Goal: Information Seeking & Learning: Learn about a topic

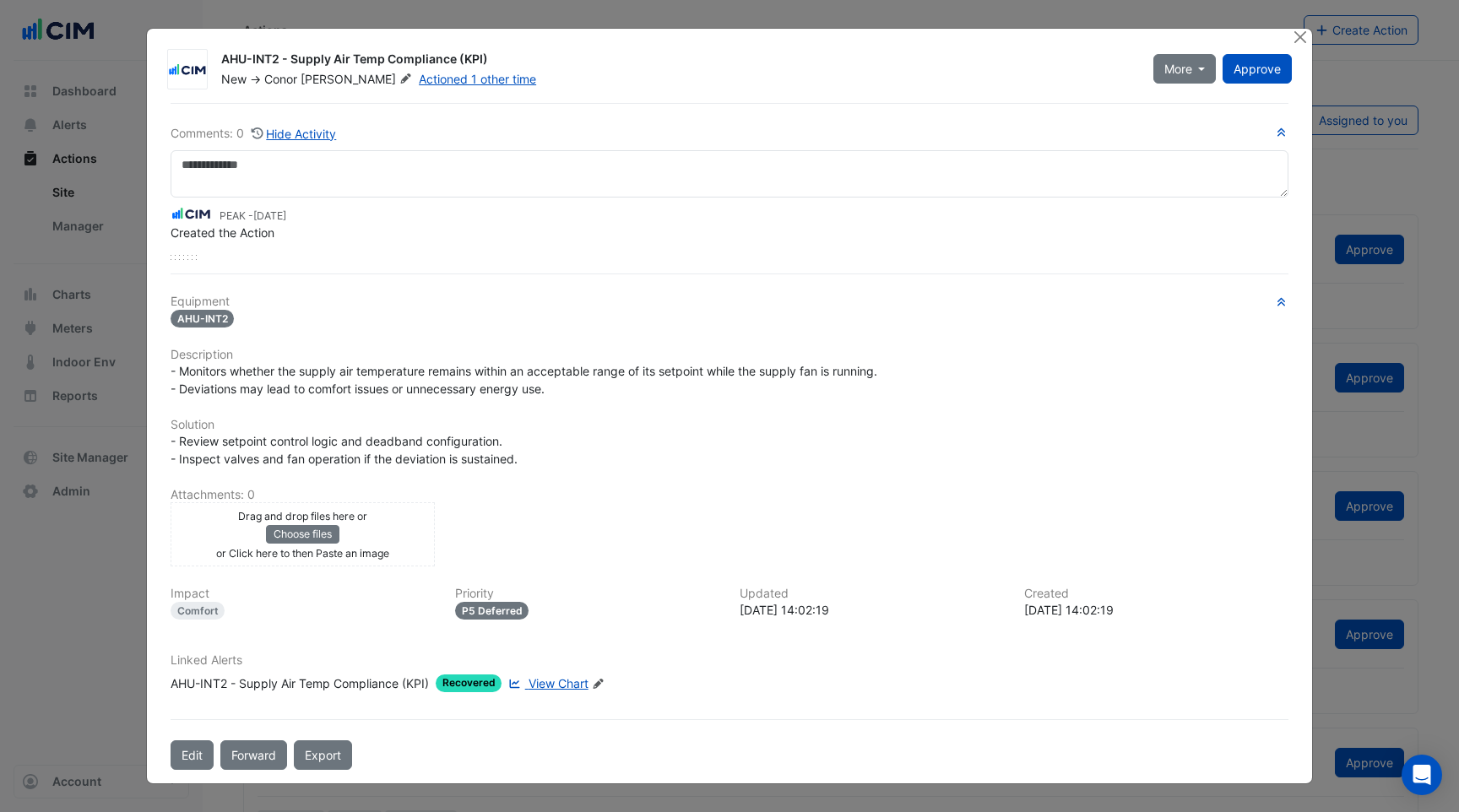
click at [1306, 48] on div at bounding box center [1302, 39] width 21 height 19
click at [1301, 38] on button "Close" at bounding box center [1300, 38] width 18 height 18
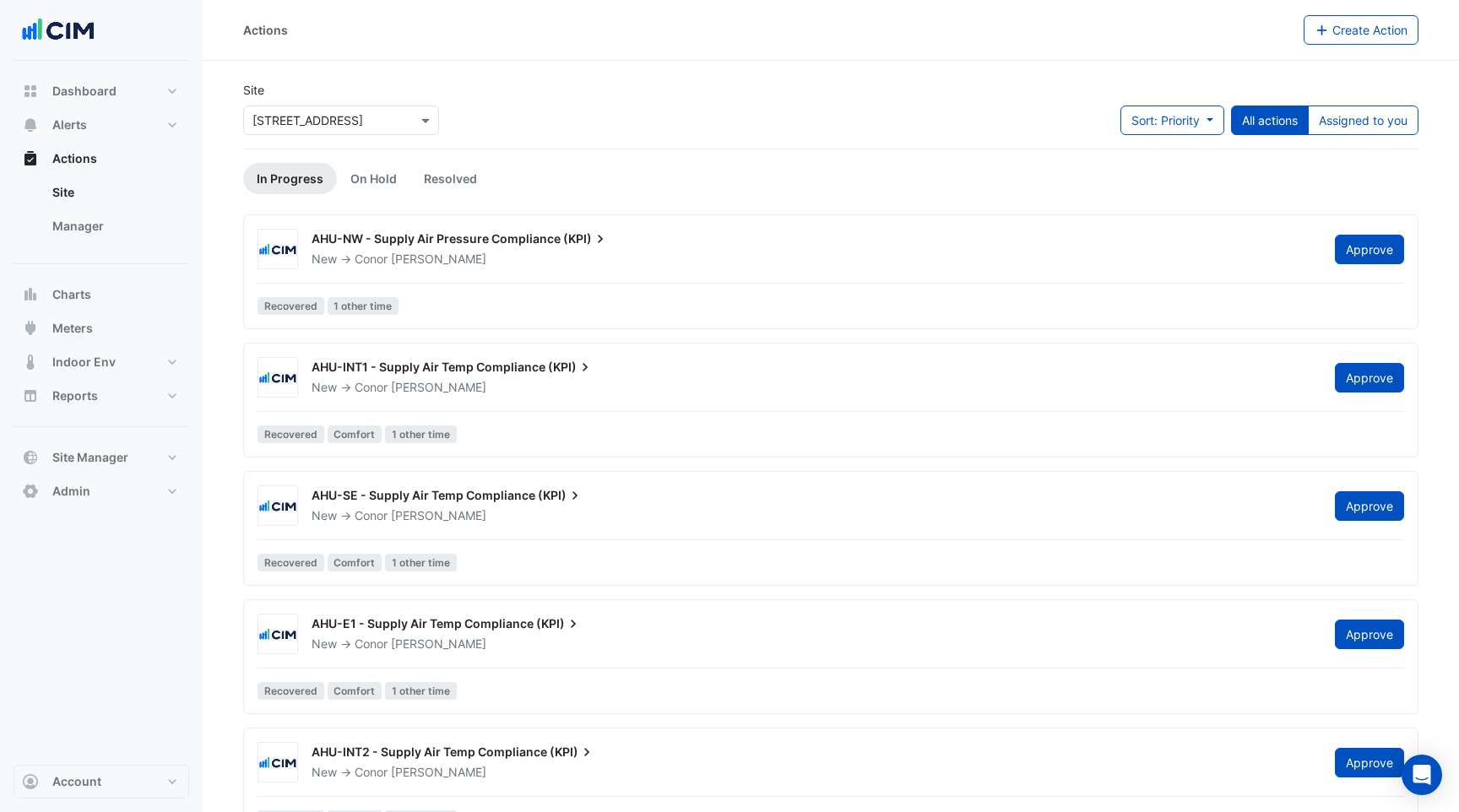
scroll to position [774, 0]
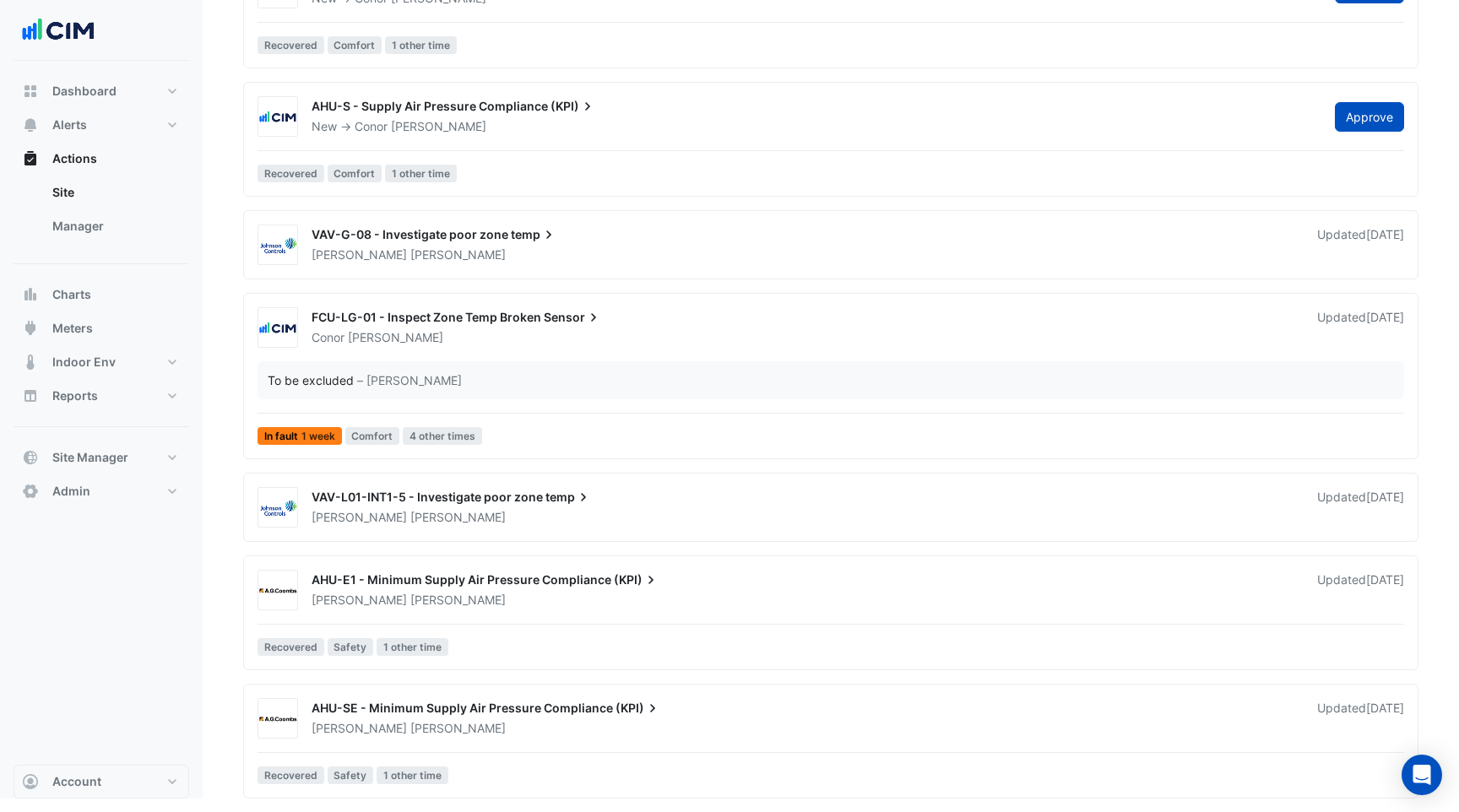
click at [568, 415] on div "FCU-LG-01 - Inspect Zone Temp Broken Sensor [PERSON_NAME] Updated [DATE] To be …" at bounding box center [831, 379] width 1160 height 144
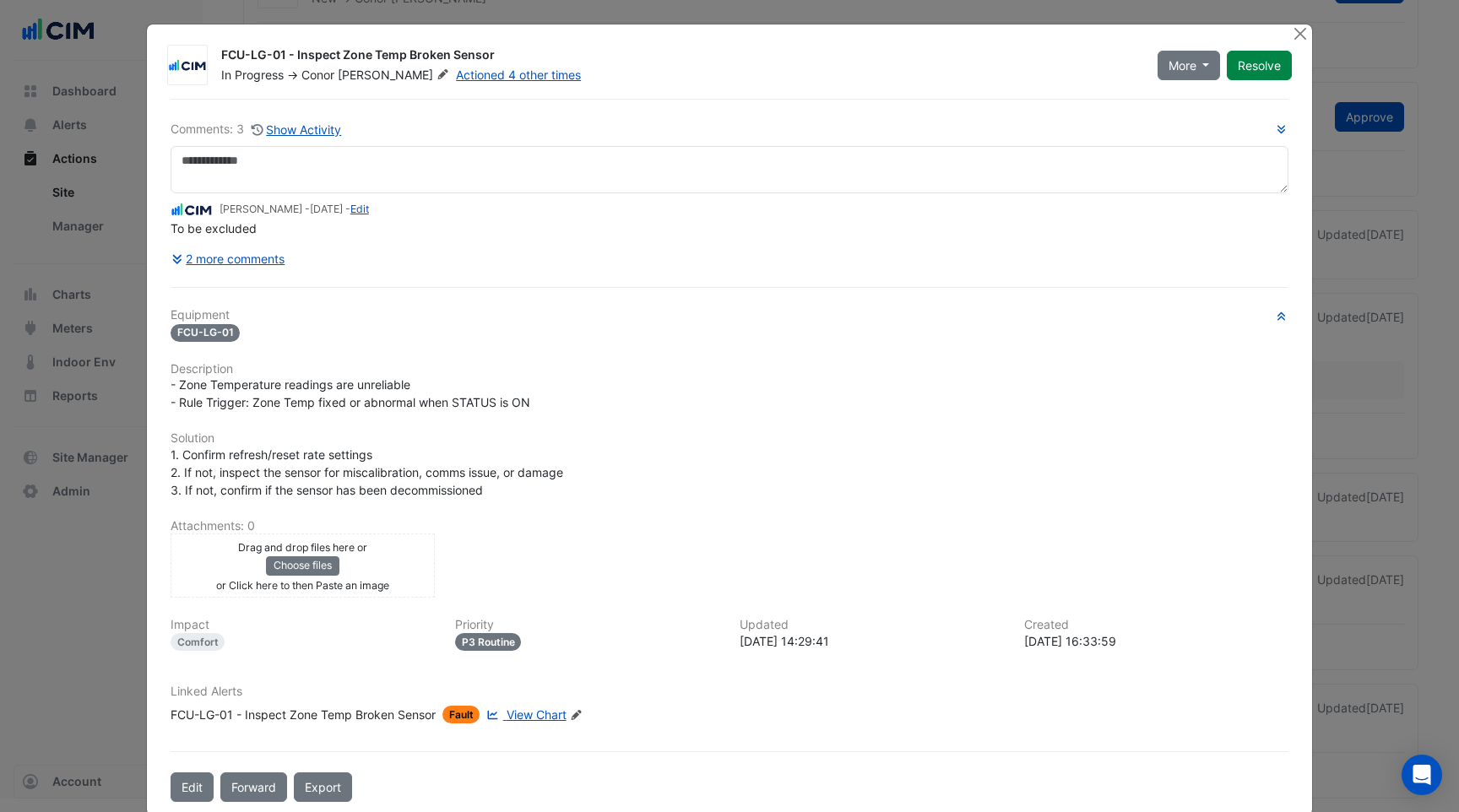
scroll to position [24, 0]
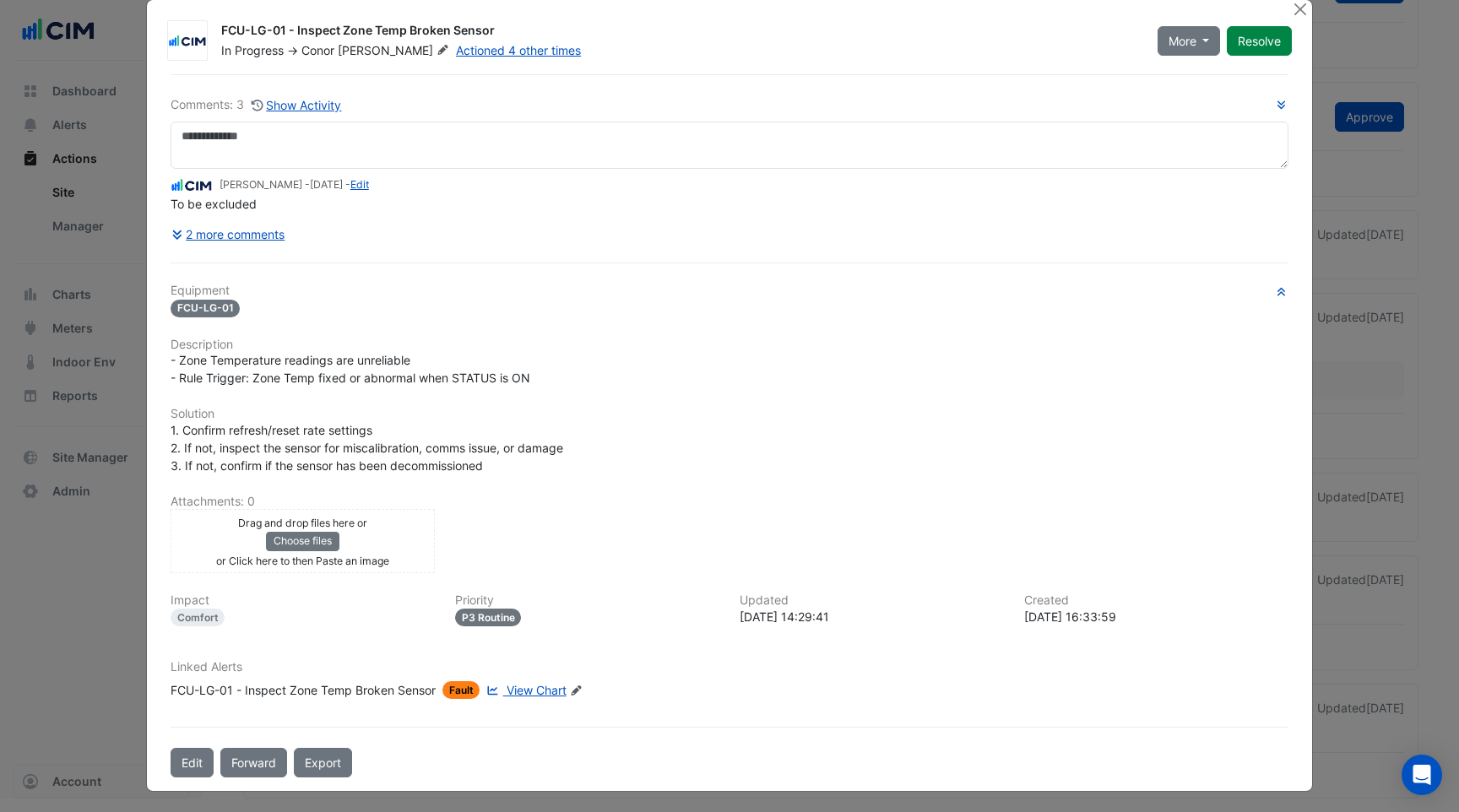
click at [581, 688] on icon at bounding box center [576, 690] width 10 height 10
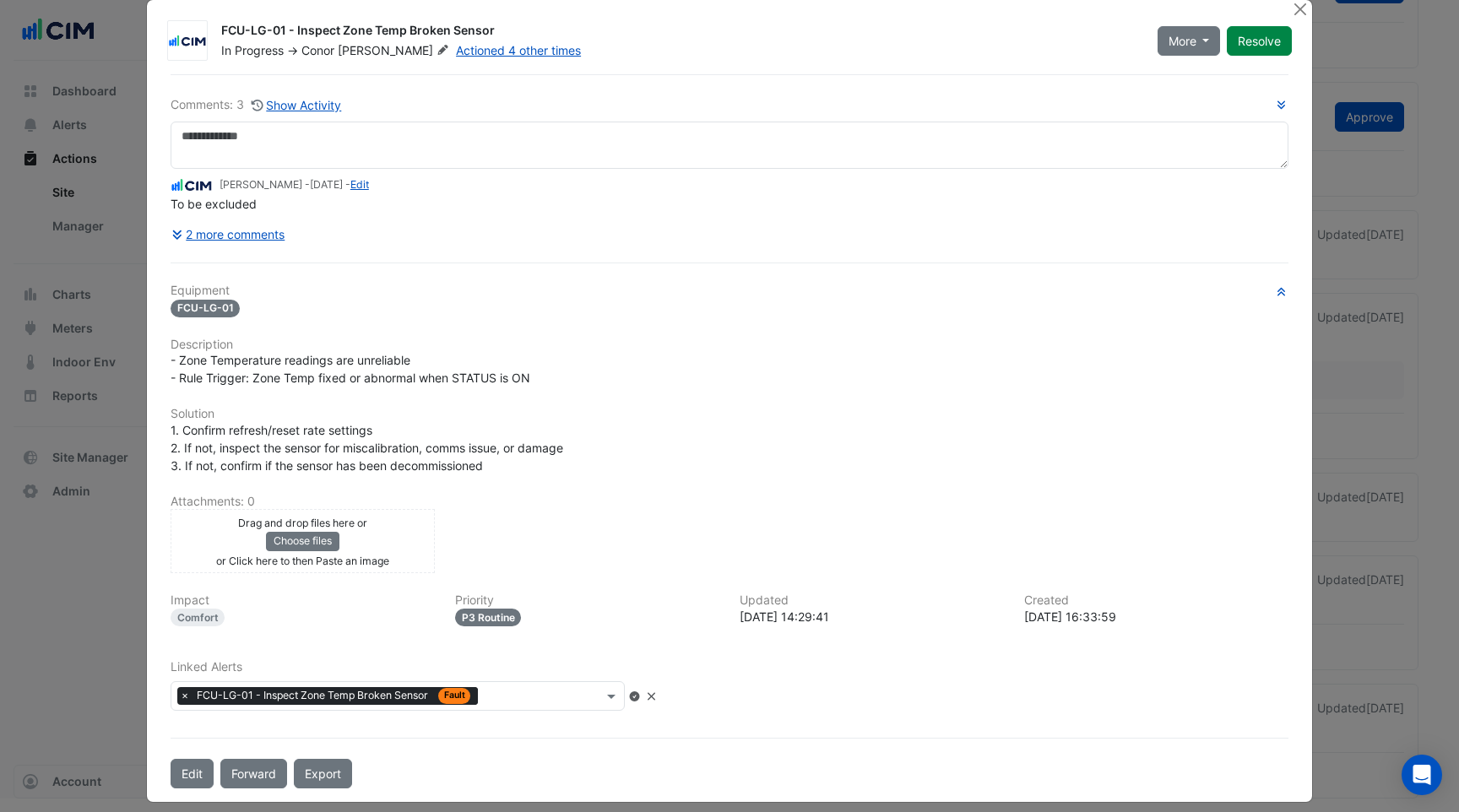
scroll to position [36, 0]
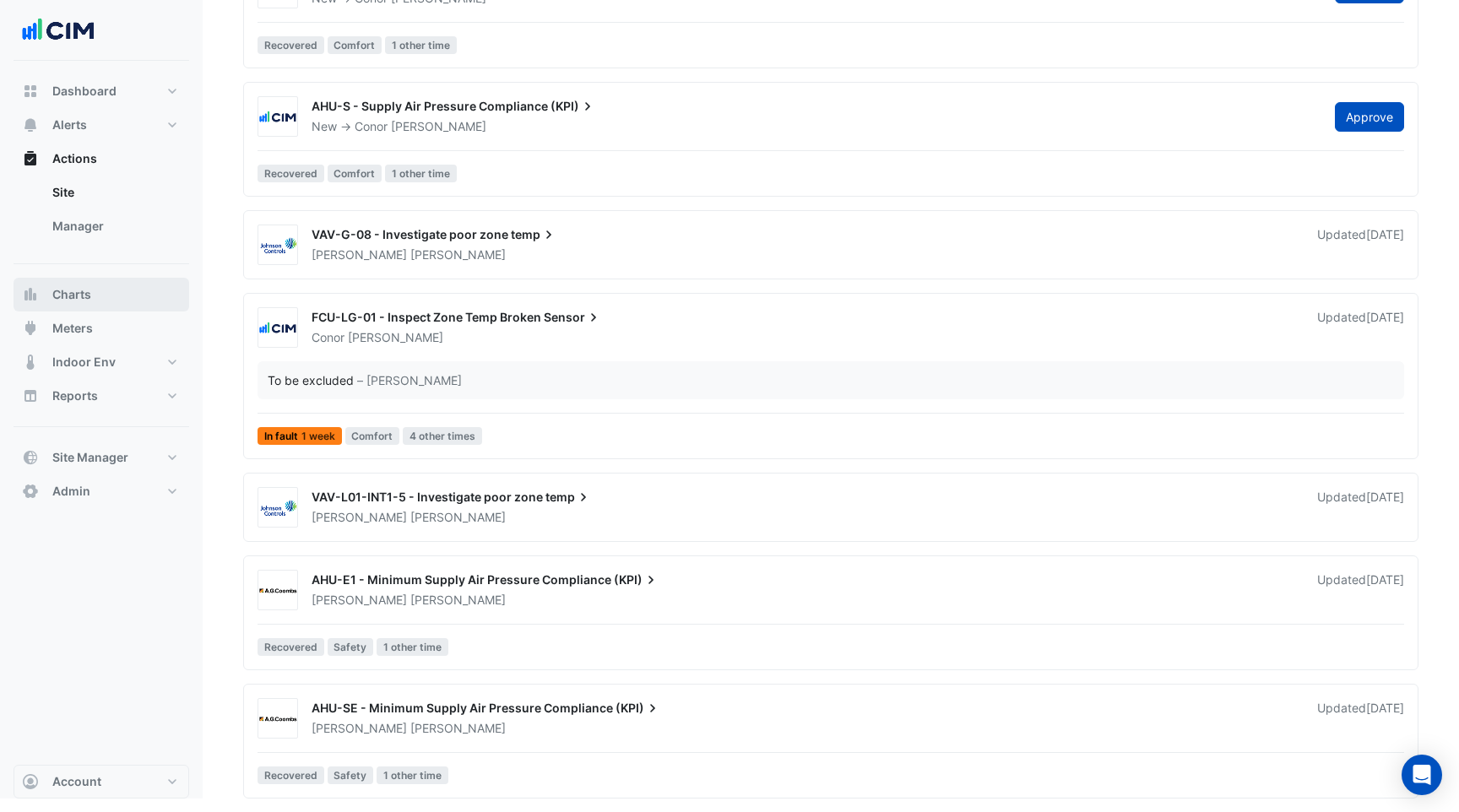
click at [87, 285] on button "Charts" at bounding box center [101, 295] width 176 height 34
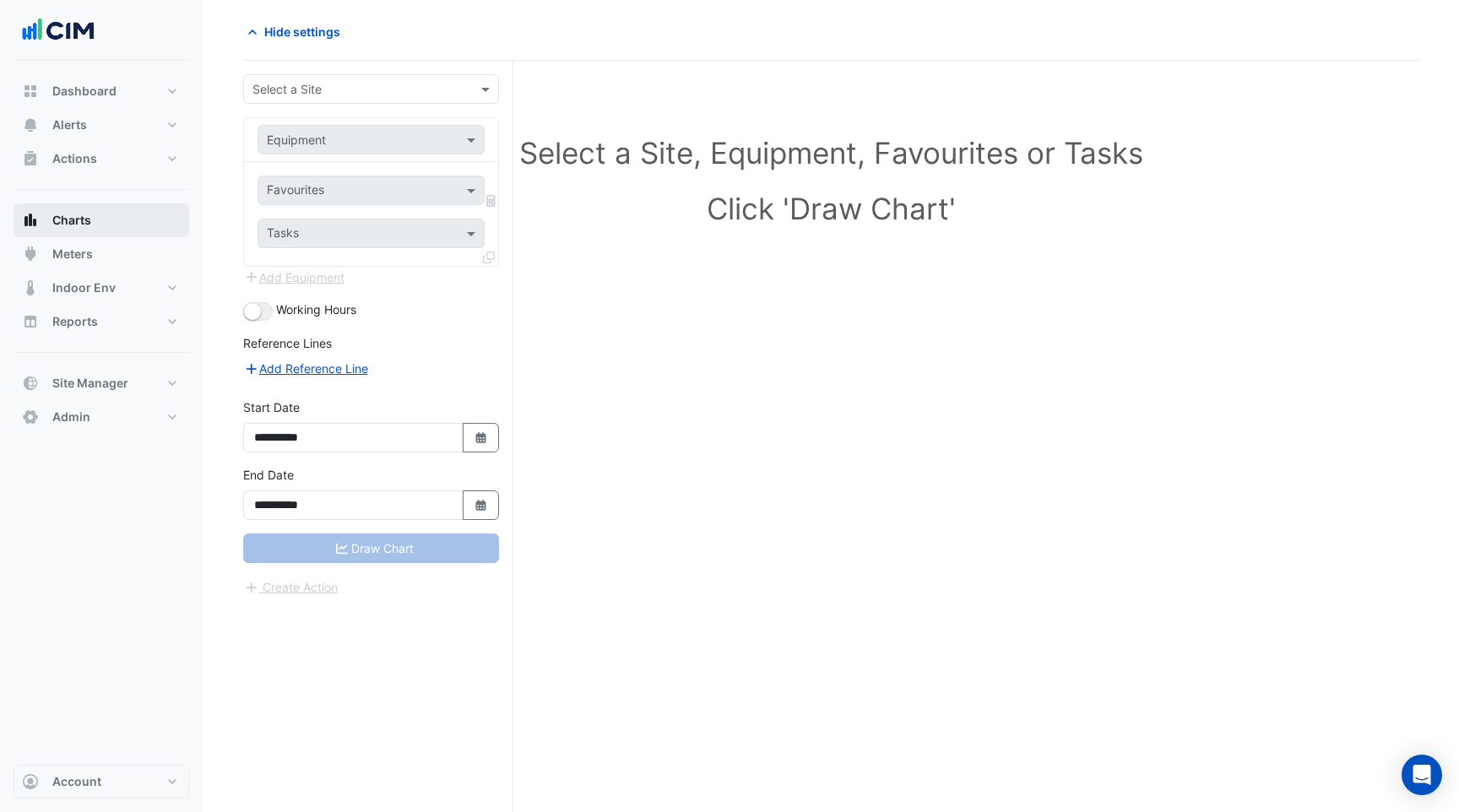
scroll to position [64, 0]
click at [356, 81] on input "text" at bounding box center [354, 89] width 203 height 18
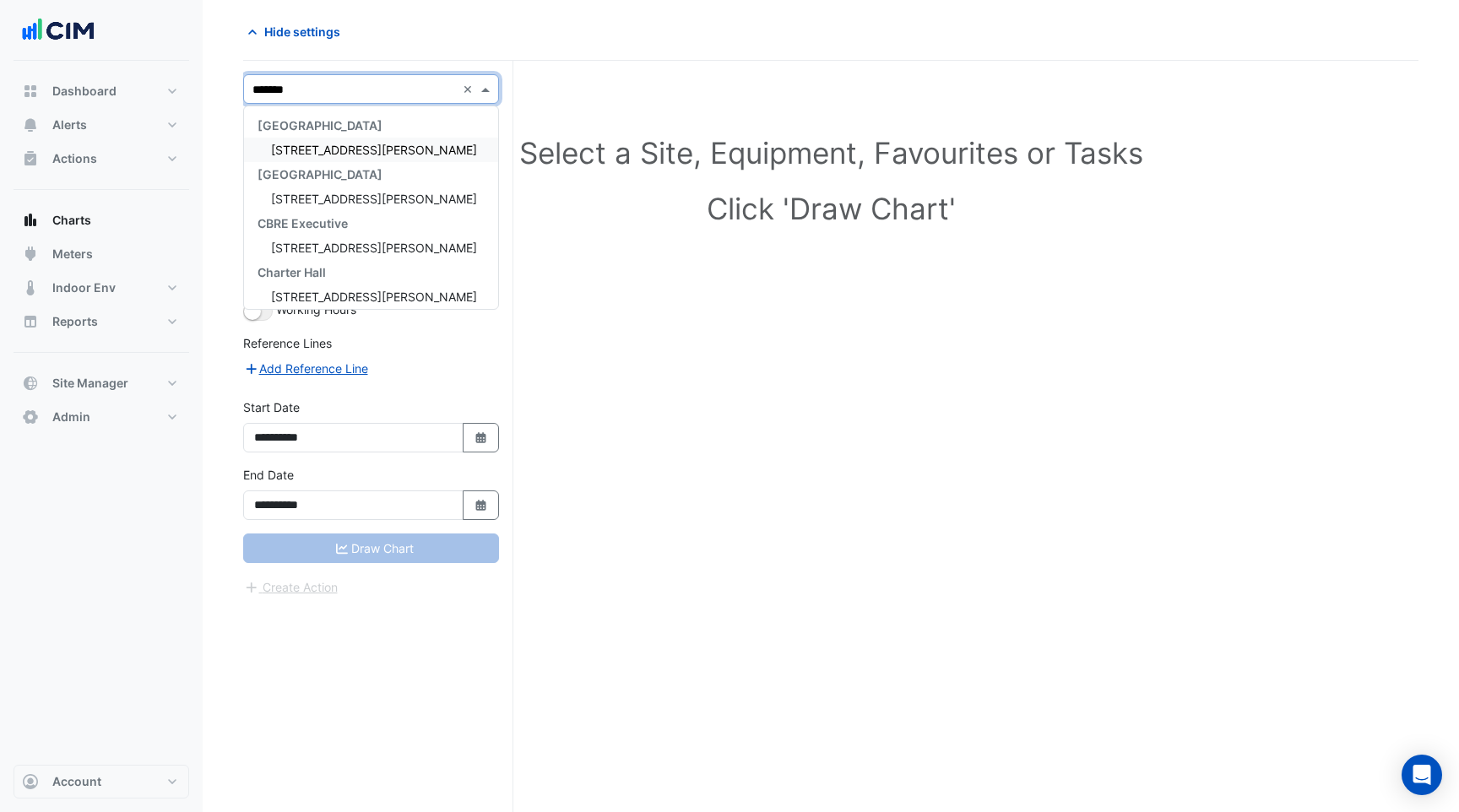
type input "********"
click at [372, 151] on div "[STREET_ADDRESS][PERSON_NAME]" at bounding box center [371, 150] width 254 height 24
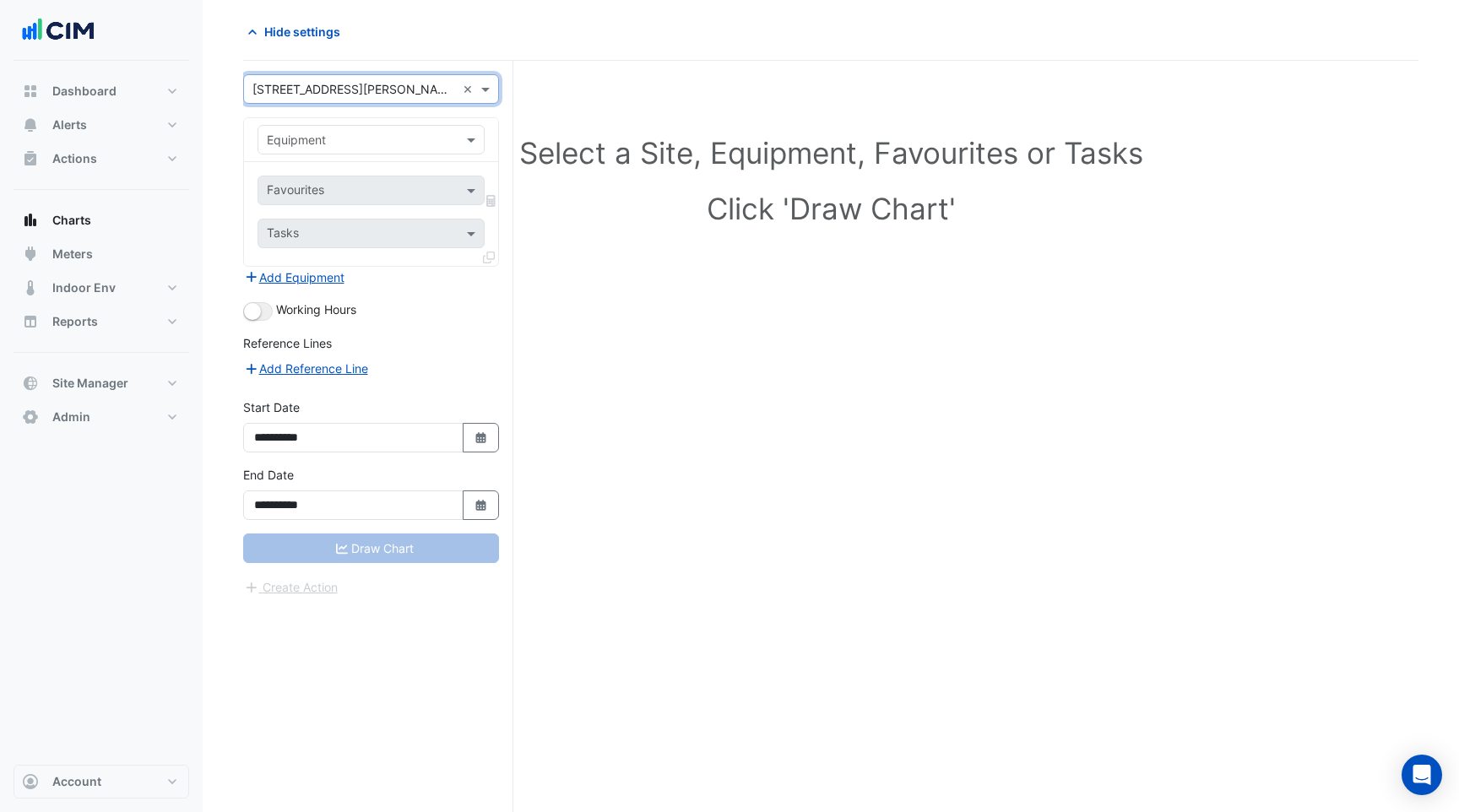
click at [372, 151] on div "Equipment" at bounding box center [372, 140] width 228 height 29
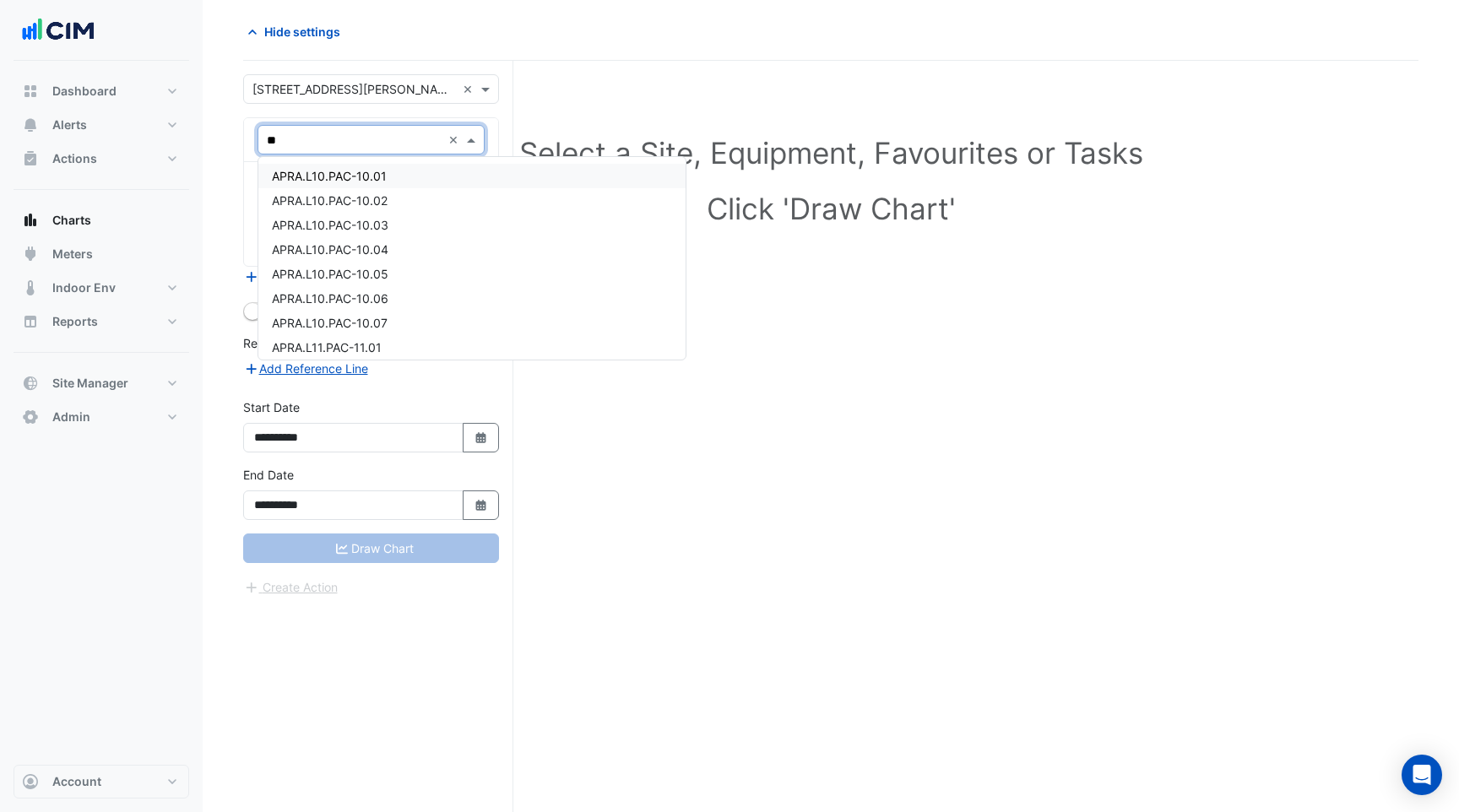
type input "***"
click at [337, 182] on div "C.AHU.B4.1" at bounding box center [372, 175] width 226 height 24
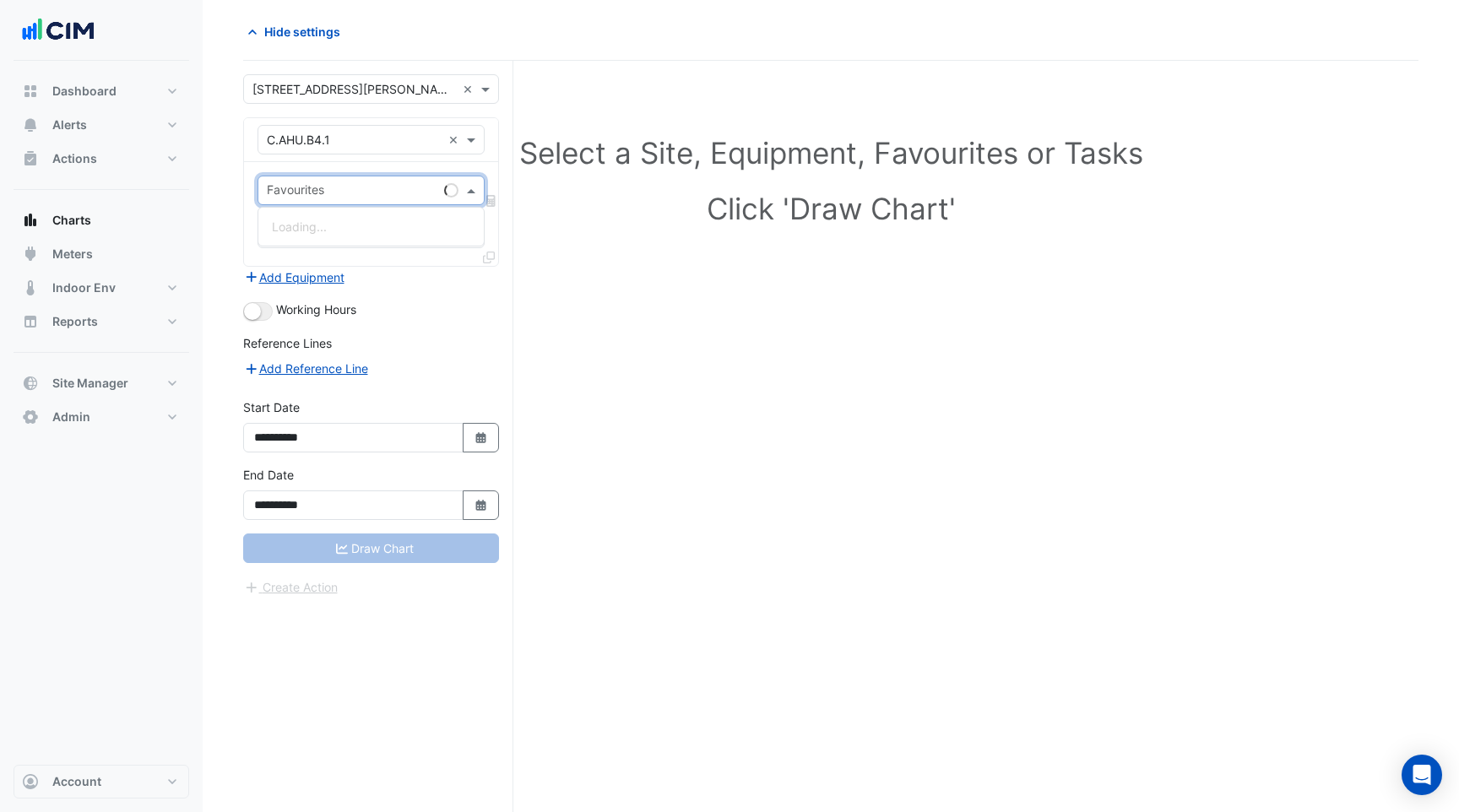
click at [335, 187] on input "text" at bounding box center [351, 192] width 170 height 18
type input "******"
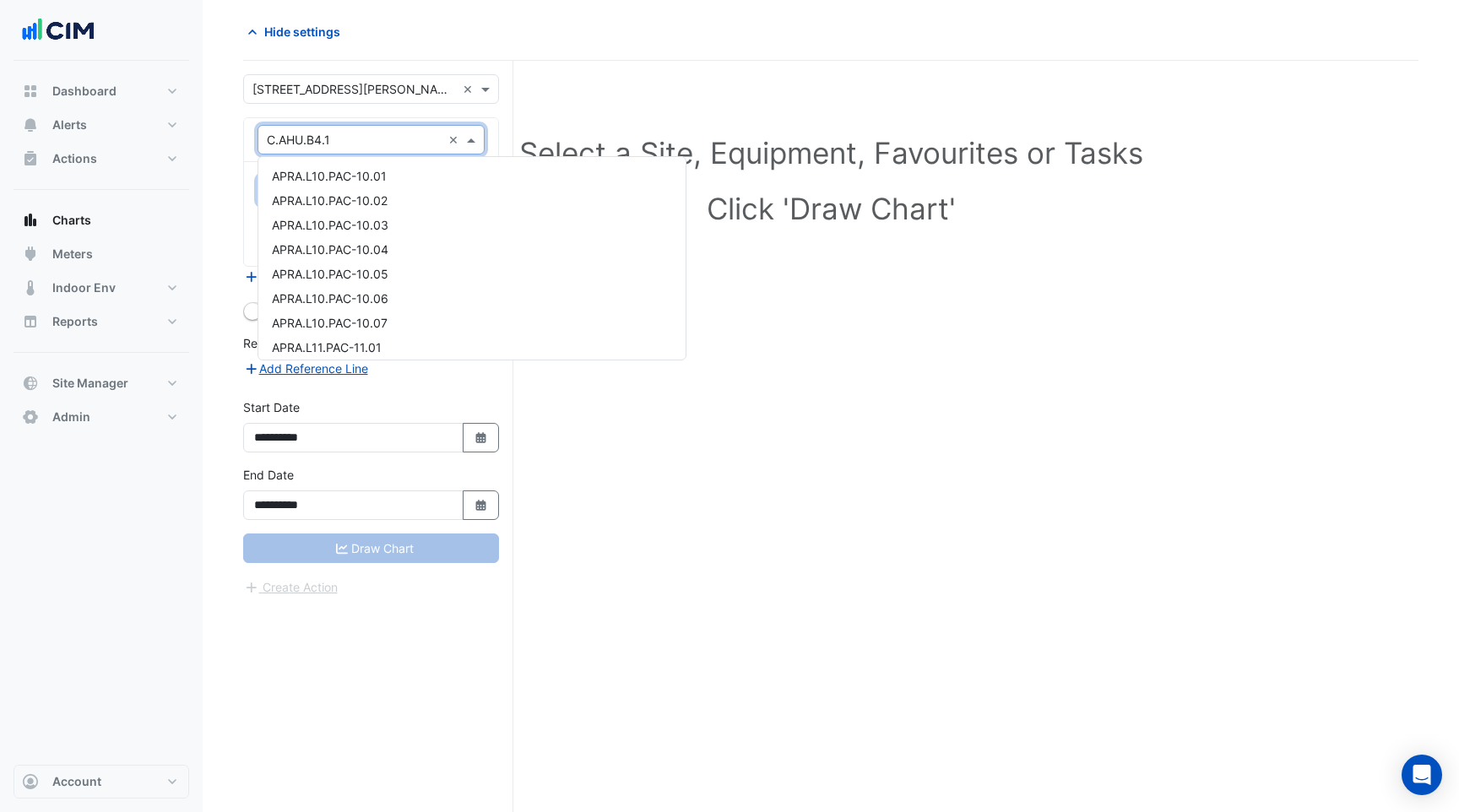
click at [361, 127] on div "× C.AHU.B4.1 ×" at bounding box center [372, 140] width 228 height 29
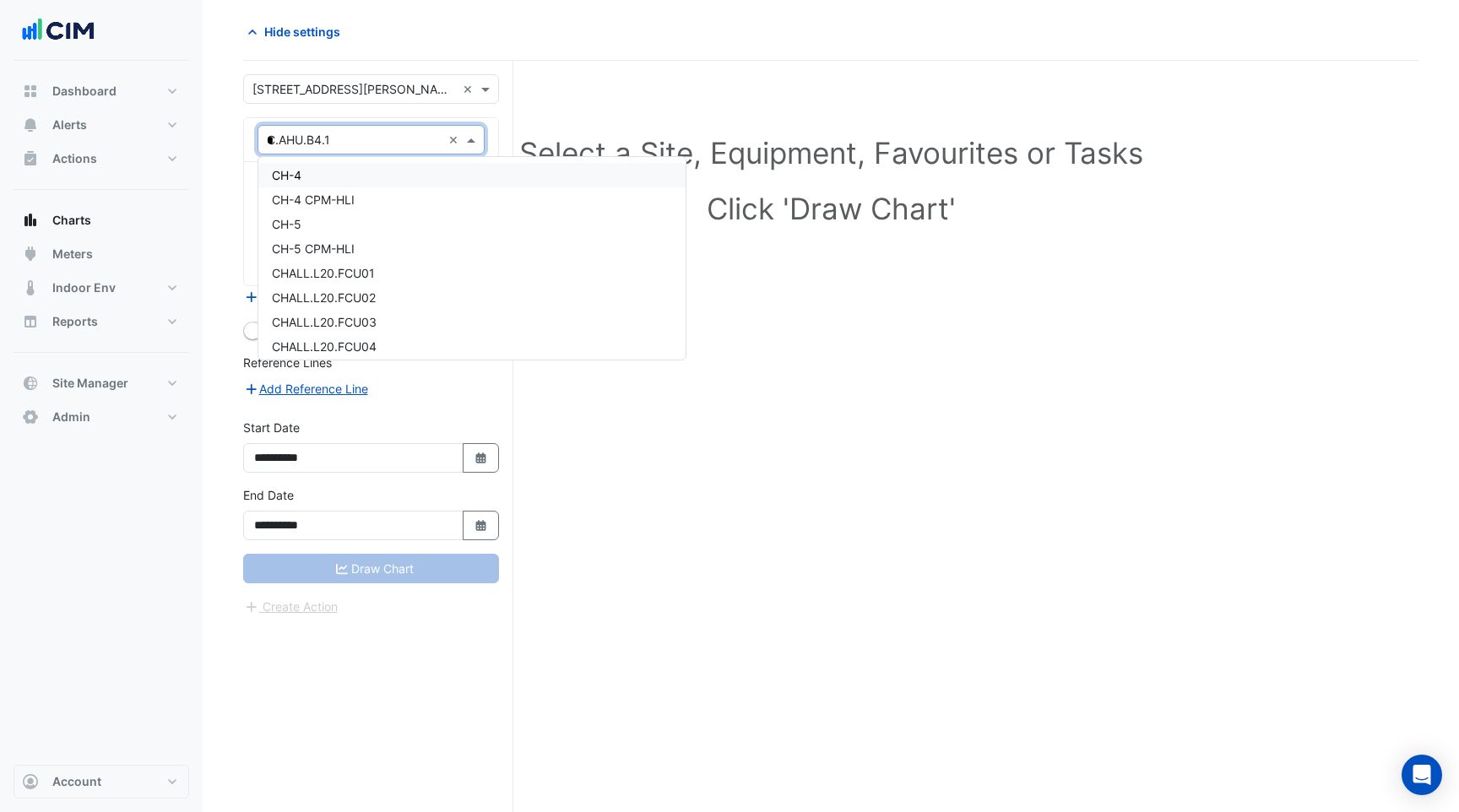
scroll to position [50, 0]
type input "***"
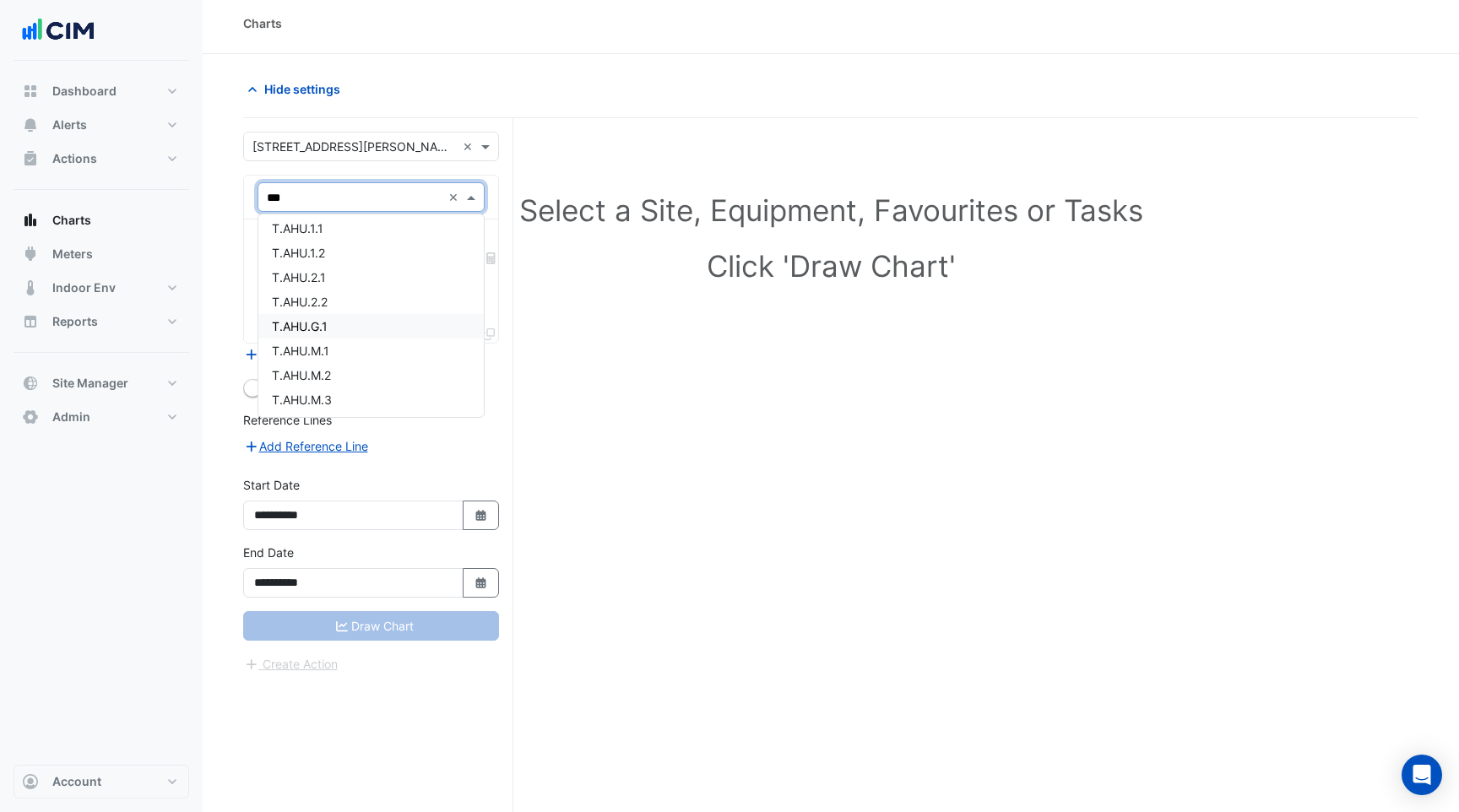
scroll to position [124, 0]
click at [324, 237] on div "T.AHU.1.1" at bounding box center [372, 231] width 226 height 24
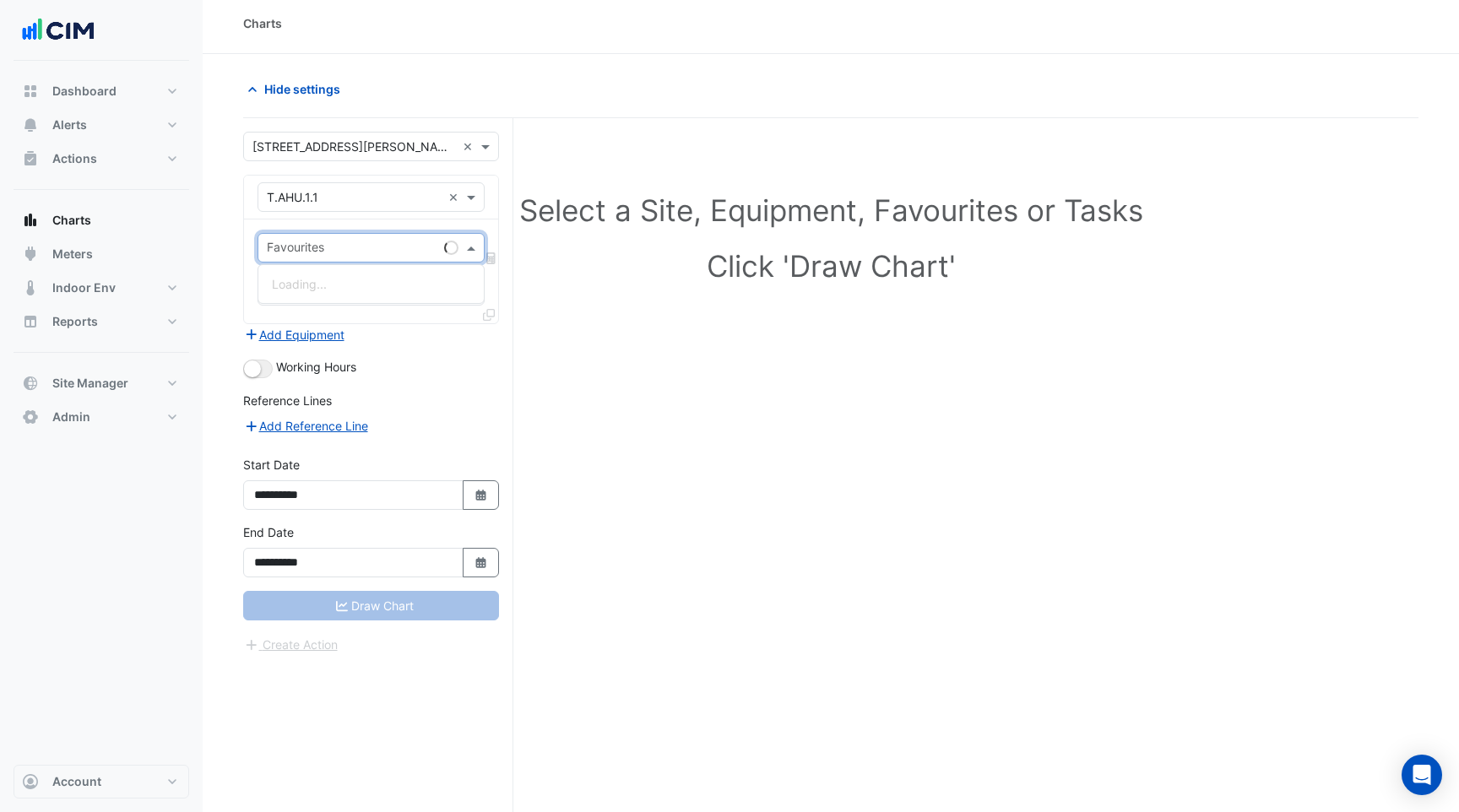
click at [321, 253] on input "text" at bounding box center [351, 249] width 170 height 18
type input "******"
click at [320, 278] on span "Unit Supply Air Fan Status - L01, TPlantroom" at bounding box center [395, 284] width 246 height 15
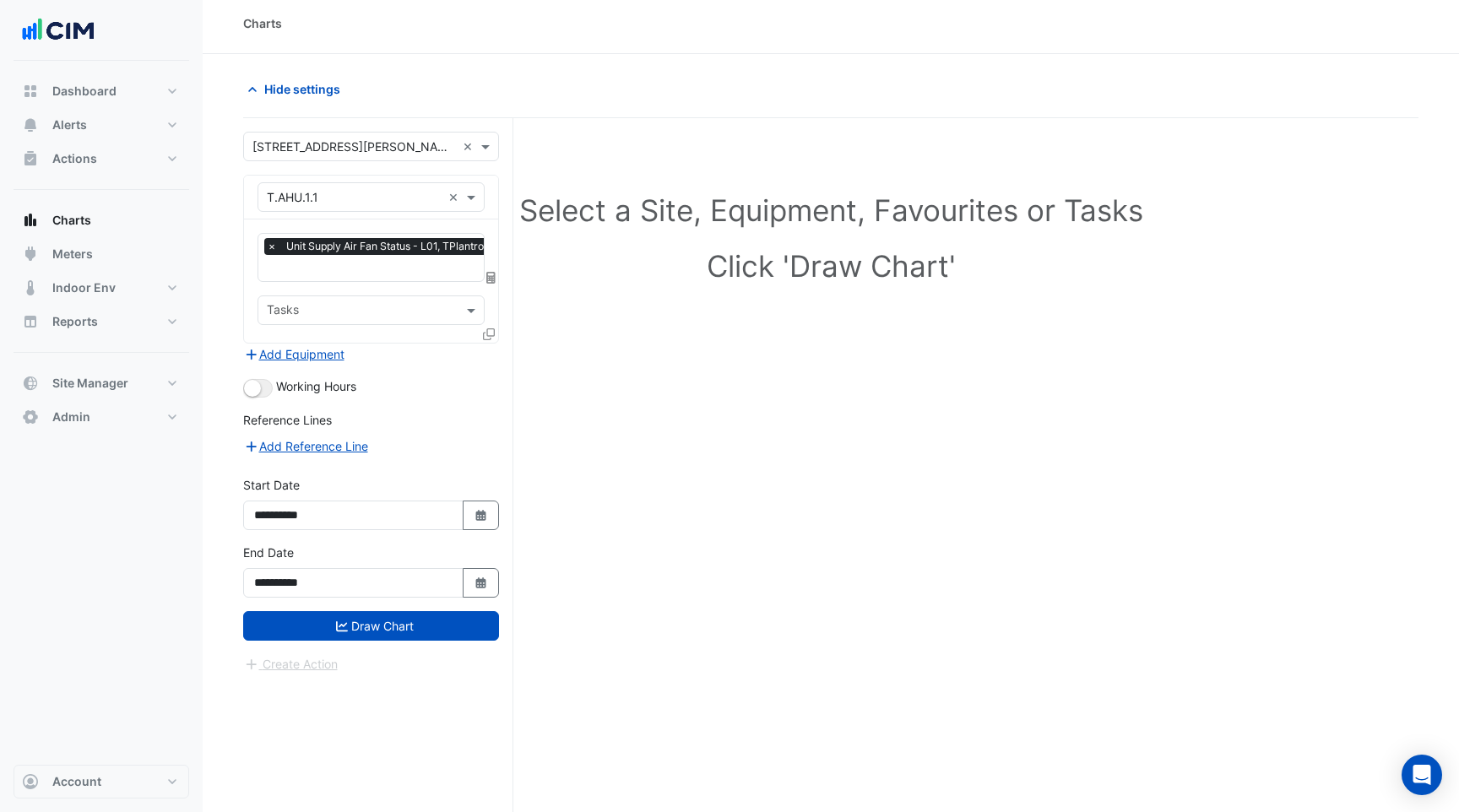
click at [486, 331] on icon at bounding box center [489, 335] width 12 height 12
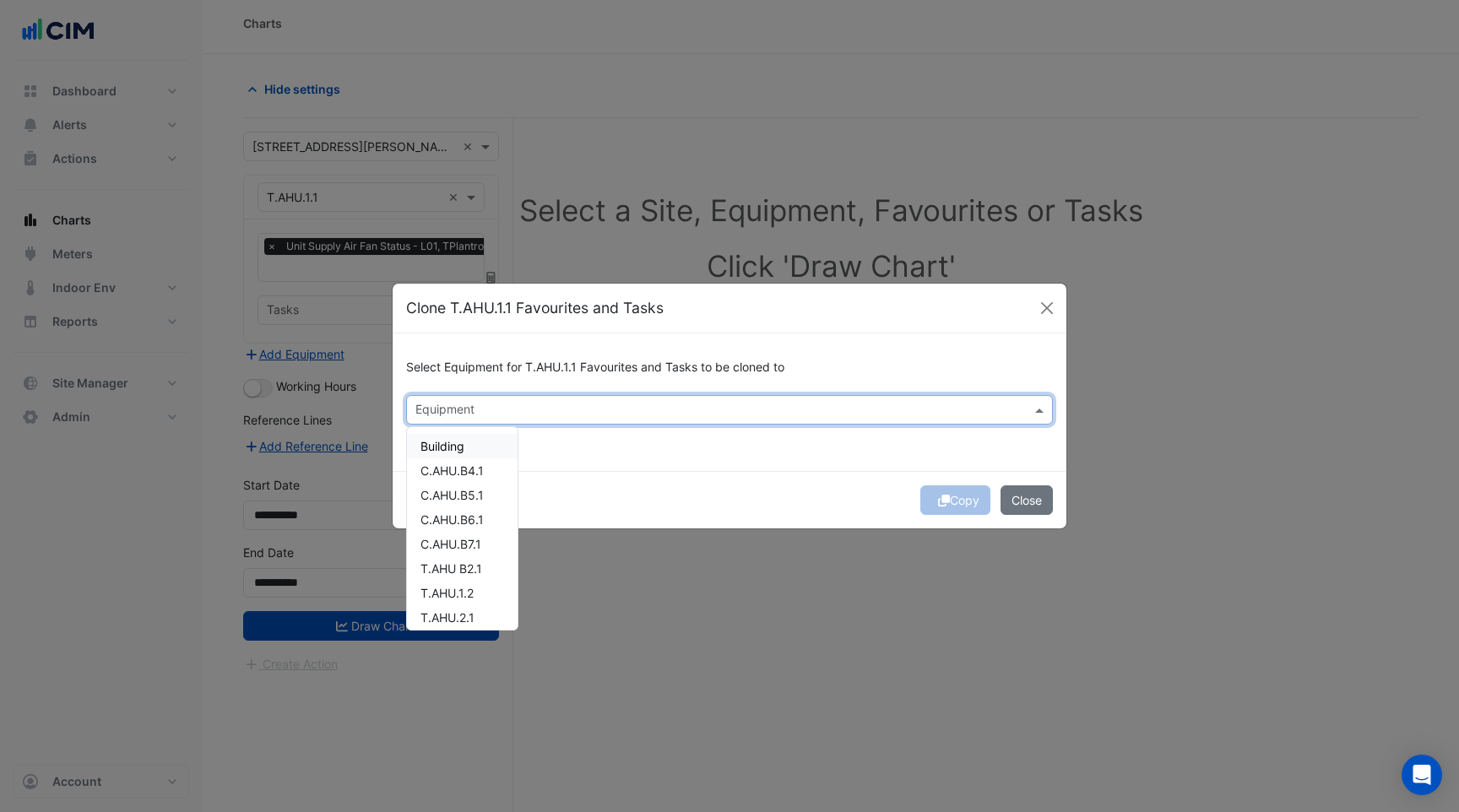
click at [470, 421] on div at bounding box center [719, 411] width 612 height 22
click at [468, 533] on span "T.AHU.1.2" at bounding box center [446, 536] width 53 height 15
click at [468, 562] on span "T.AHU.2.1" at bounding box center [447, 560] width 54 height 15
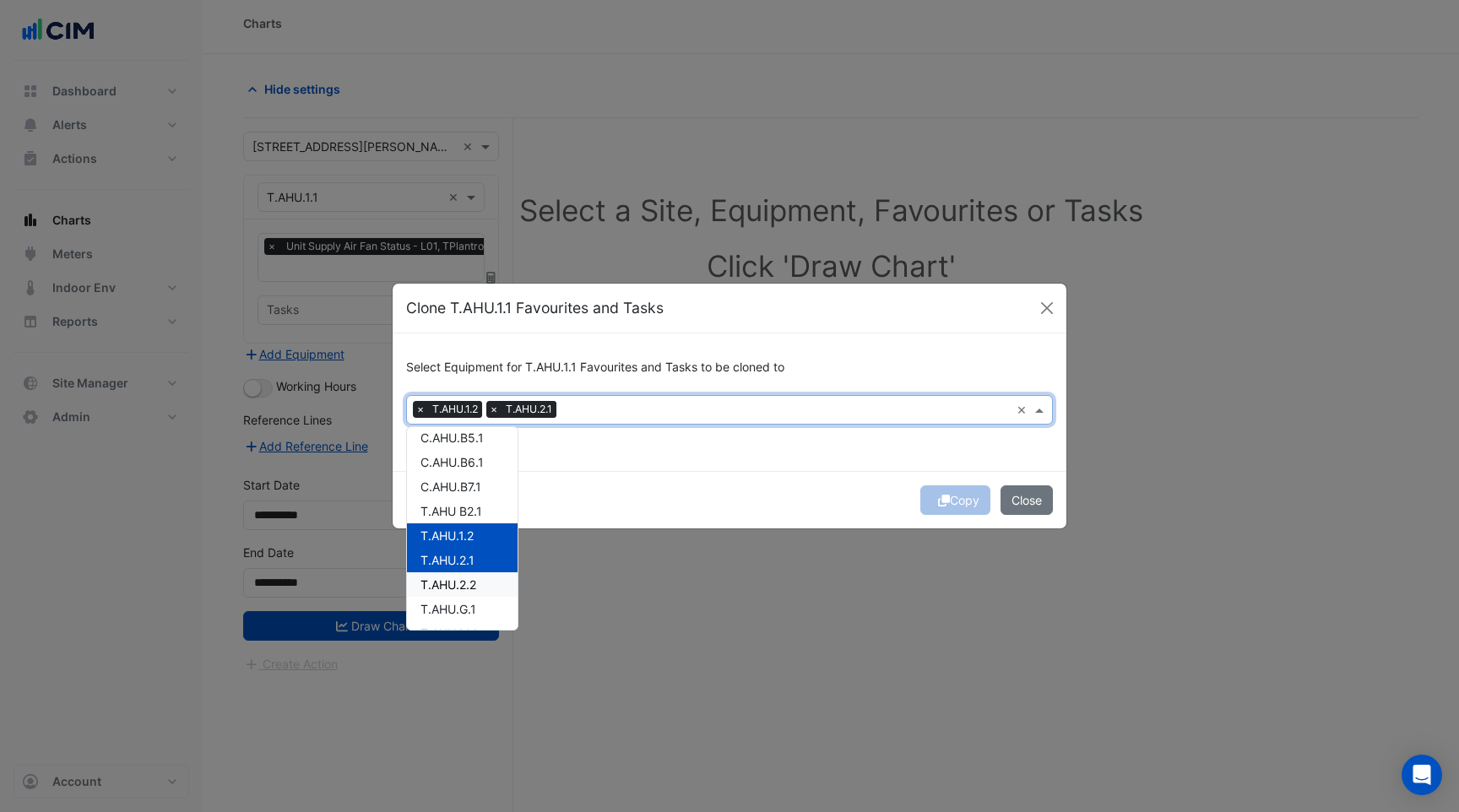
click at [468, 583] on span "T.AHU.2.2" at bounding box center [447, 584] width 55 height 15
click at [959, 504] on button "Copy" at bounding box center [955, 500] width 70 height 29
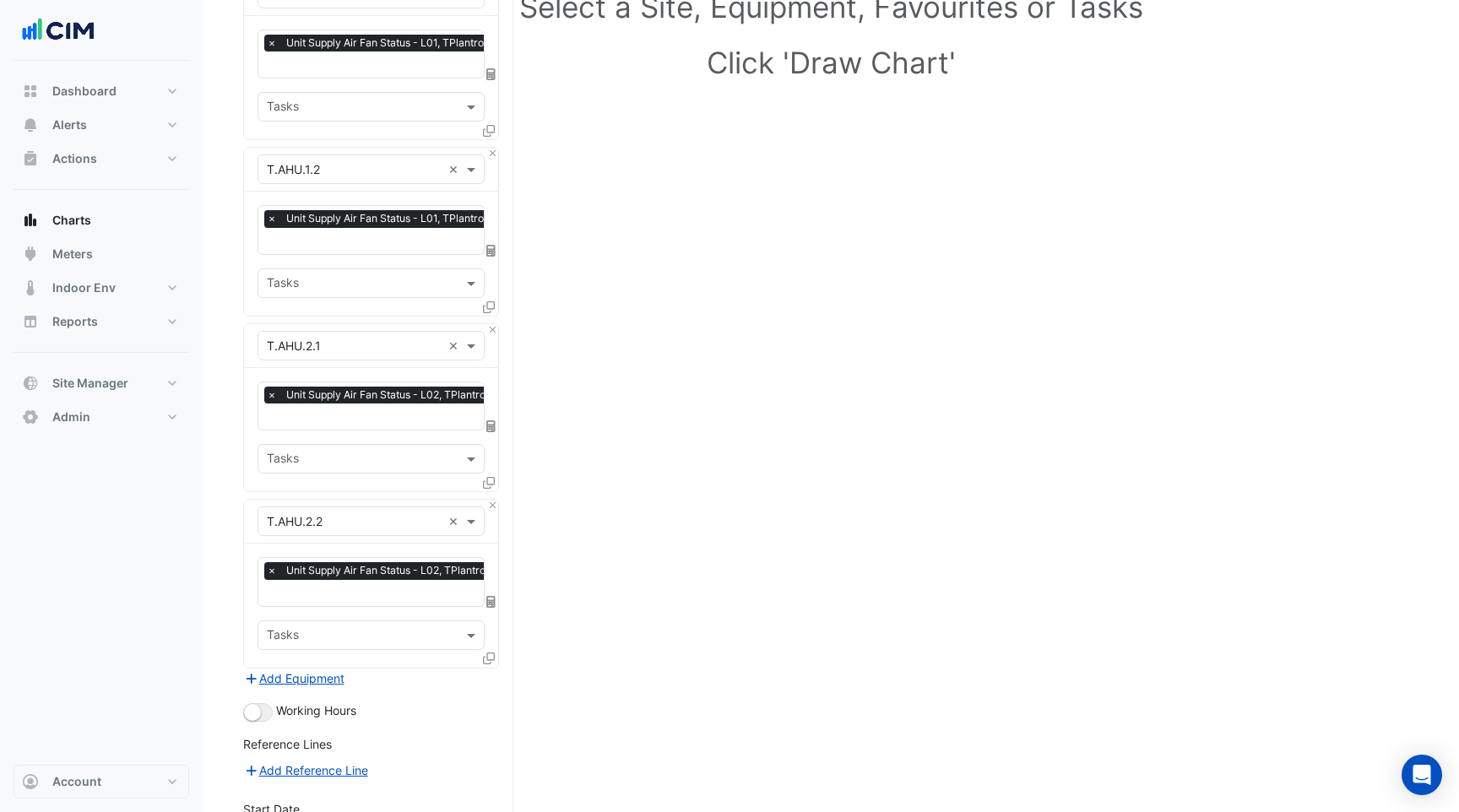
scroll to position [402, 0]
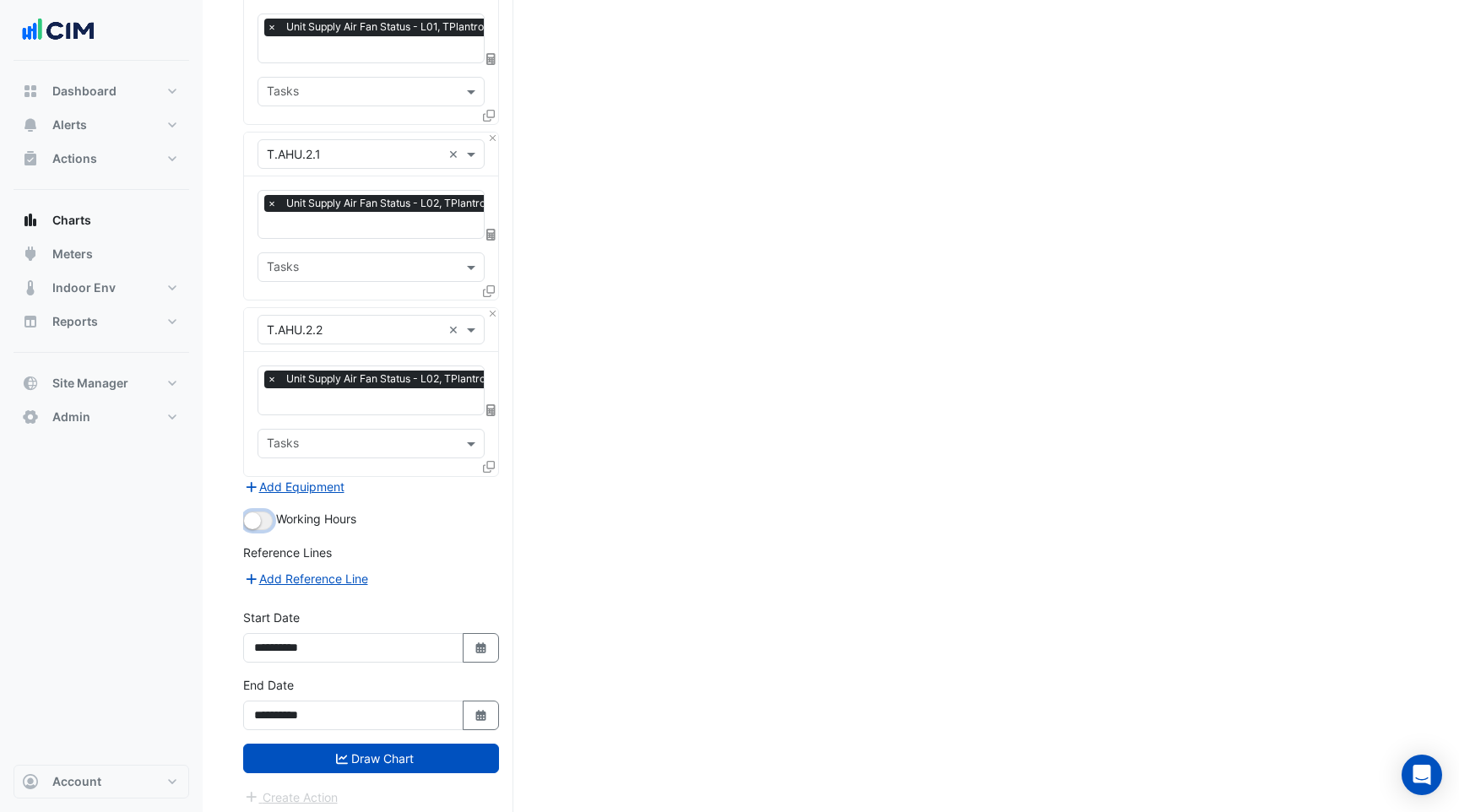
click at [257, 516] on small "button" at bounding box center [252, 520] width 17 height 17
click at [485, 641] on fa-icon "Select Date" at bounding box center [481, 648] width 16 height 15
select select "**"
select select "****"
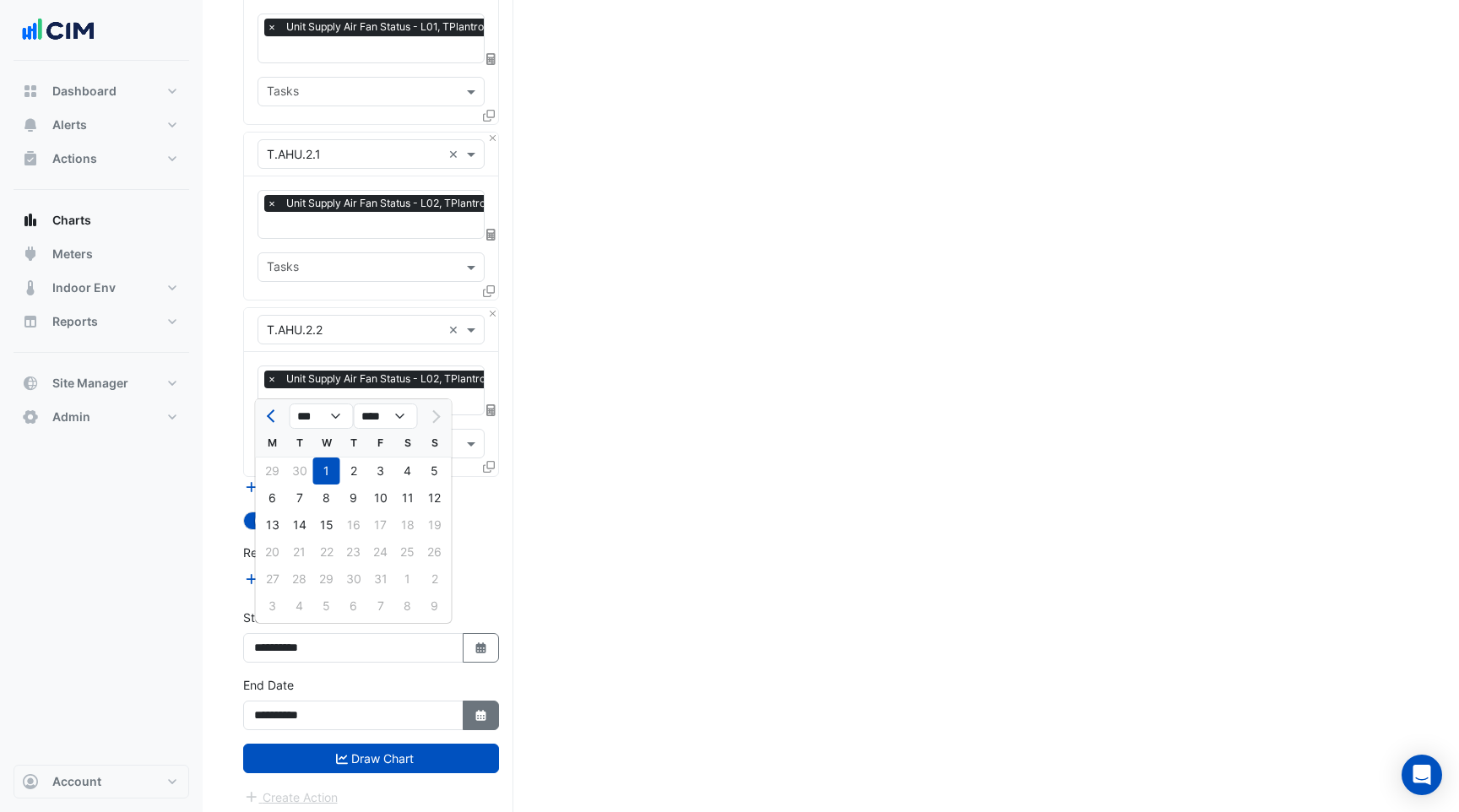
click at [487, 710] on icon "Select Date" at bounding box center [481, 716] width 16 height 12
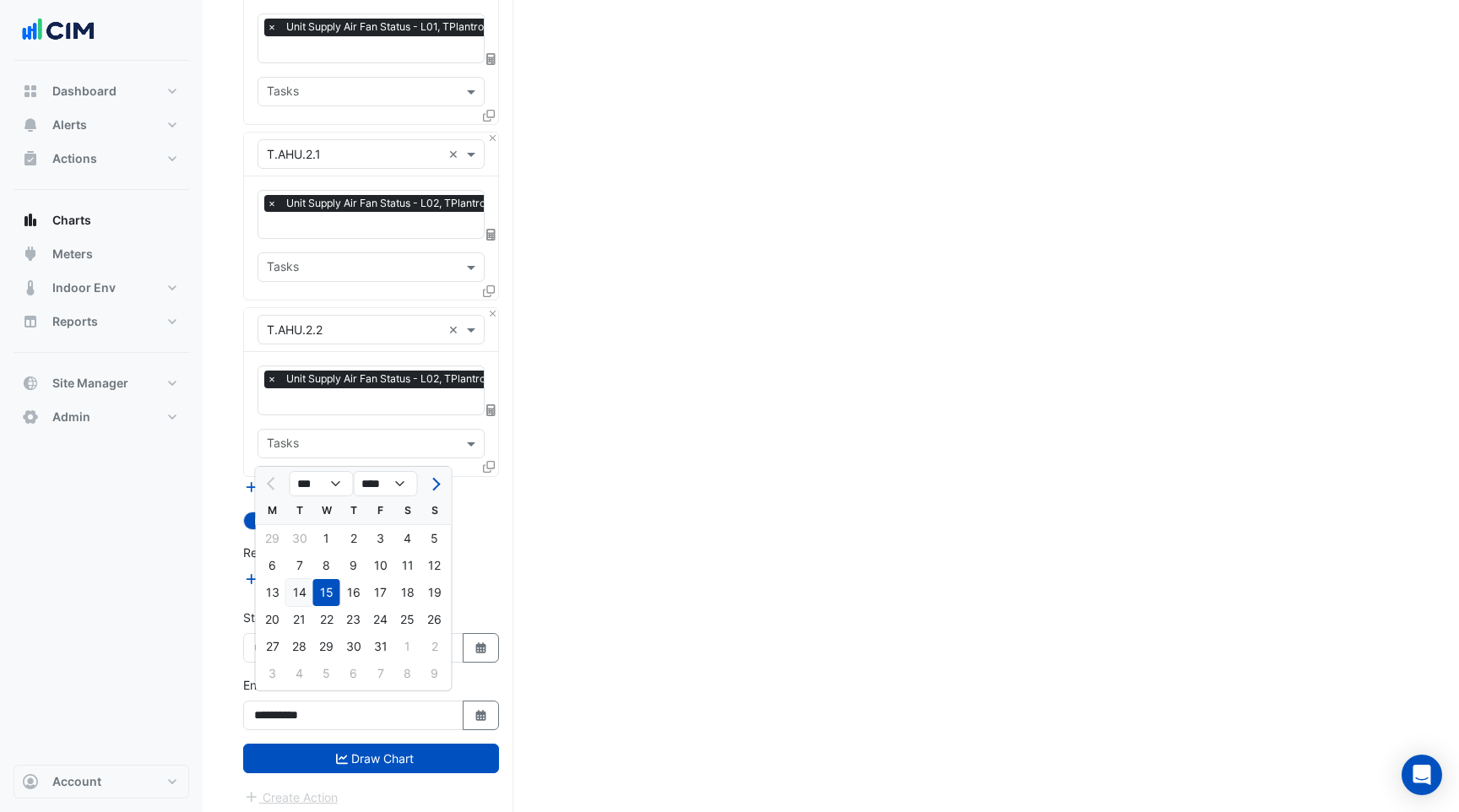
click at [301, 591] on div "14" at bounding box center [300, 593] width 27 height 27
type input "**********"
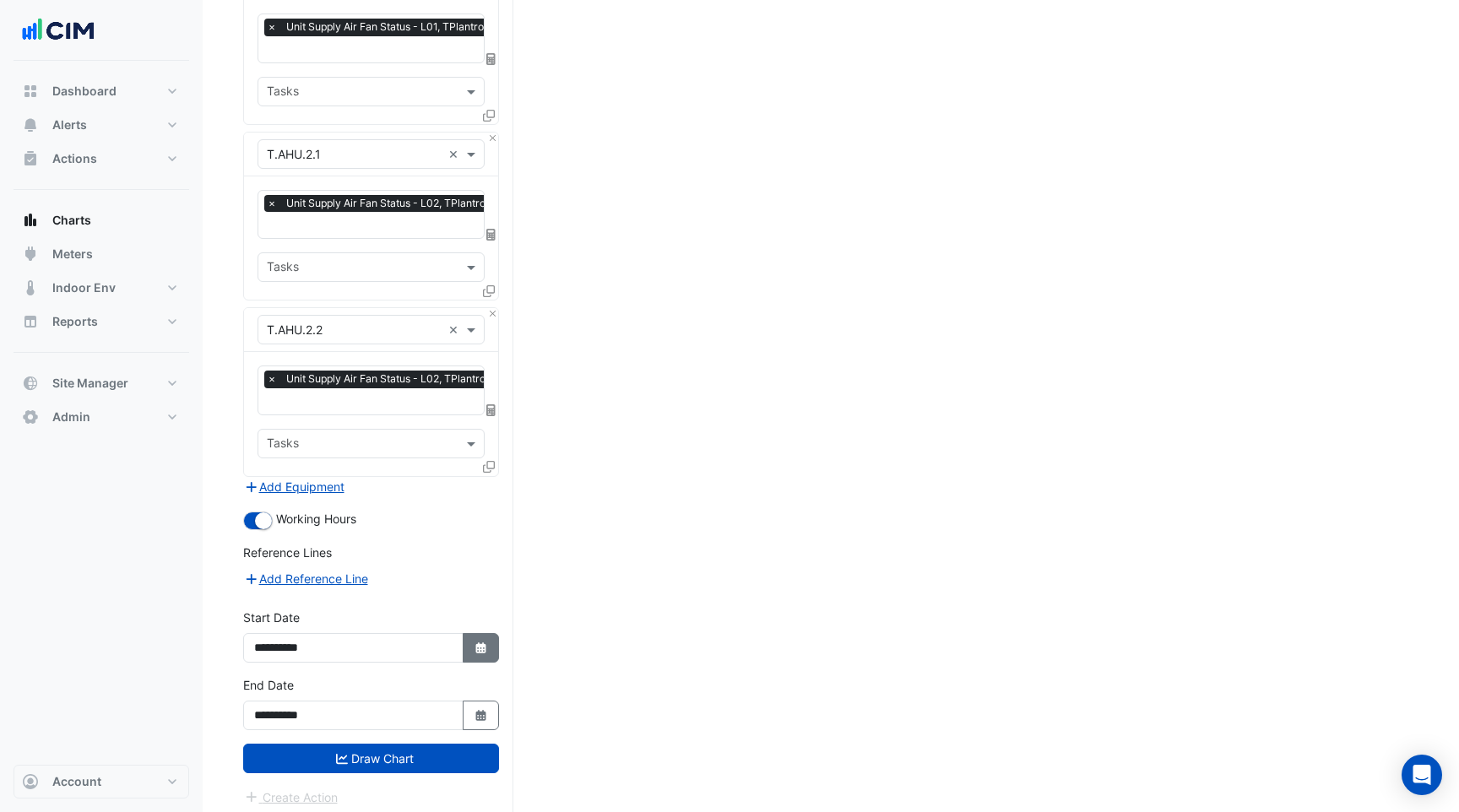
click at [471, 642] on button "Select Date" at bounding box center [481, 648] width 37 height 29
select select "**"
select select "****"
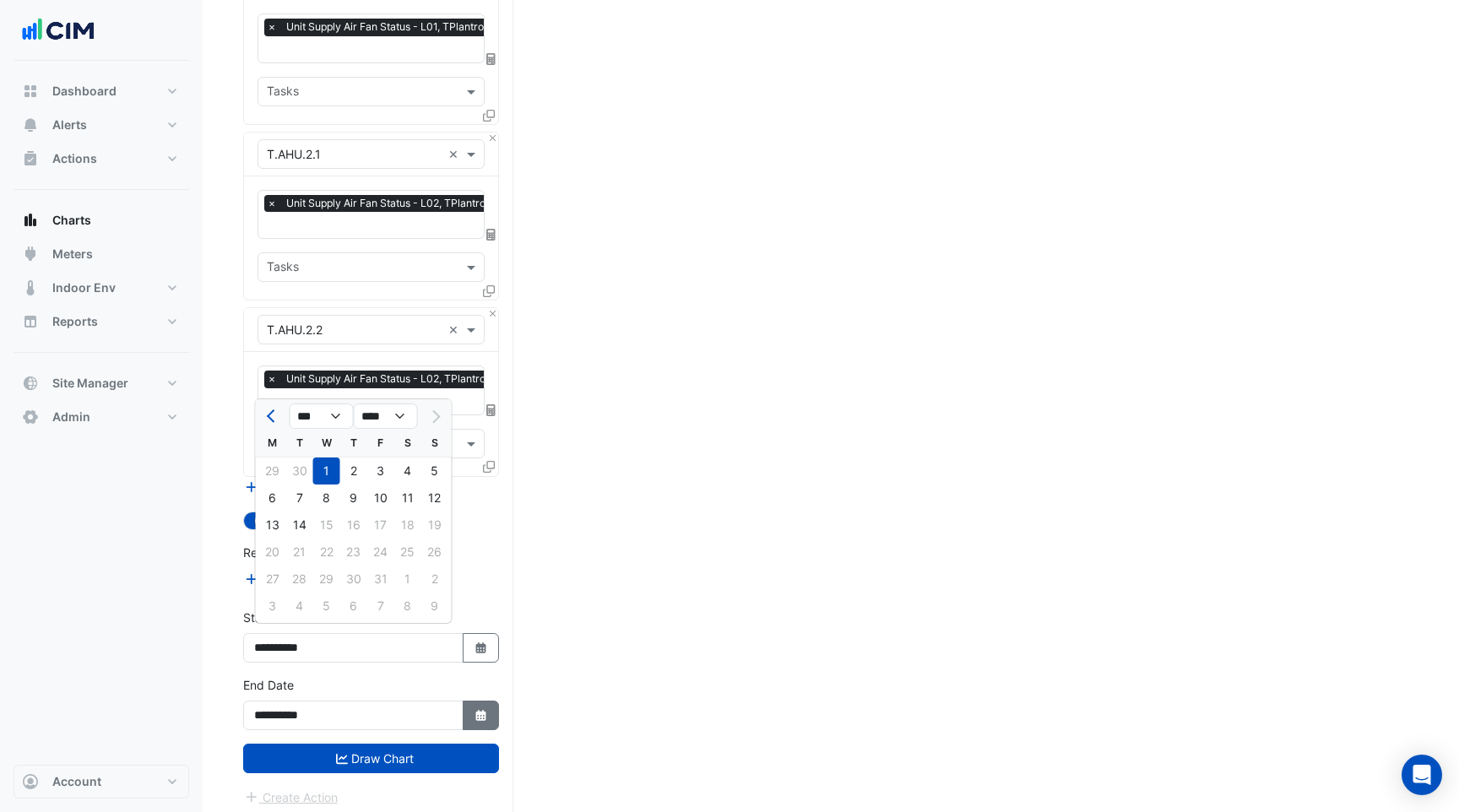
click at [484, 710] on icon "button" at bounding box center [480, 715] width 10 height 11
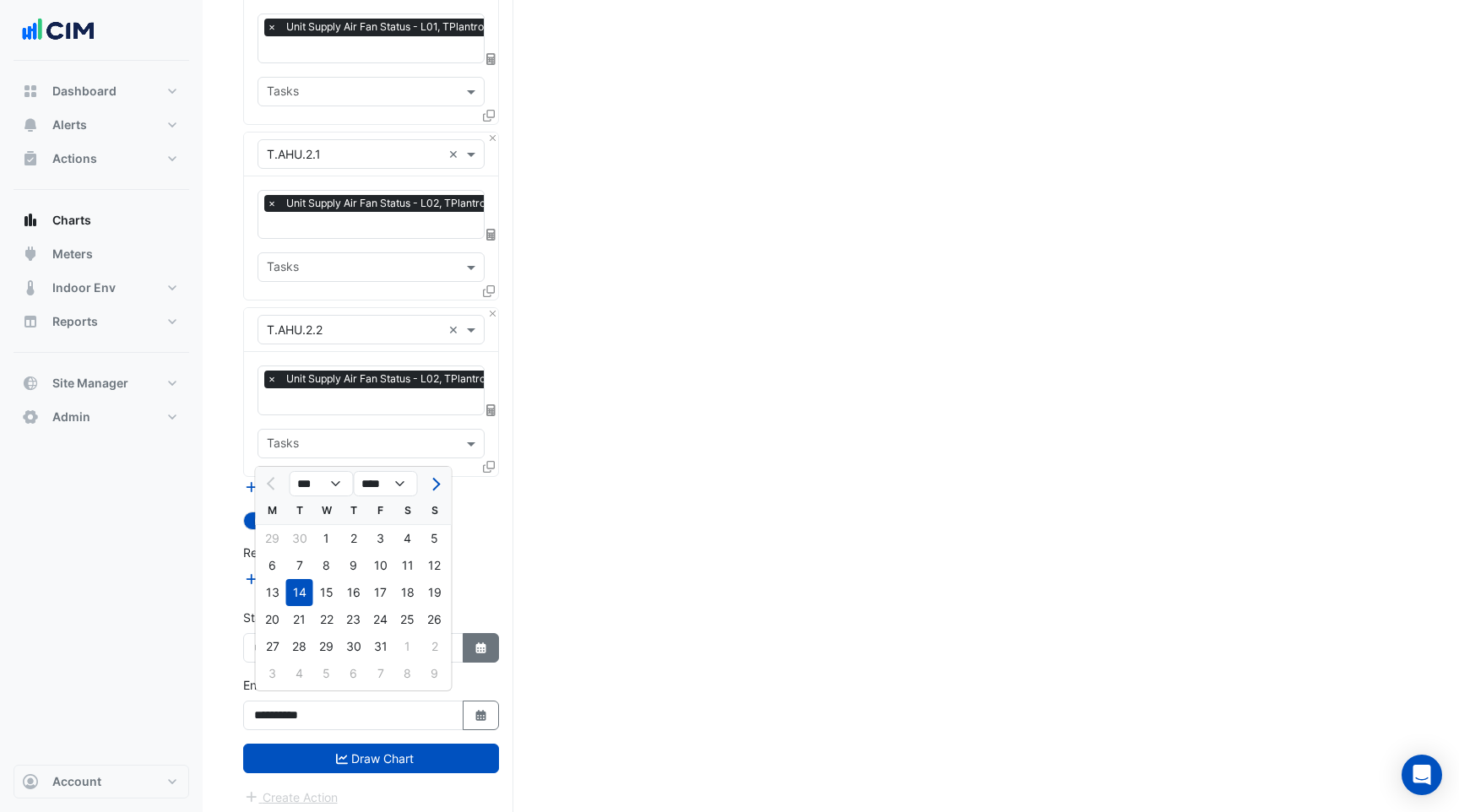
click at [466, 633] on button "Select Date" at bounding box center [481, 648] width 37 height 29
select select "**"
select select "****"
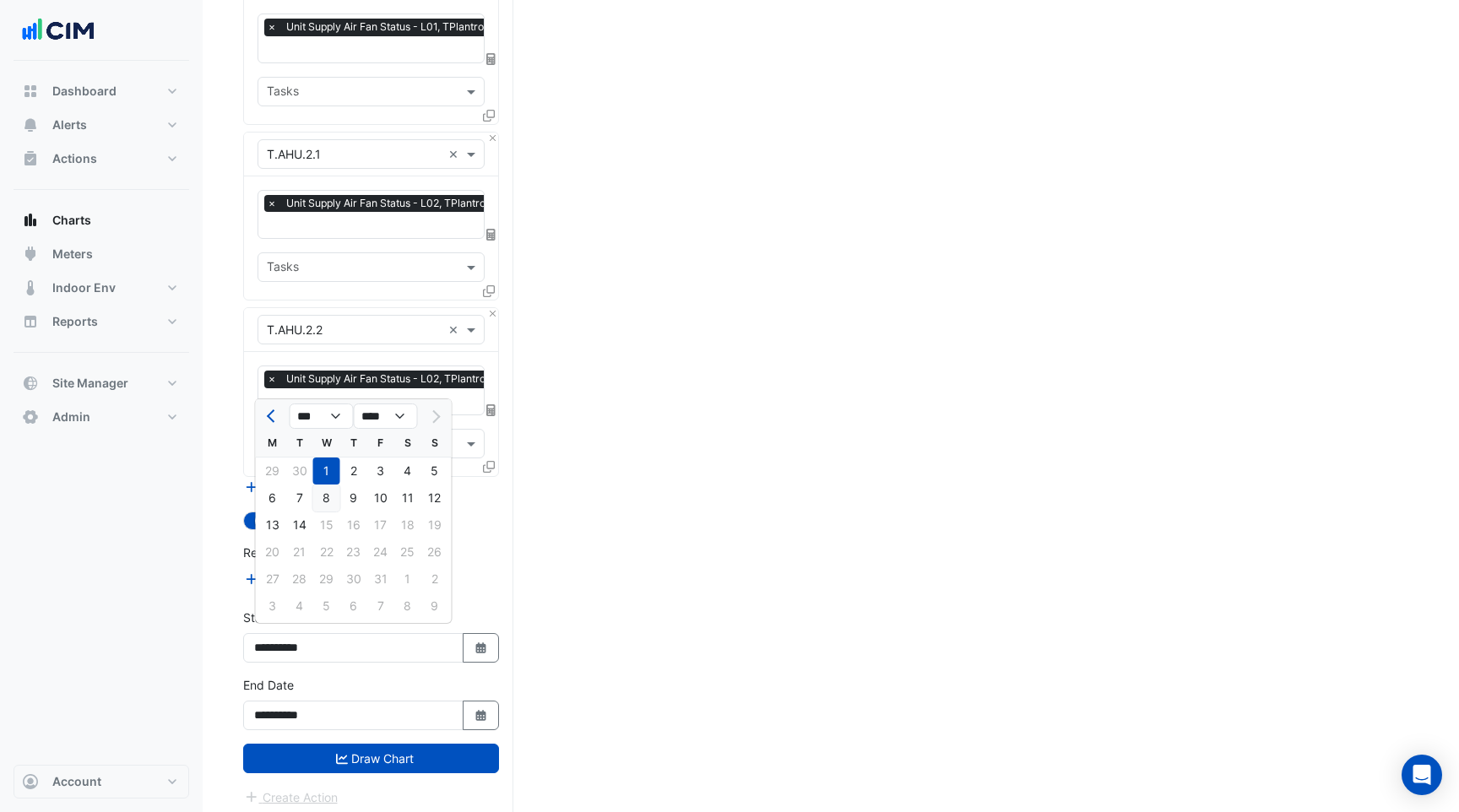
click at [330, 504] on div "8" at bounding box center [327, 498] width 27 height 27
type input "**********"
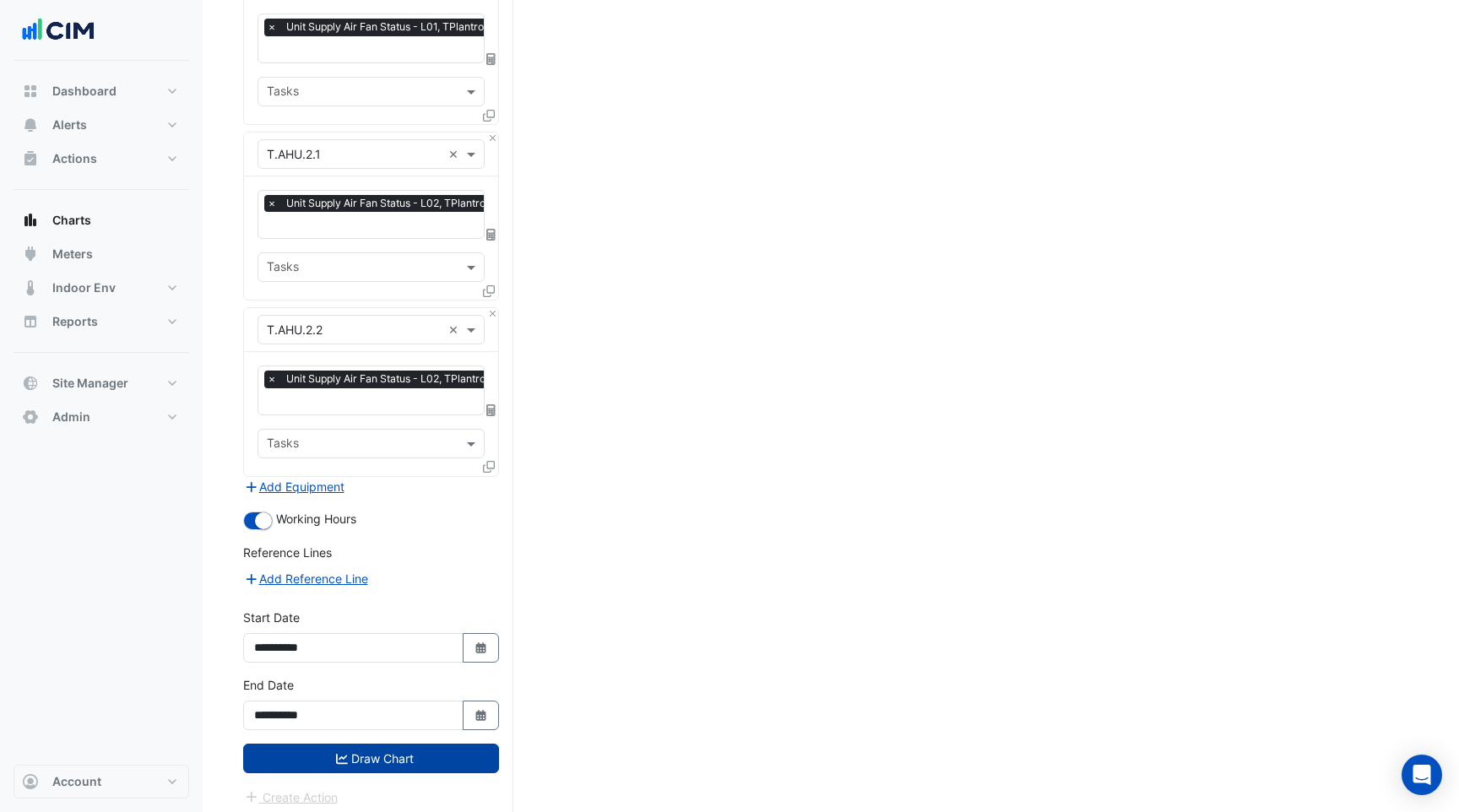
click at [361, 749] on button "Draw Chart" at bounding box center [371, 759] width 256 height 29
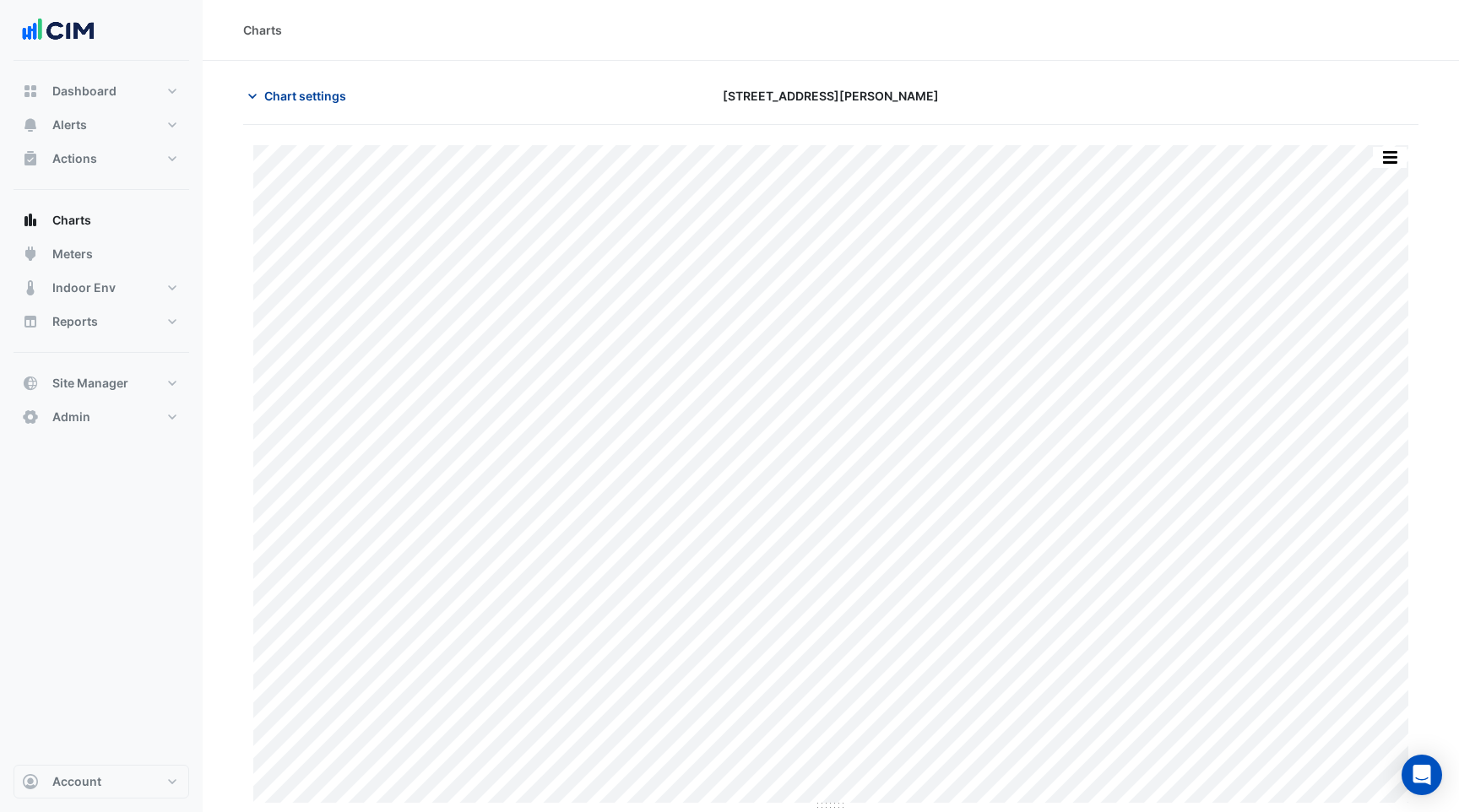
click at [299, 98] on span "Chart settings" at bounding box center [305, 95] width 82 height 18
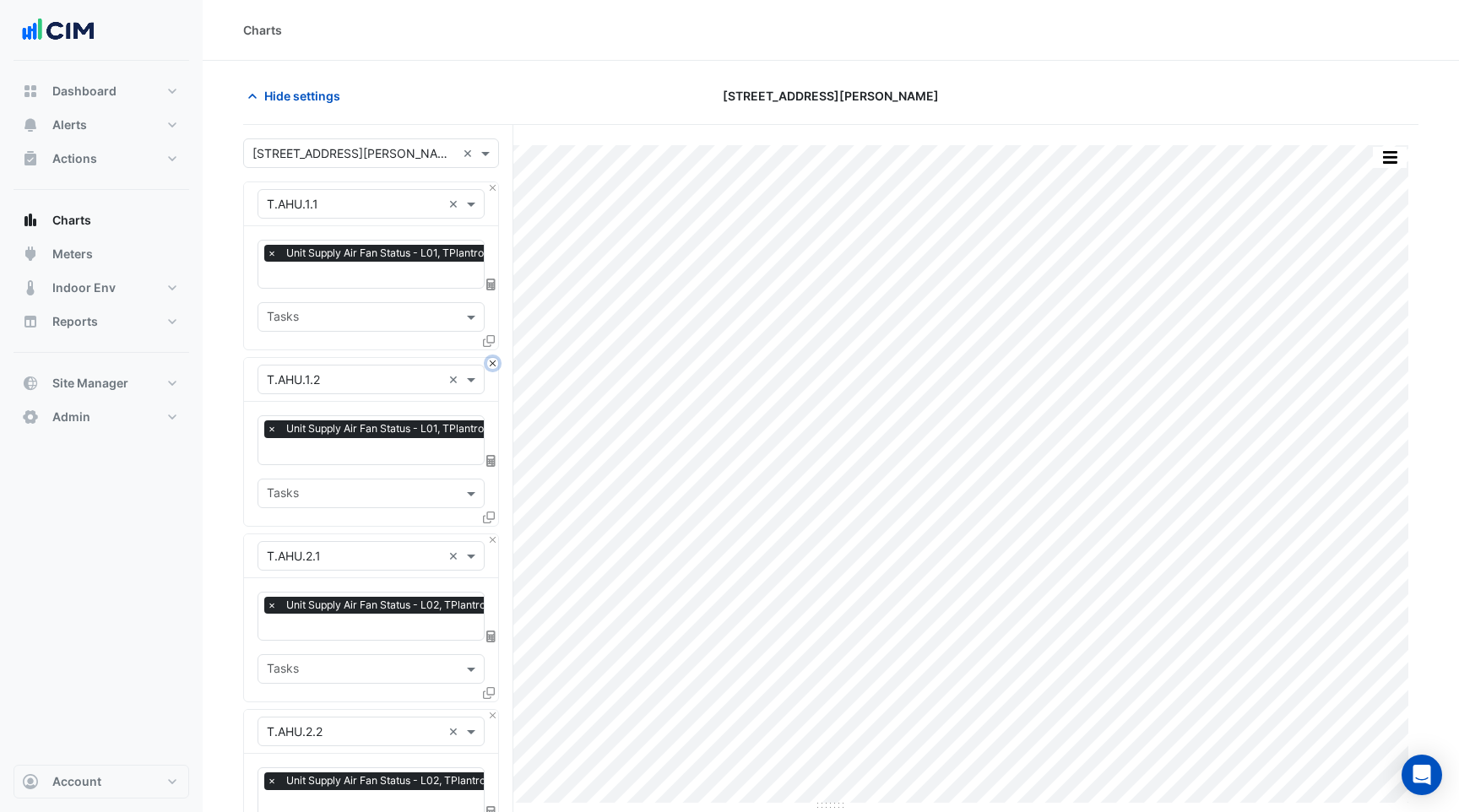
click at [496, 362] on button "Close" at bounding box center [492, 363] width 11 height 11
click at [496, 535] on button "Close" at bounding box center [492, 540] width 11 height 11
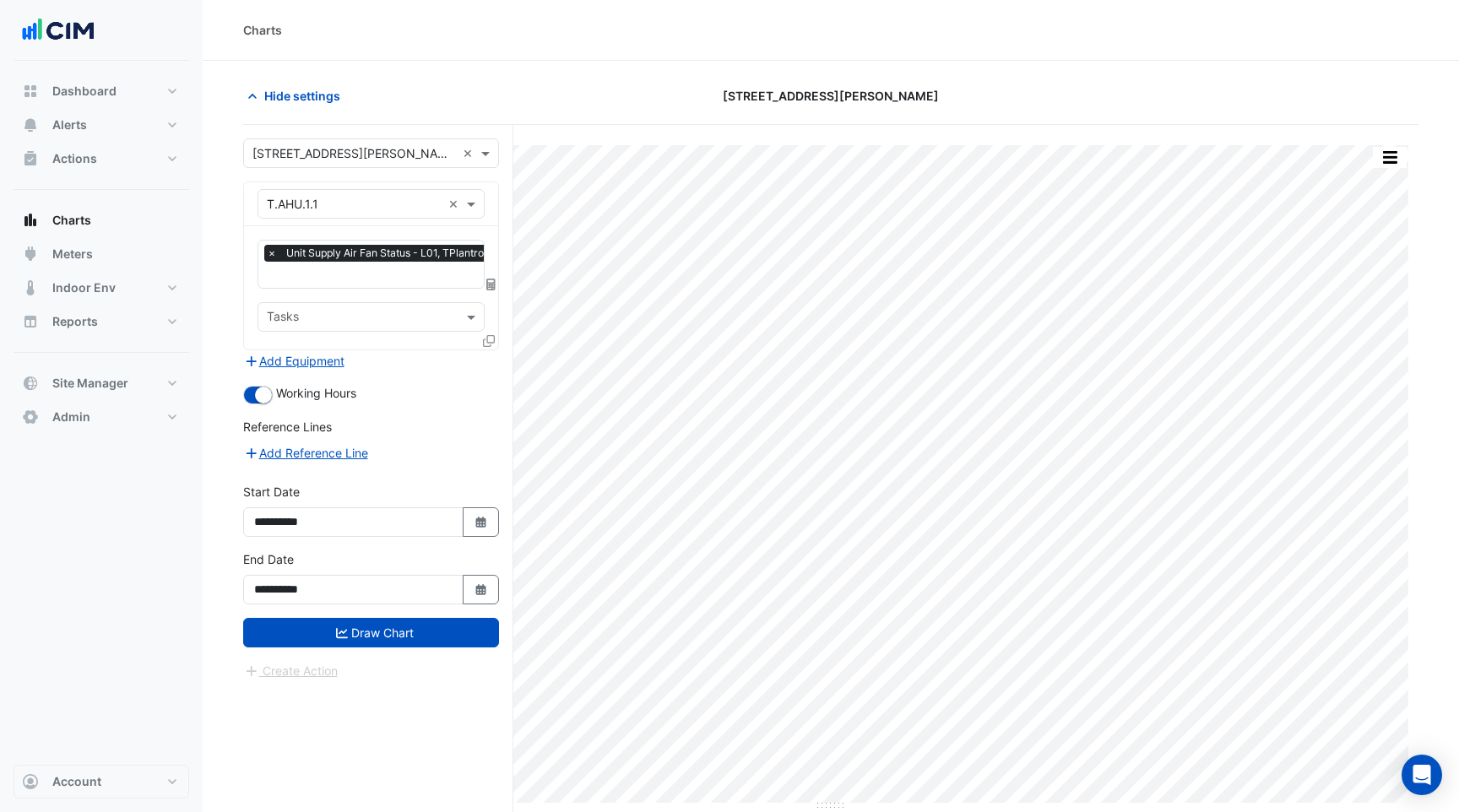
click at [366, 203] on input "text" at bounding box center [354, 204] width 175 height 18
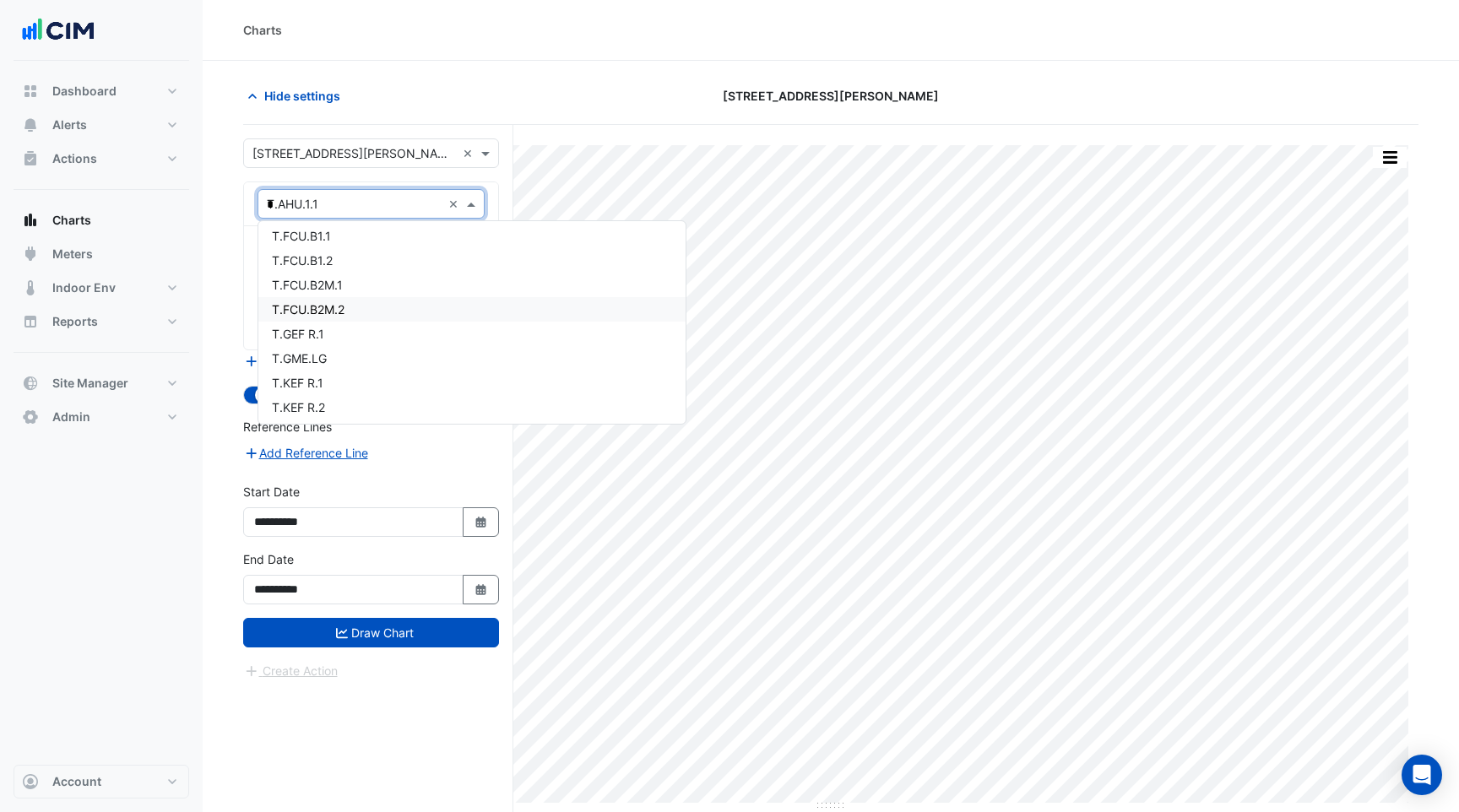
scroll to position [399, 0]
type input "***"
click at [370, 307] on div "T.VSD.AHU.M.2" at bounding box center [372, 306] width 226 height 24
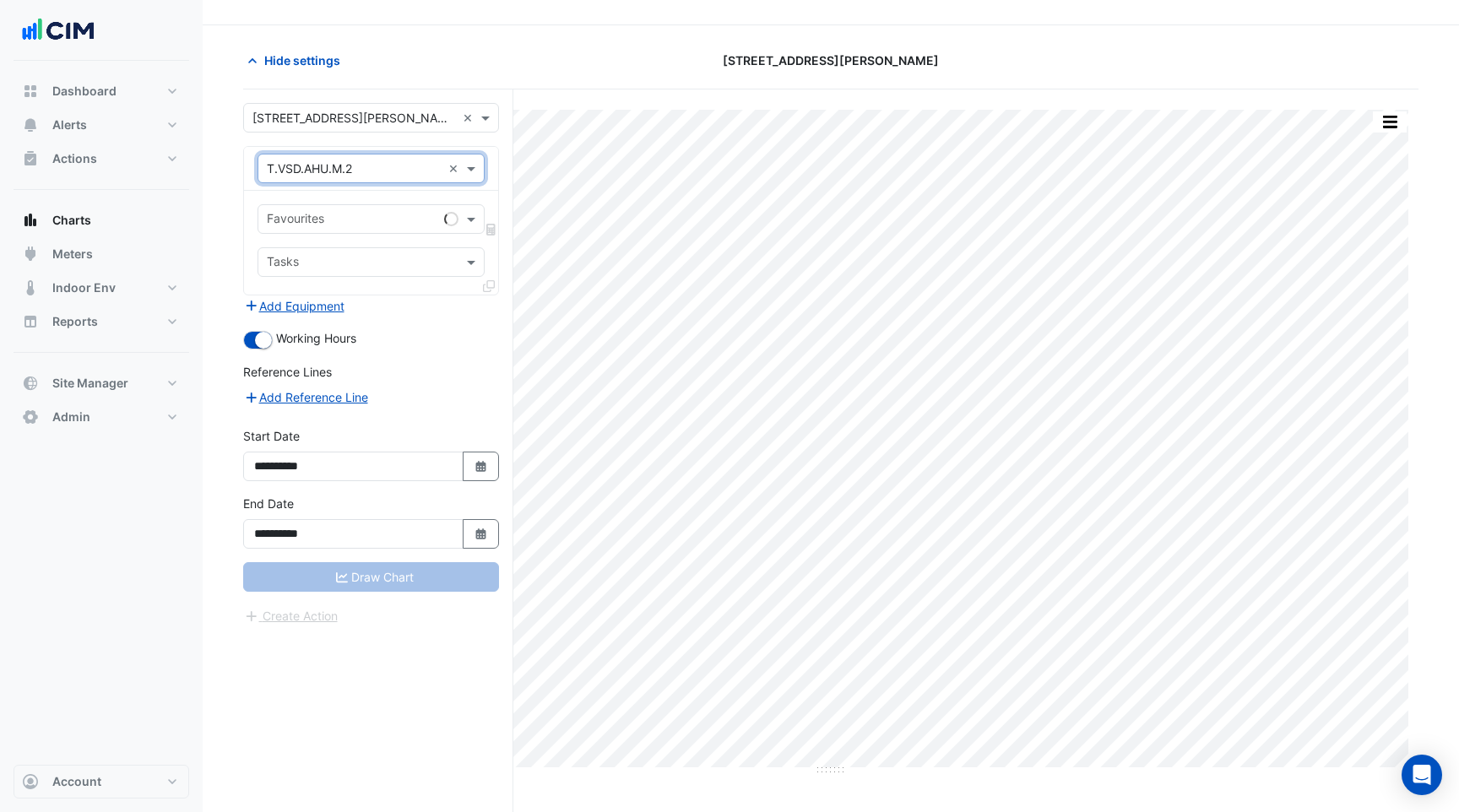
scroll to position [25, 0]
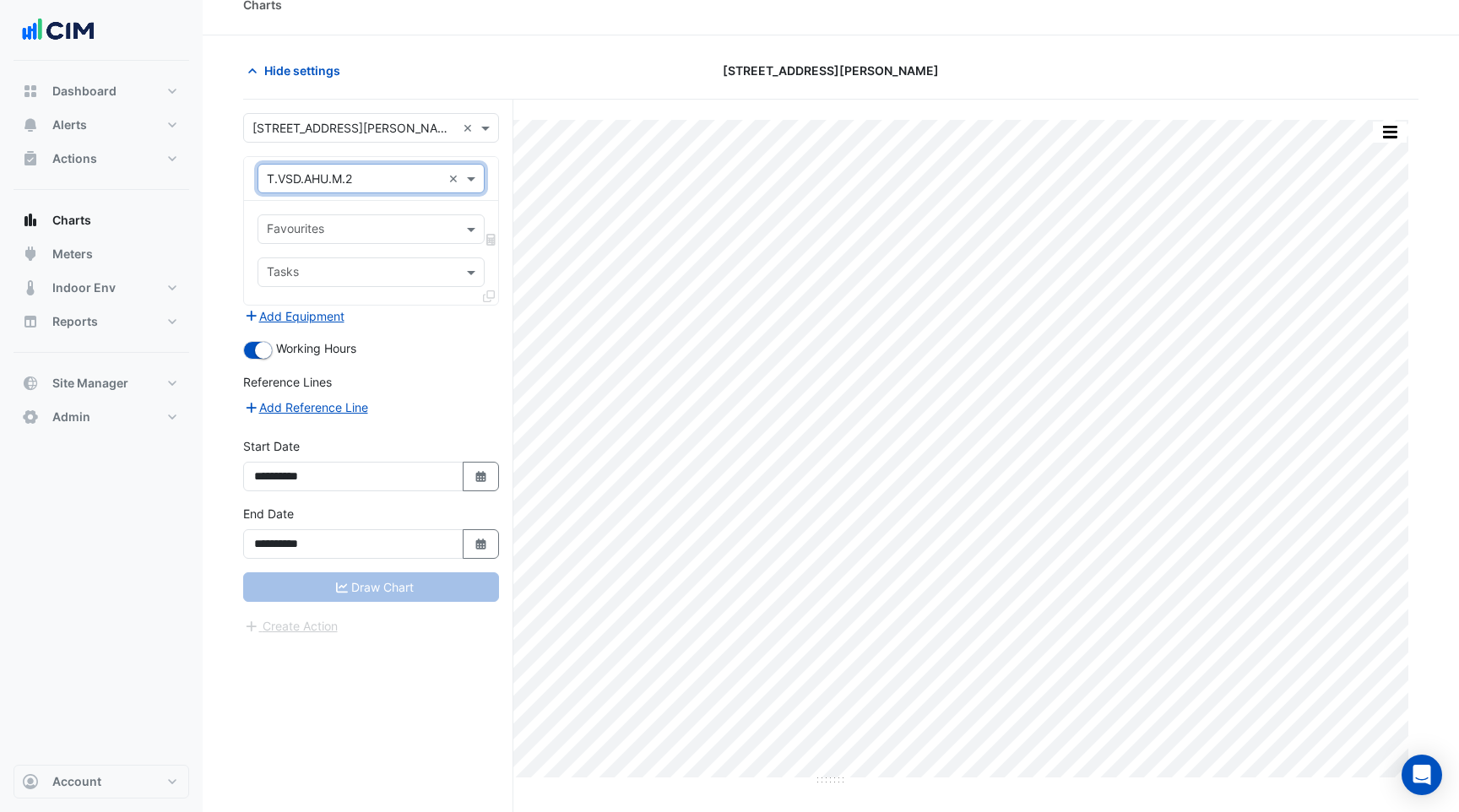
click at [363, 182] on input "text" at bounding box center [354, 179] width 175 height 18
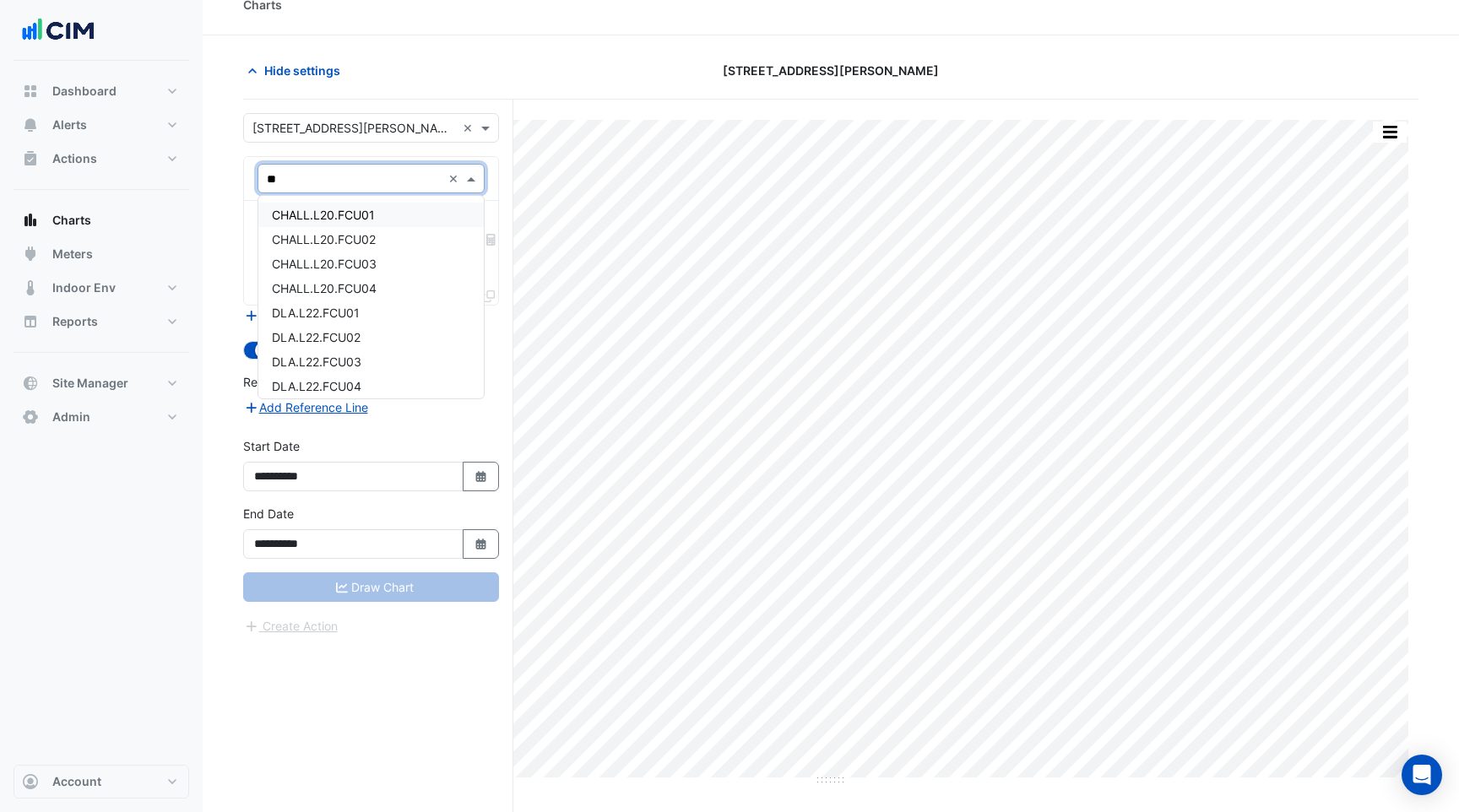
type input "*"
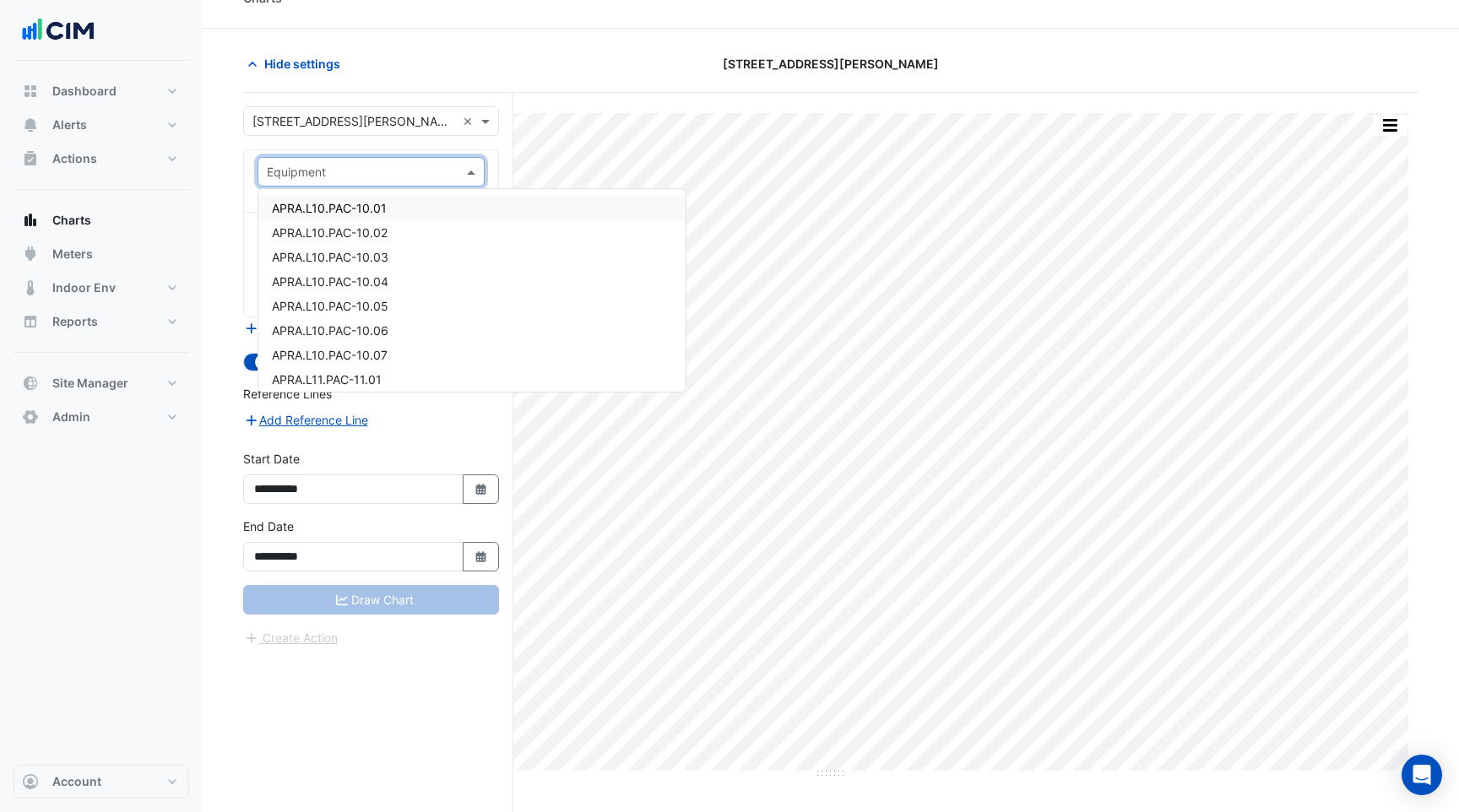
scroll to position [36, 0]
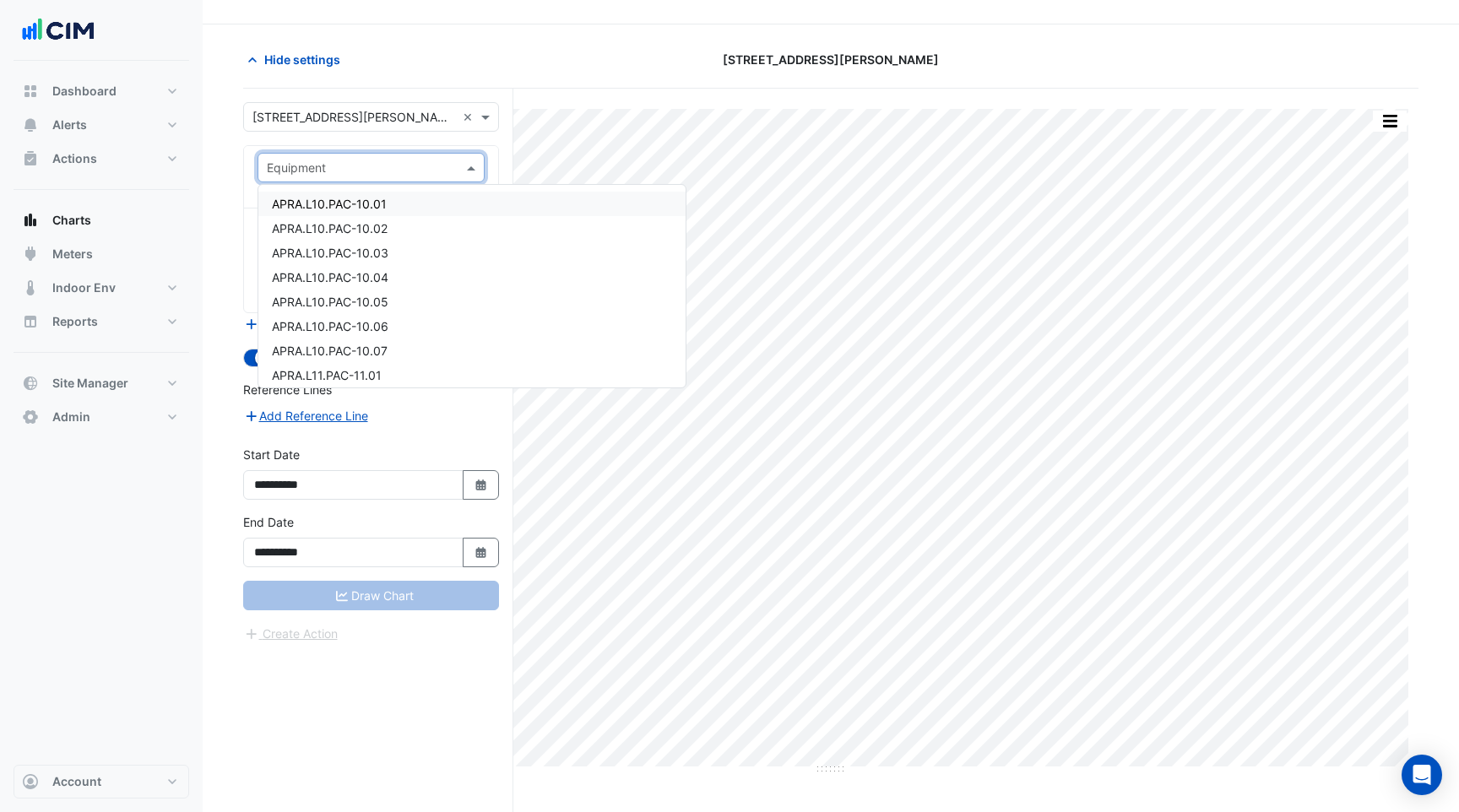
click at [350, 212] on div "APRA.L10.PAC-10.01" at bounding box center [472, 203] width 427 height 24
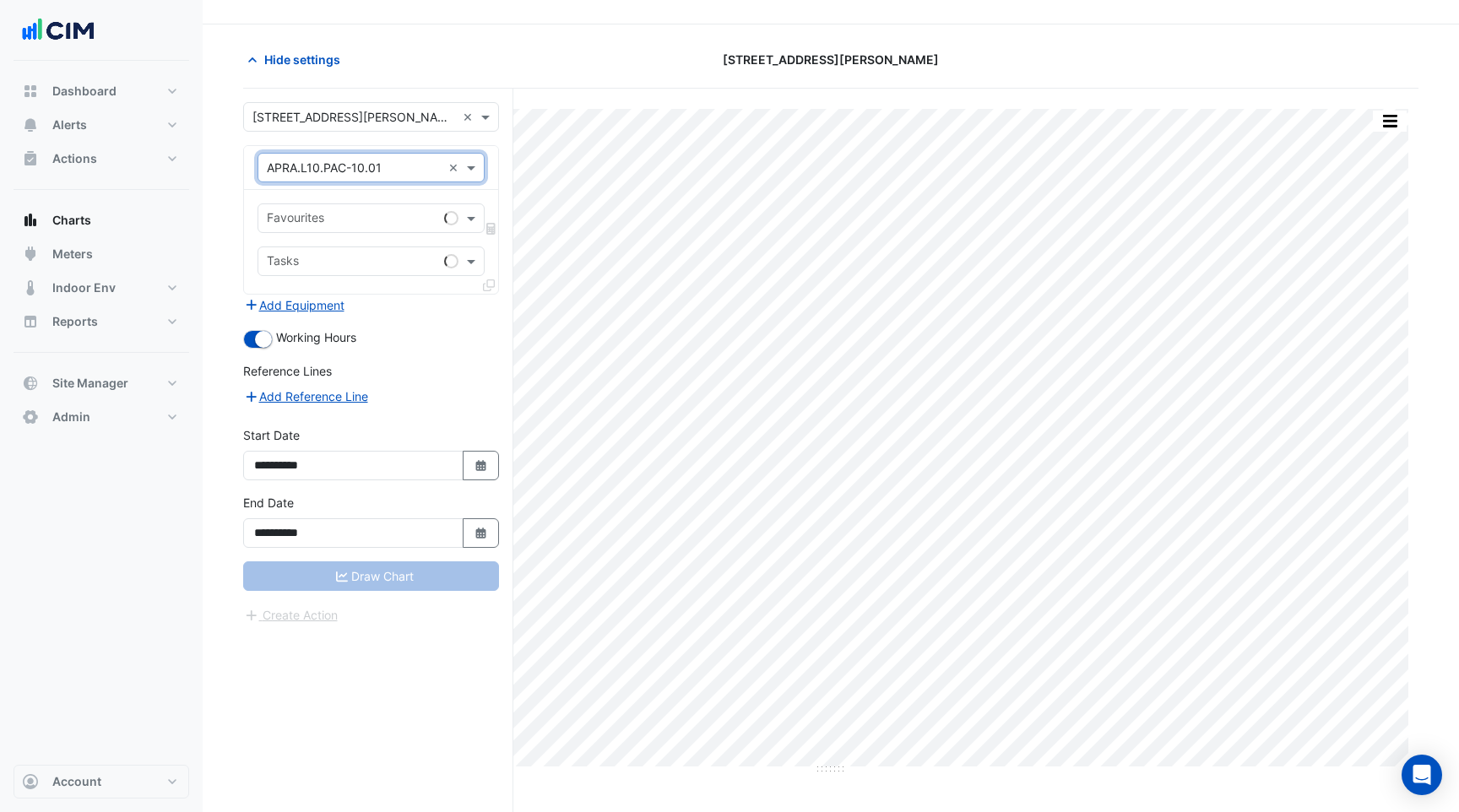
click at [379, 221] on input "text" at bounding box center [351, 220] width 170 height 18
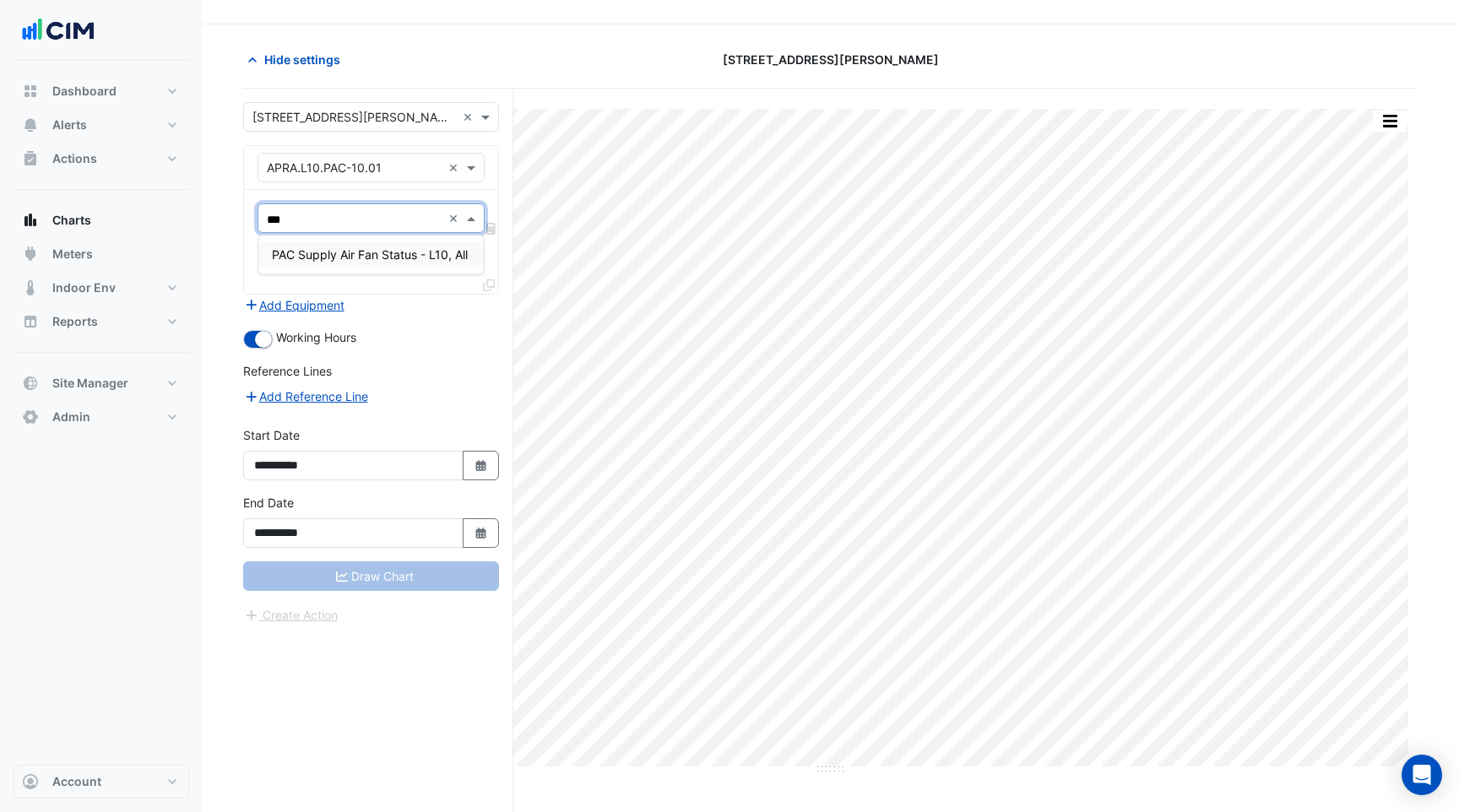
type input "****"
click at [362, 249] on span "PAC Supply Air Fan Status - L10, All" at bounding box center [370, 254] width 196 height 15
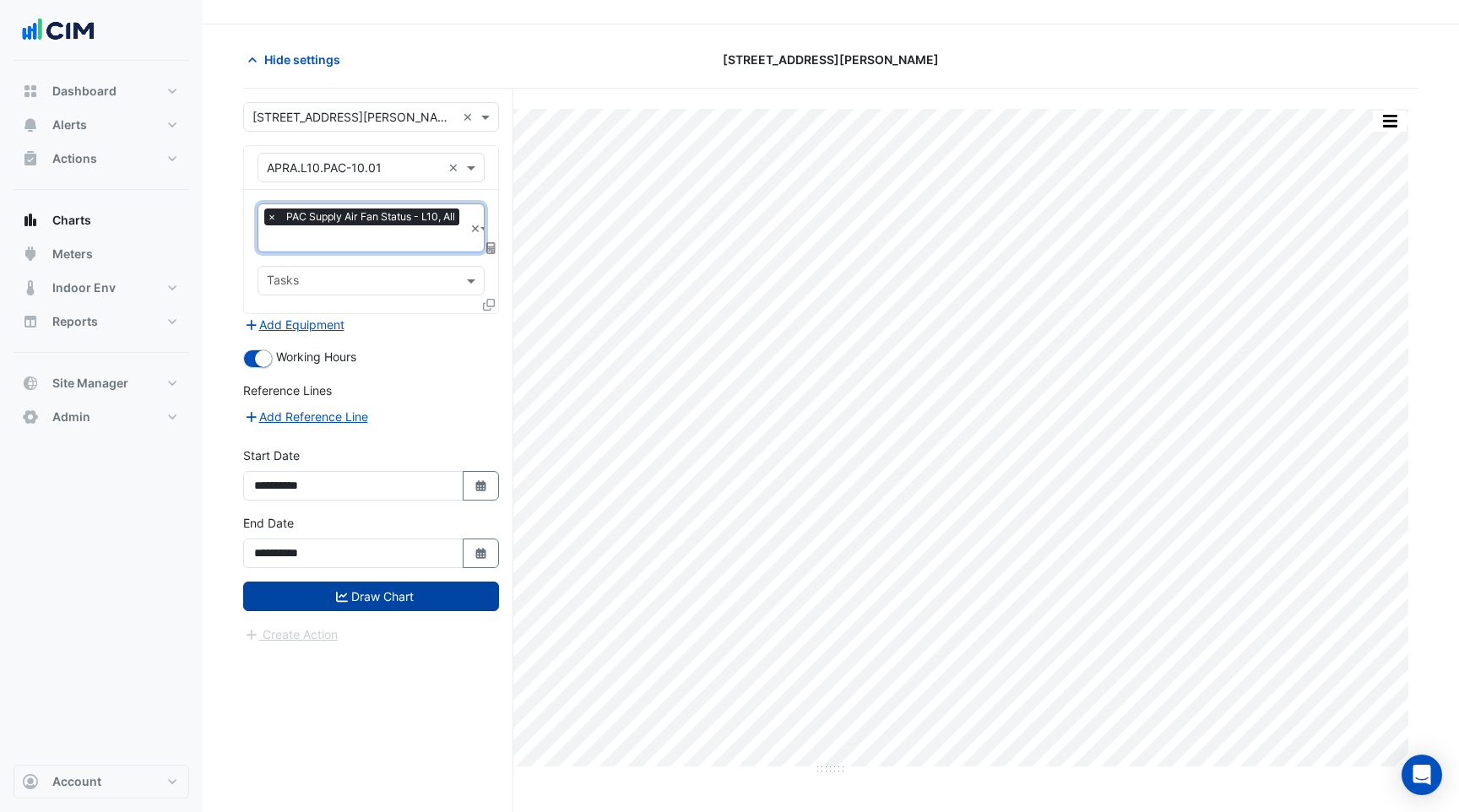
click at [352, 589] on button "Draw Chart" at bounding box center [371, 596] width 256 height 29
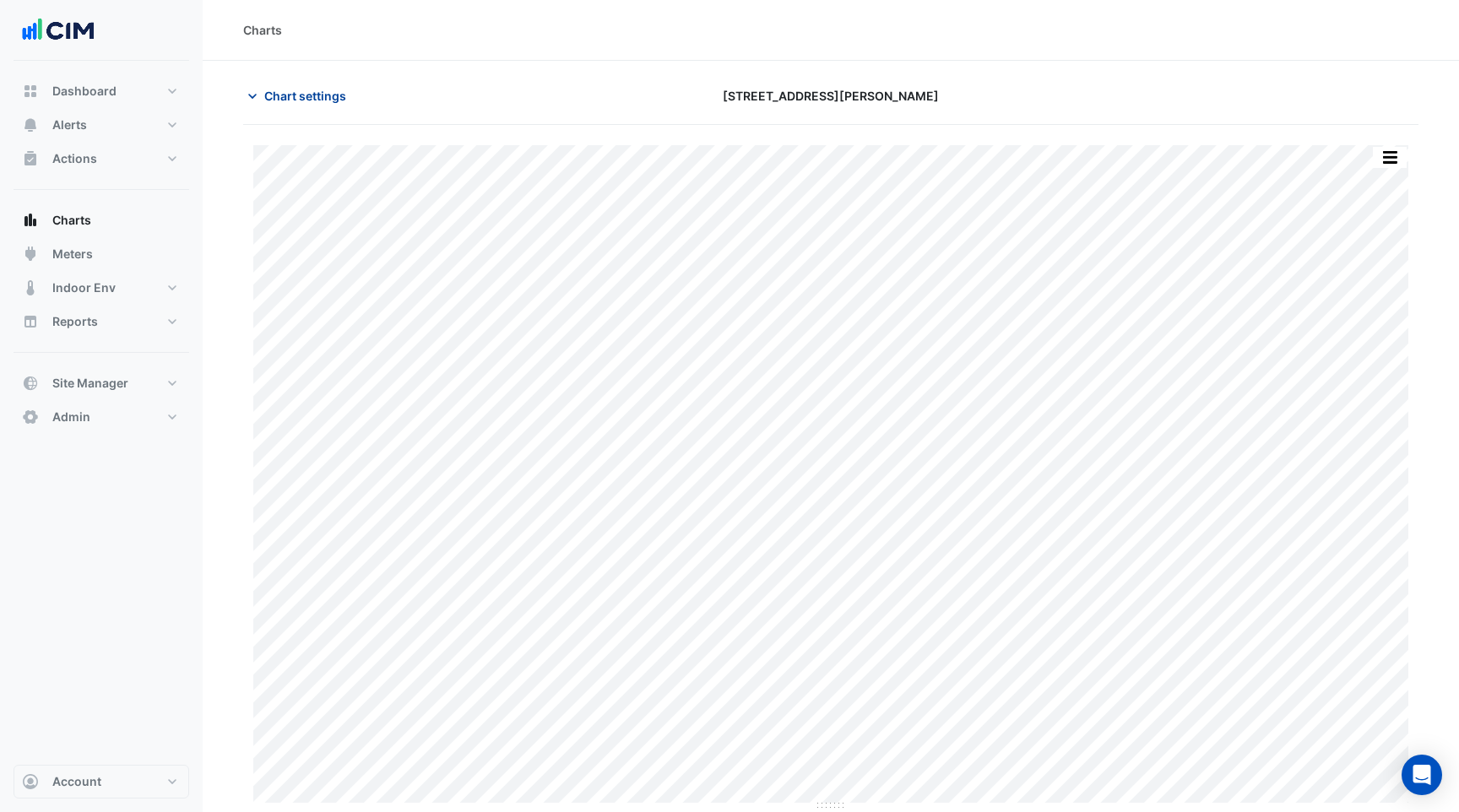
click at [297, 103] on span "Chart settings" at bounding box center [305, 95] width 82 height 18
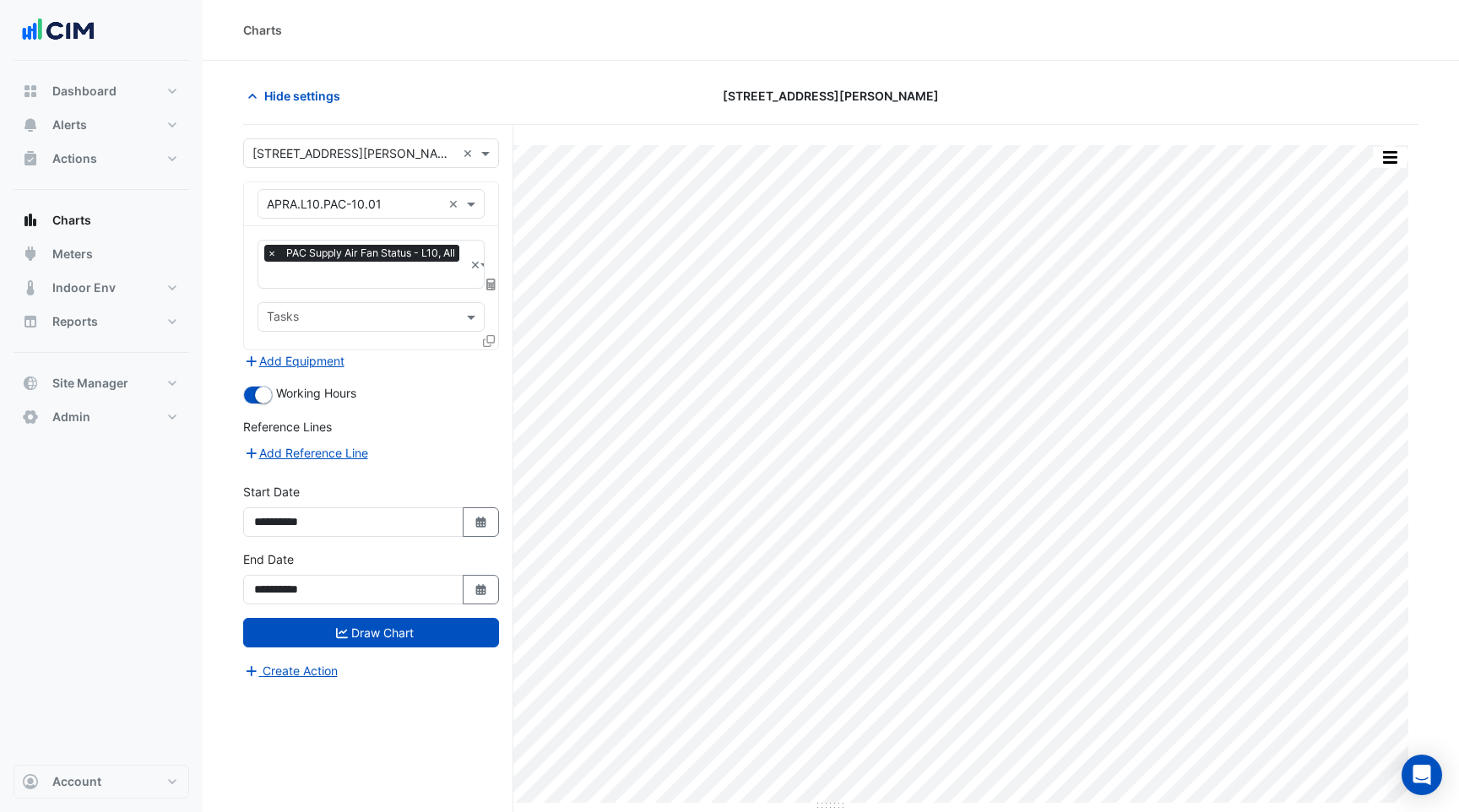
click at [487, 341] on icon at bounding box center [489, 341] width 12 height 12
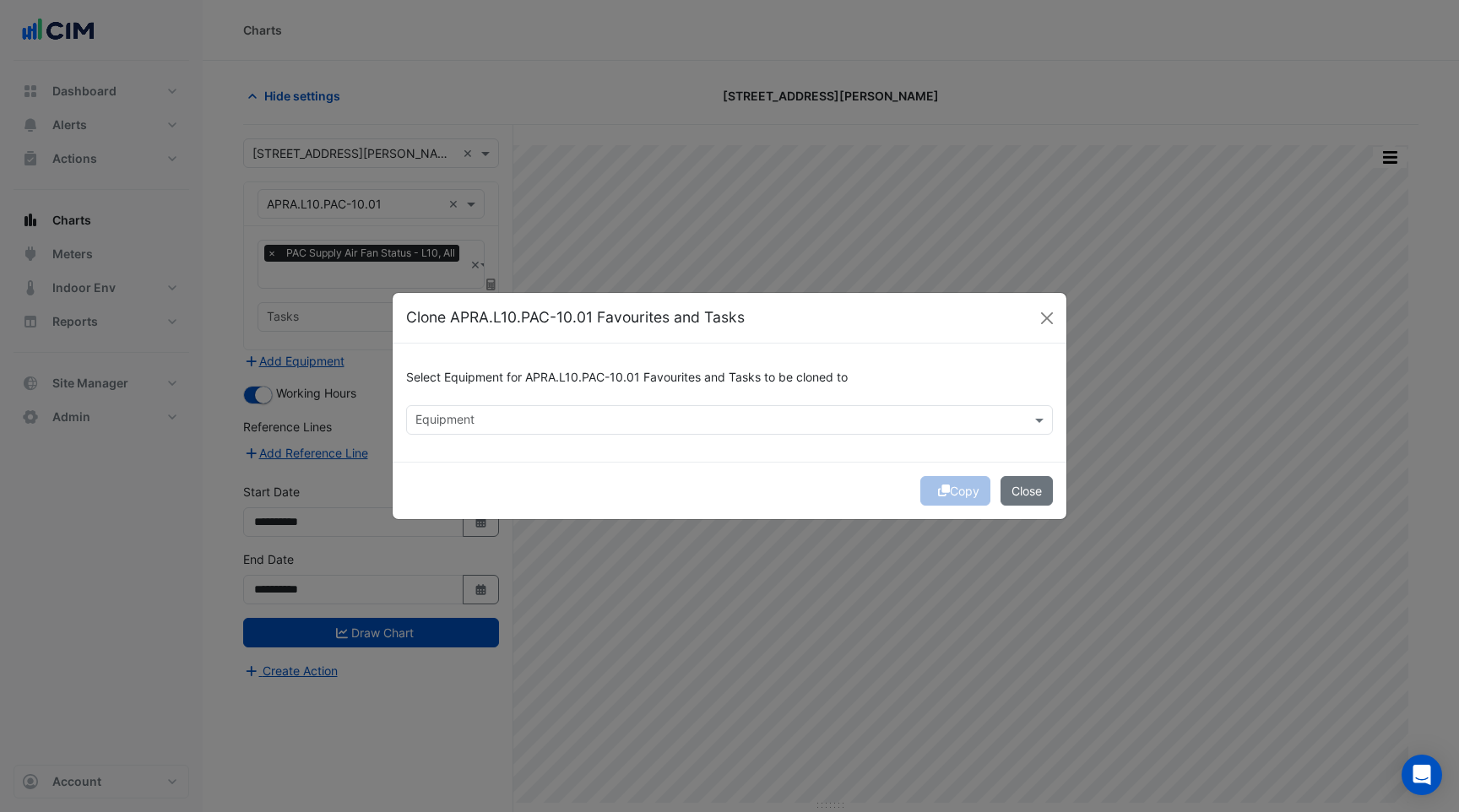
click at [472, 417] on input "text" at bounding box center [720, 422] width 609 height 18
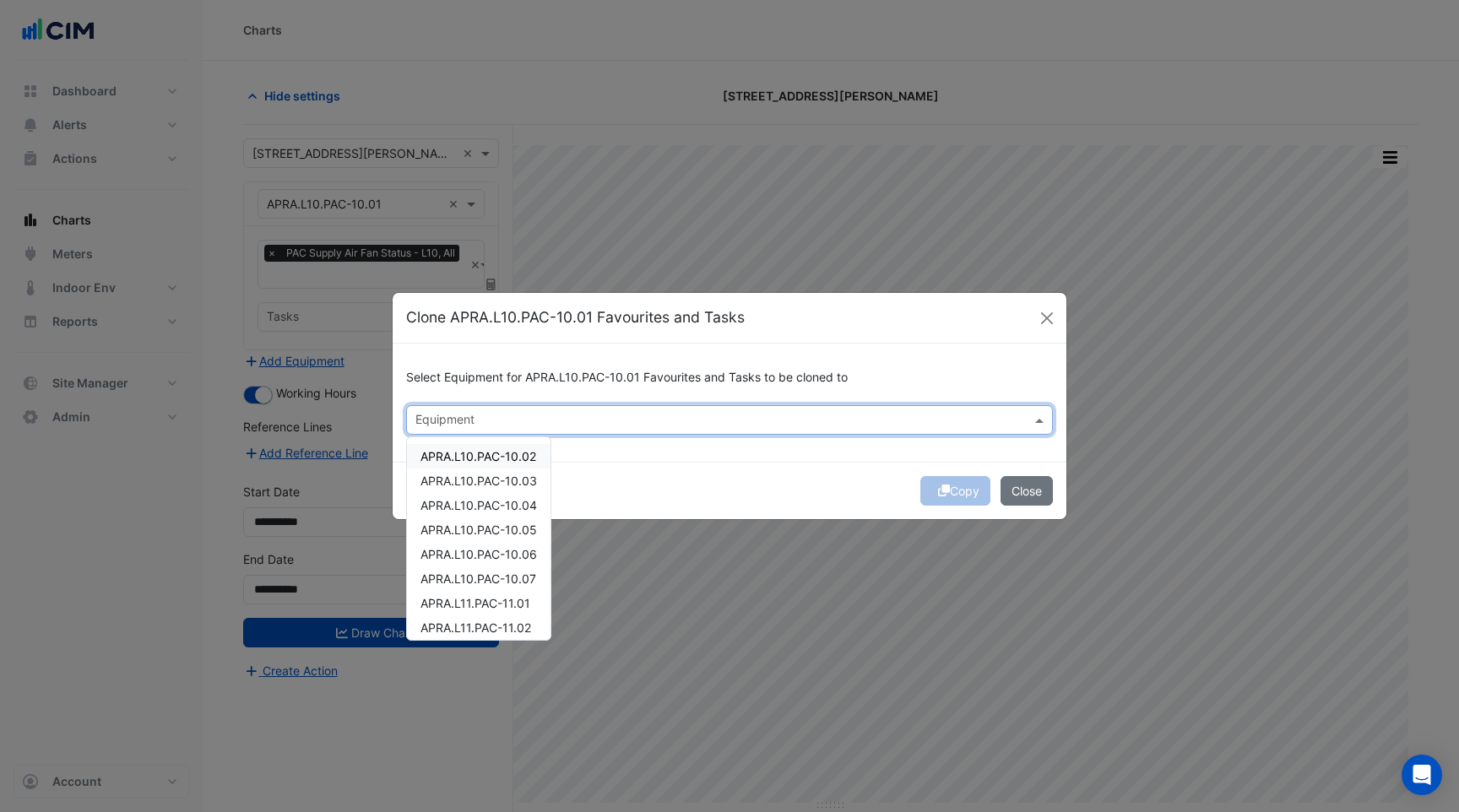
click at [465, 458] on span "APRA.L10.PAC-10.02" at bounding box center [478, 456] width 116 height 15
click at [465, 478] on span "APRA.L10.PAC-10.03" at bounding box center [479, 480] width 117 height 15
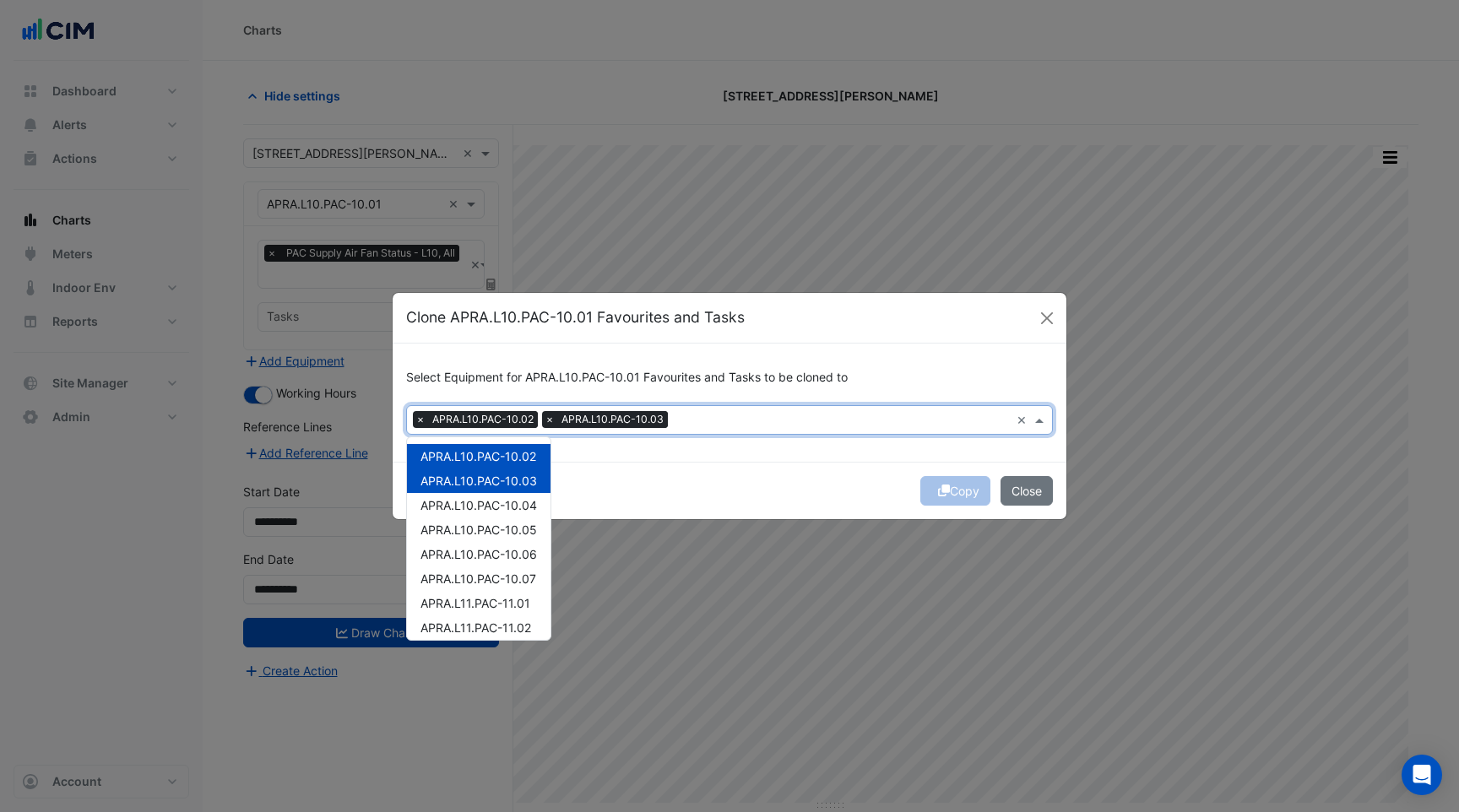
click at [465, 498] on span "APRA.L10.PAC-10.04" at bounding box center [479, 505] width 117 height 15
click at [469, 530] on span "APRA.L10.PAC-10.05" at bounding box center [479, 529] width 117 height 15
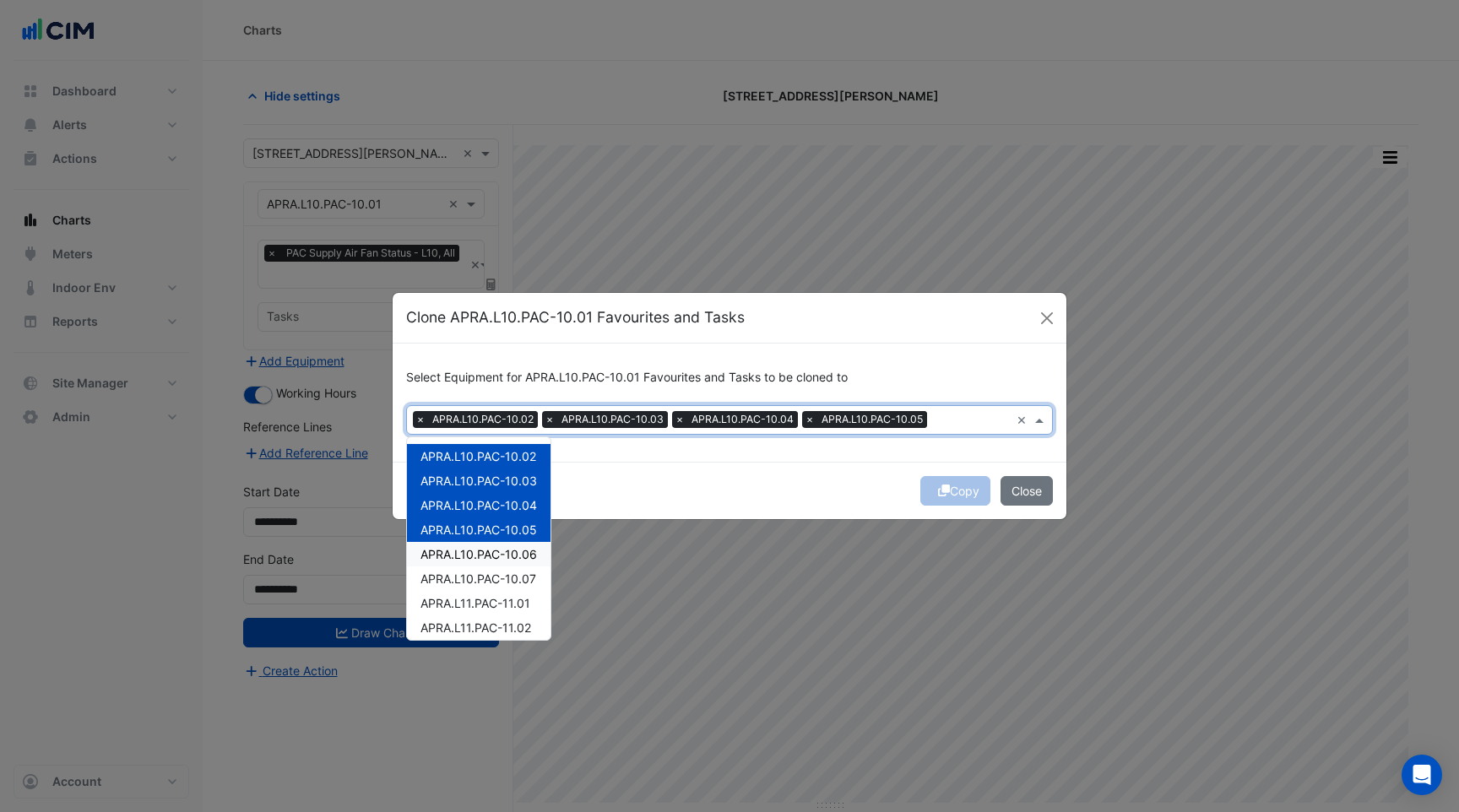
click at [470, 561] on div "APRA.L10.PAC-10.06" at bounding box center [480, 553] width 144 height 24
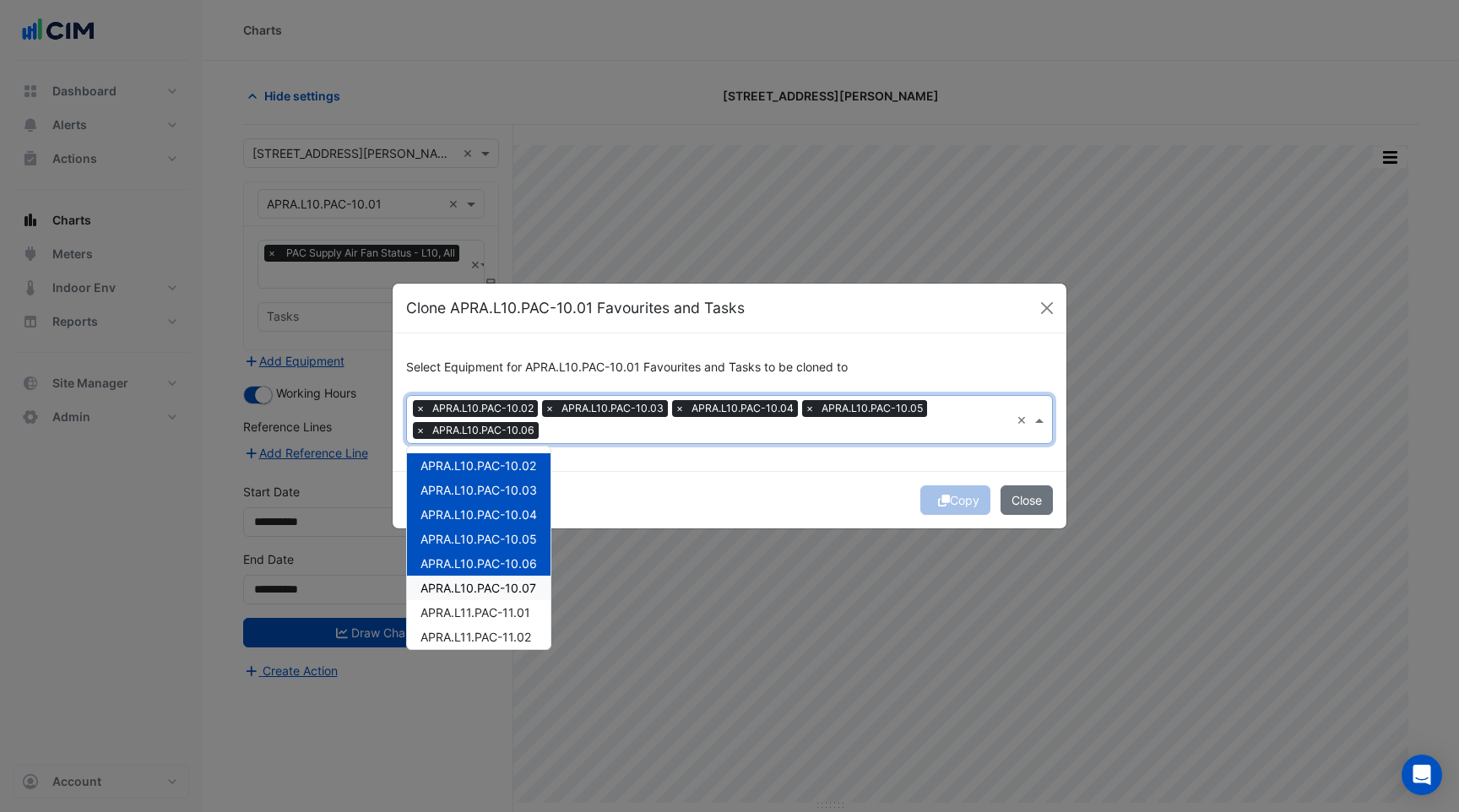
click at [476, 587] on span "APRA.L10.PAC-10.07" at bounding box center [478, 587] width 116 height 15
click at [480, 615] on span "APRA.L11.PAC-11.01" at bounding box center [475, 613] width 110 height 15
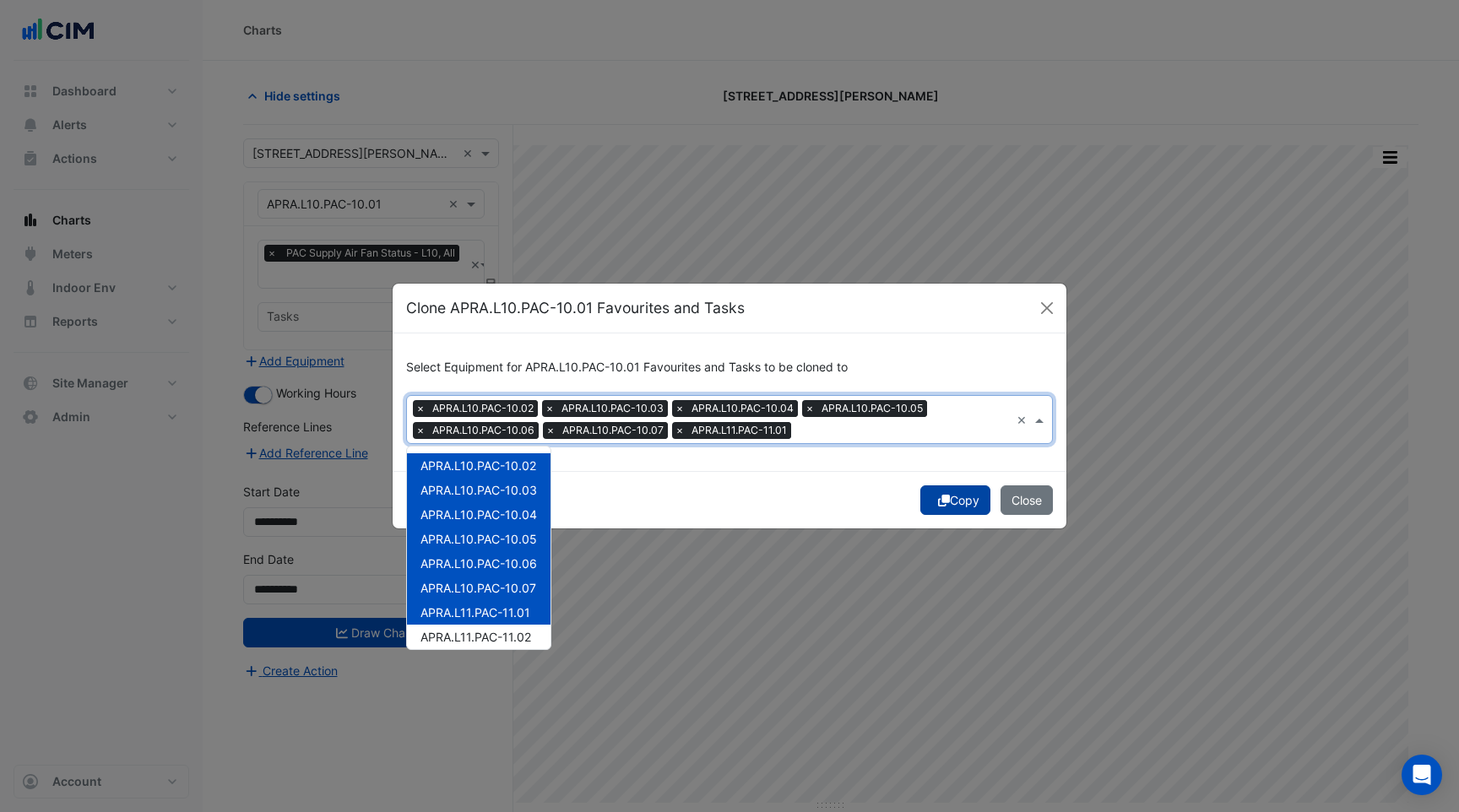
click at [956, 503] on button "Copy" at bounding box center [955, 500] width 70 height 29
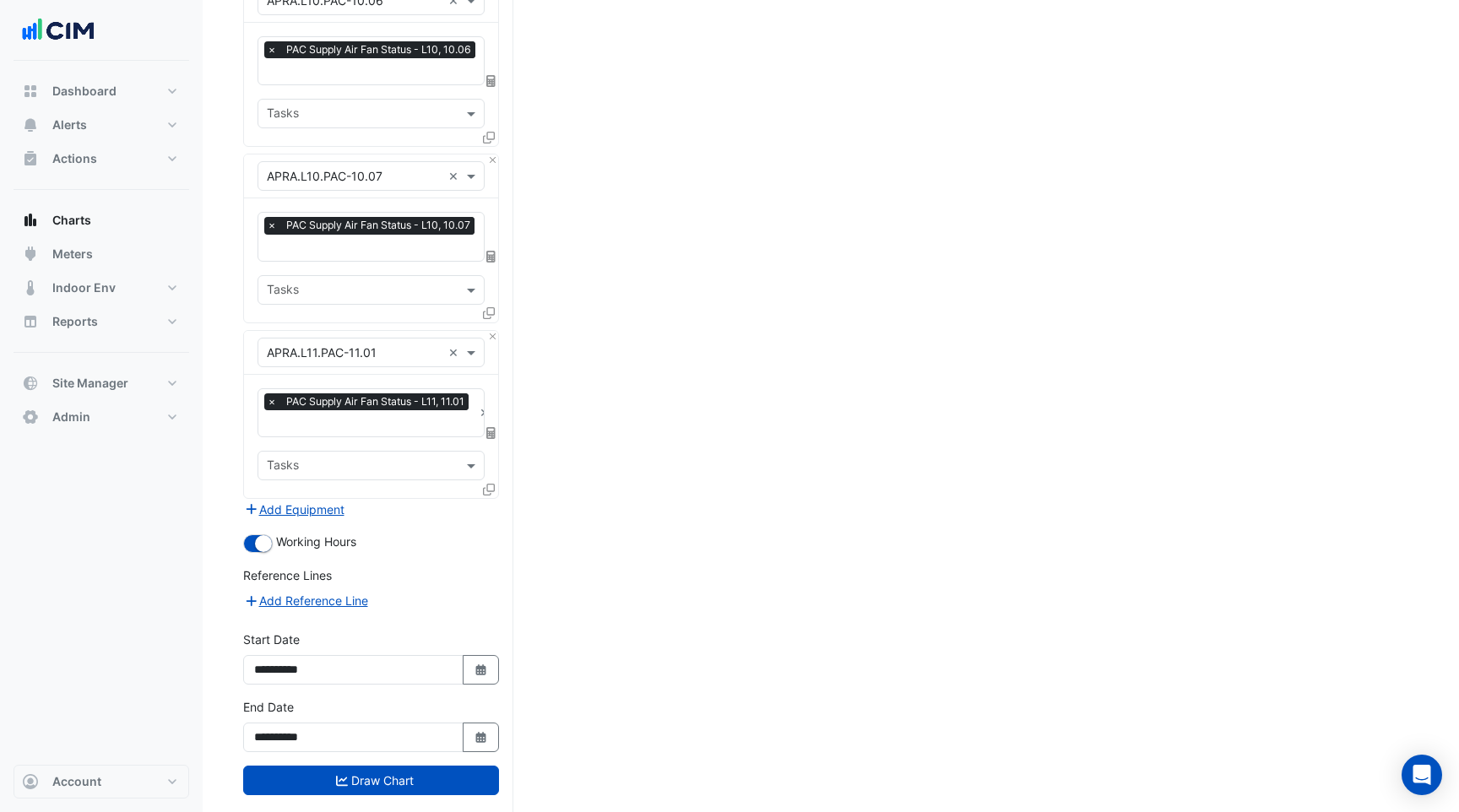
scroll to position [1099, 0]
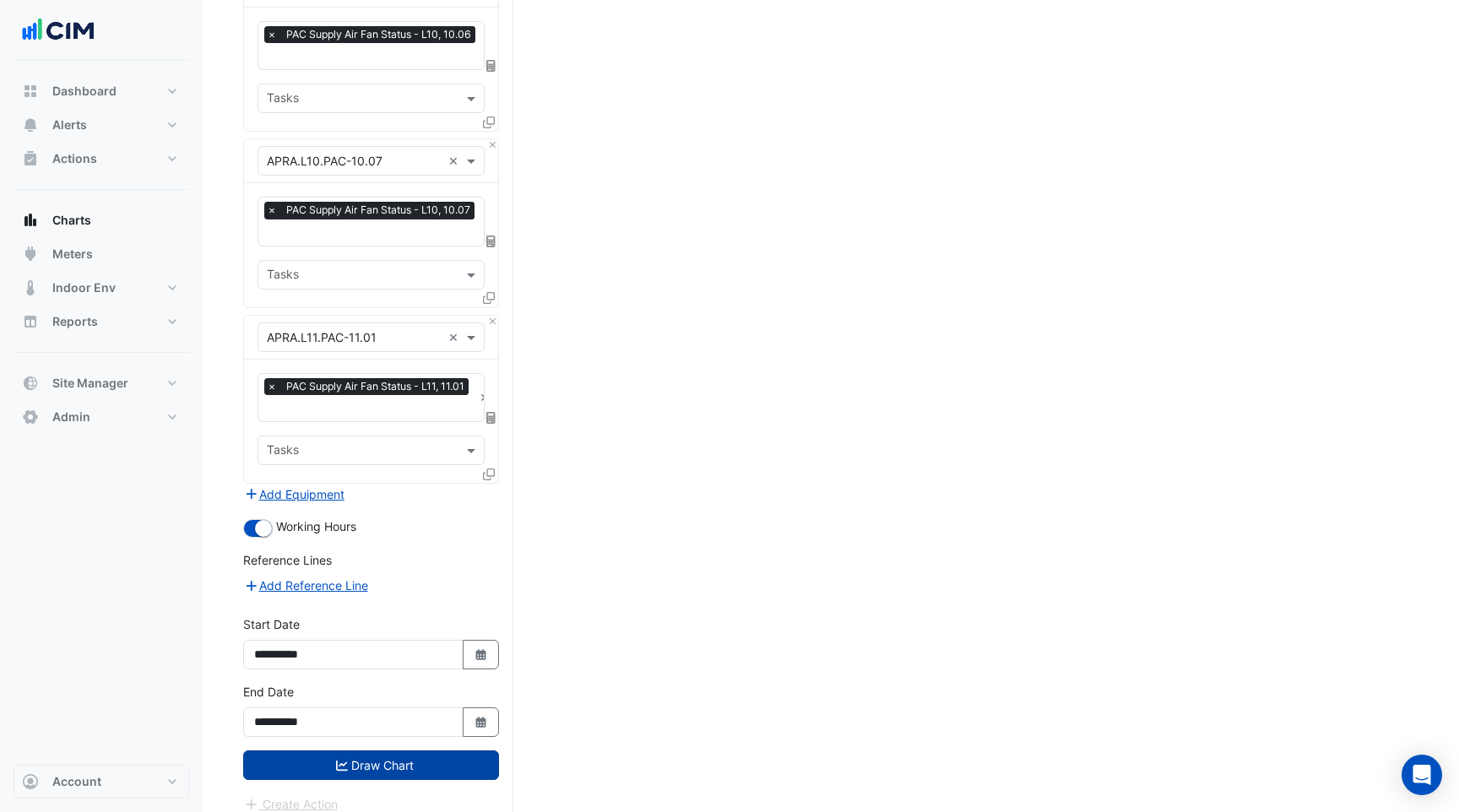
click at [369, 751] on button "Draw Chart" at bounding box center [371, 765] width 256 height 29
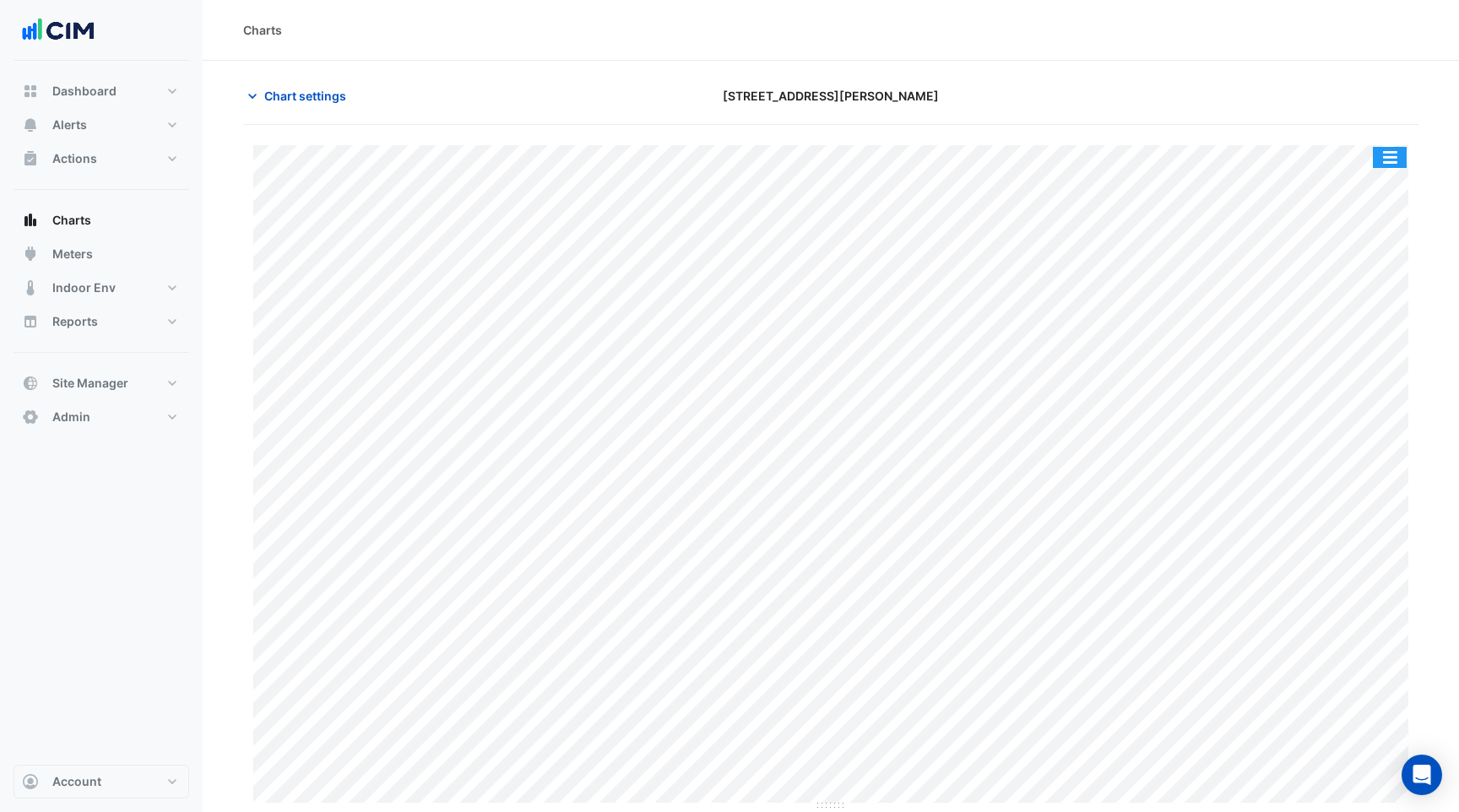
click at [1386, 151] on button "button" at bounding box center [1390, 158] width 34 height 21
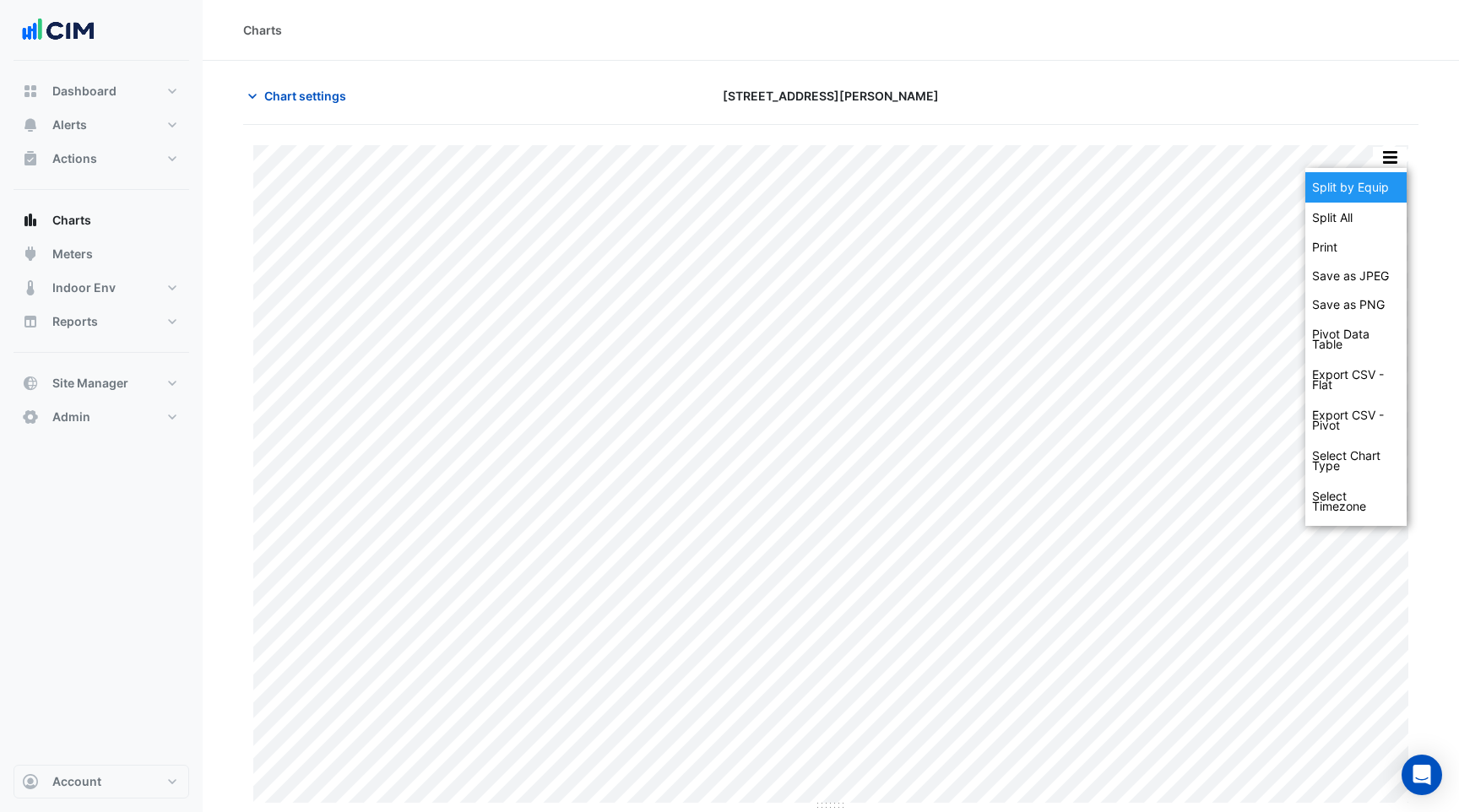
click at [1383, 184] on div "Split by Equip" at bounding box center [1356, 187] width 101 height 30
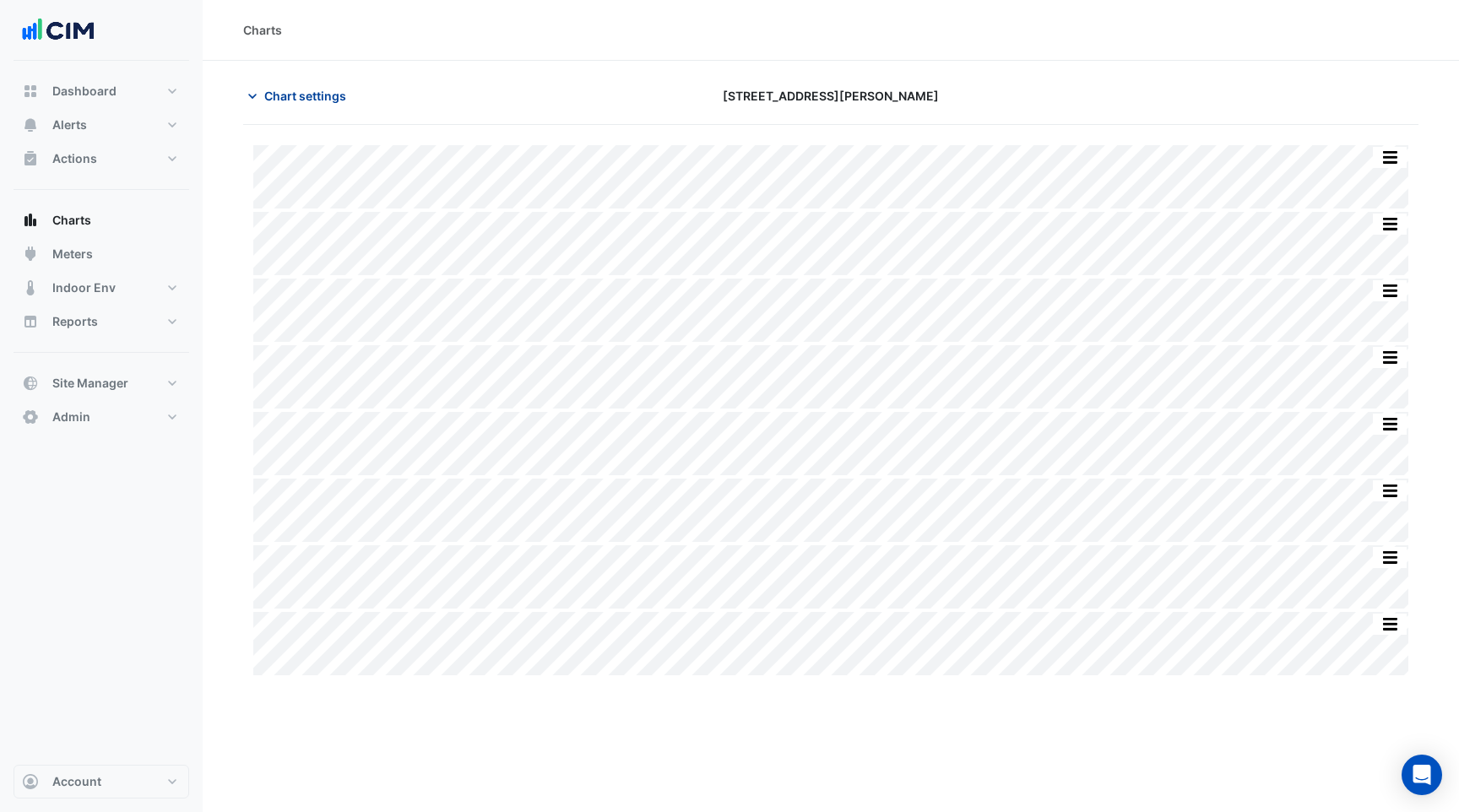
click at [304, 99] on span "Chart settings" at bounding box center [305, 95] width 82 height 18
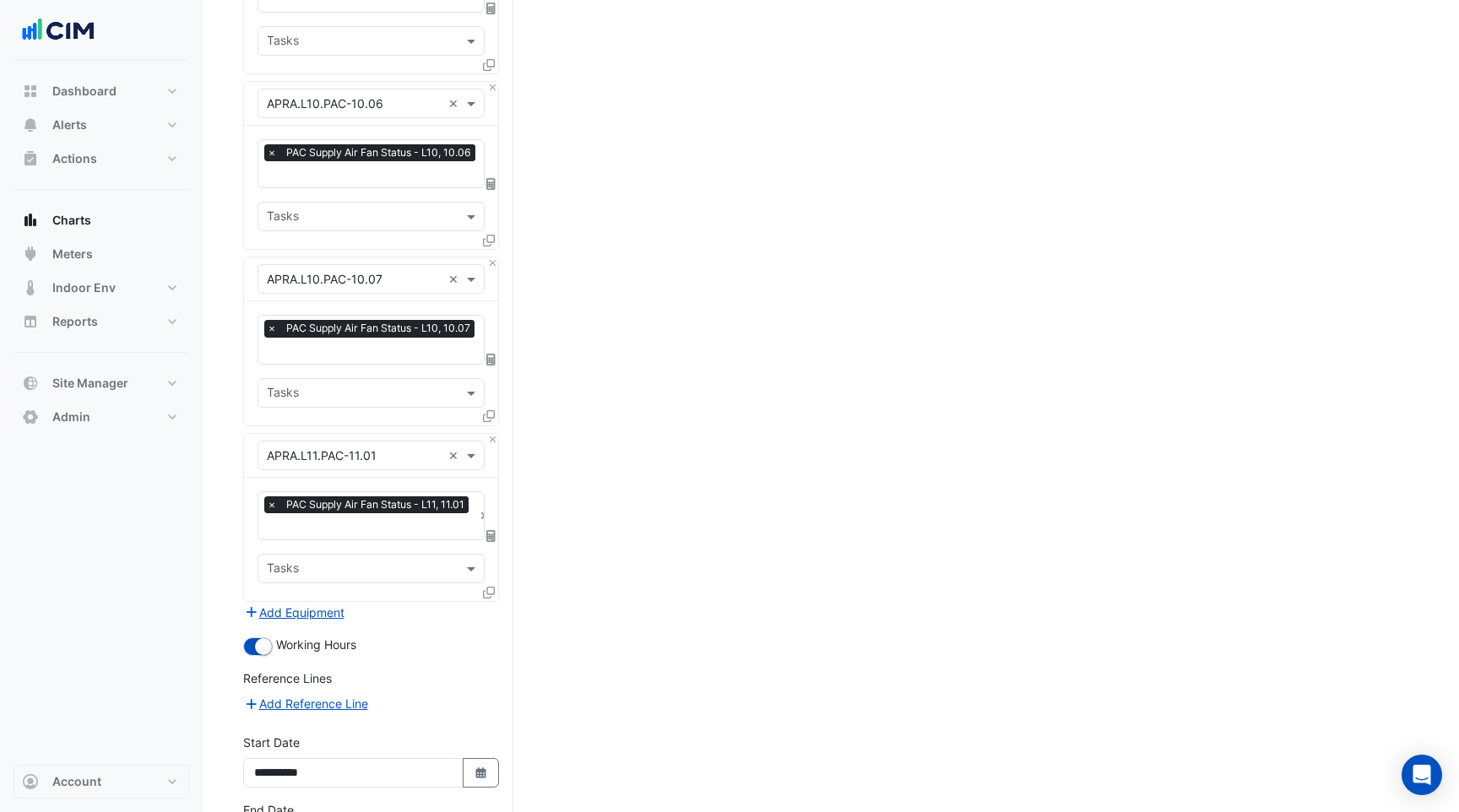
scroll to position [1099, 0]
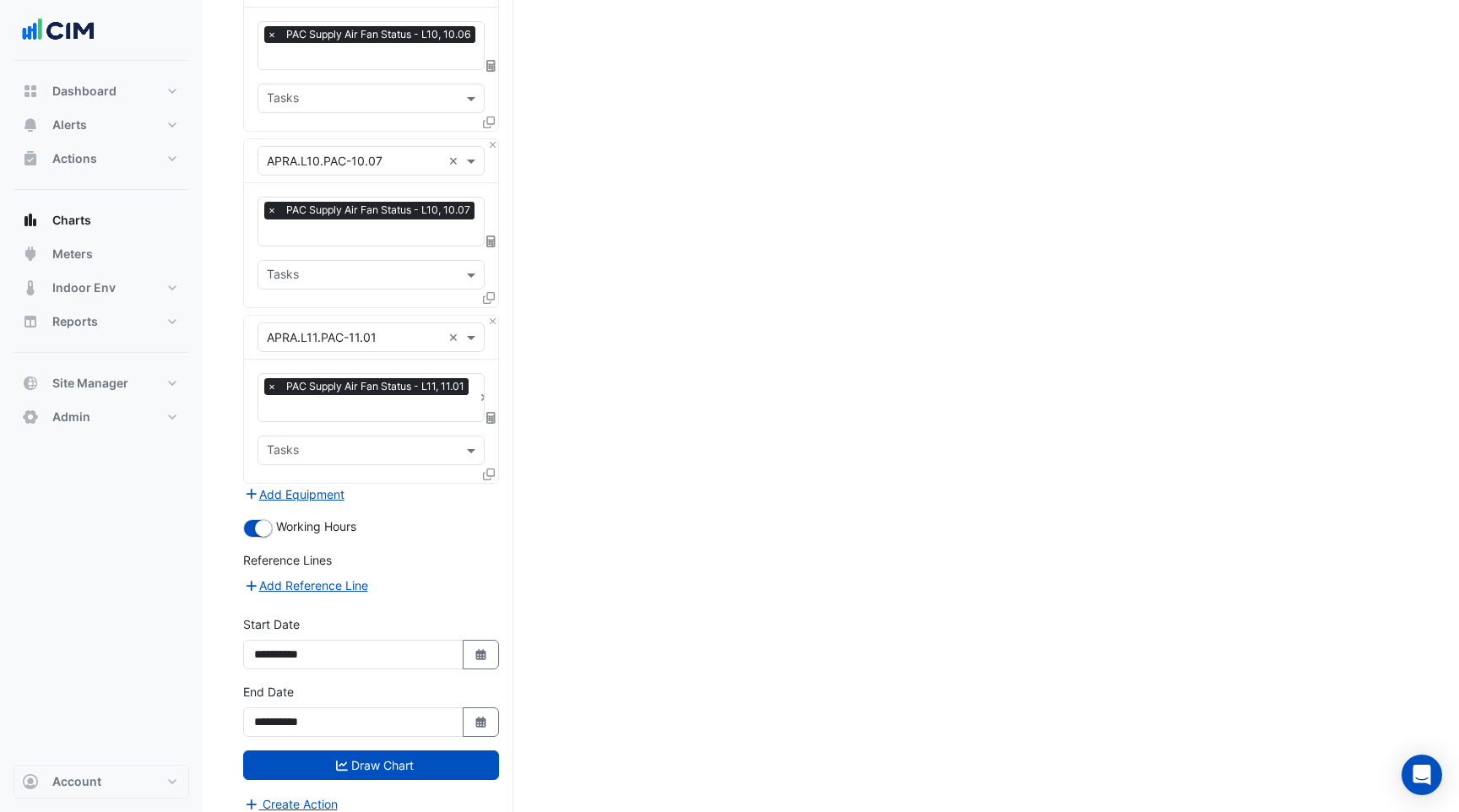
click at [489, 469] on icon at bounding box center [489, 475] width 12 height 12
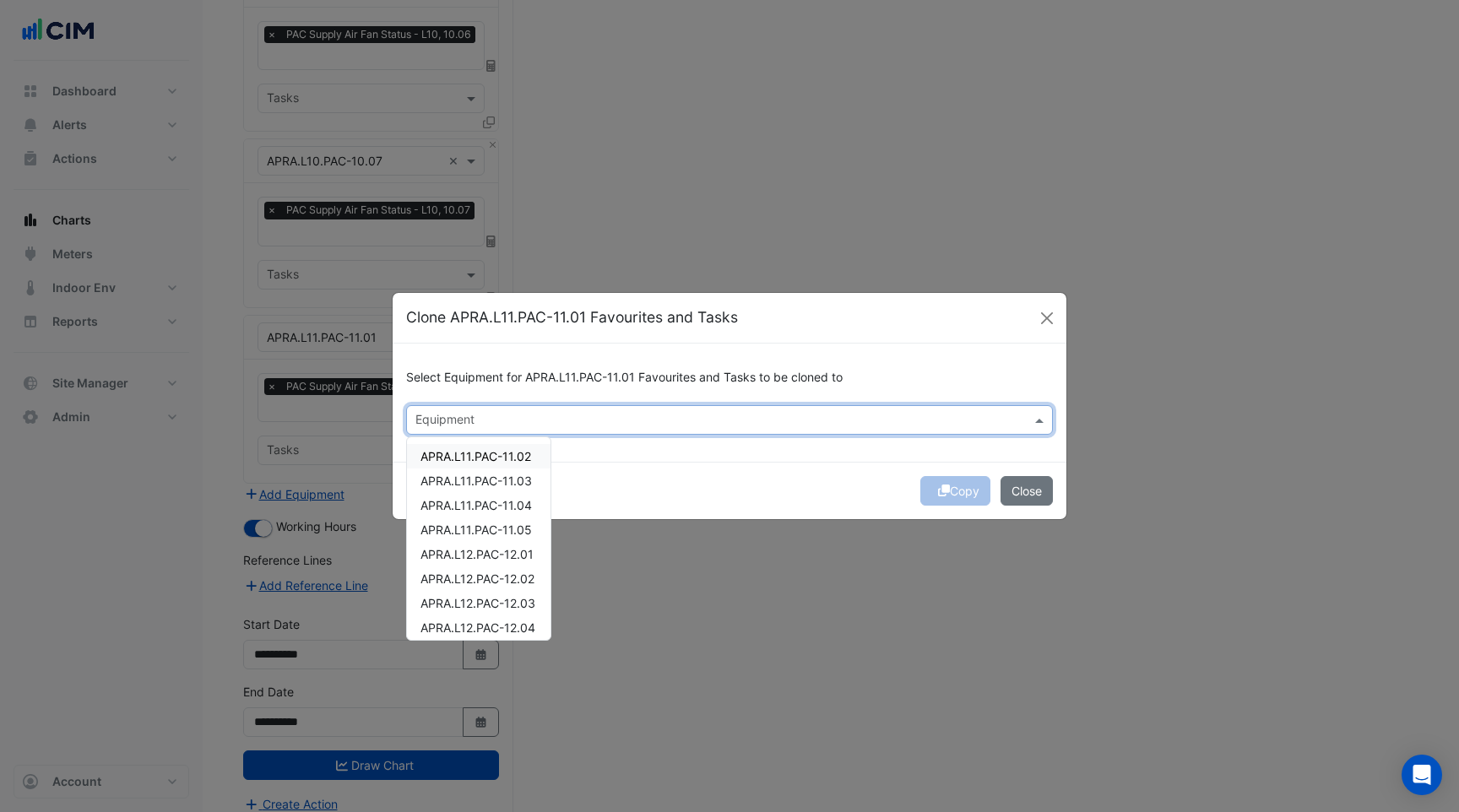
click at [524, 421] on input "text" at bounding box center [720, 422] width 609 height 18
click at [484, 452] on span "APRA.L11.PAC-11.02" at bounding box center [476, 456] width 111 height 15
click at [484, 478] on span "APRA.L11.PAC-11.03" at bounding box center [476, 480] width 112 height 15
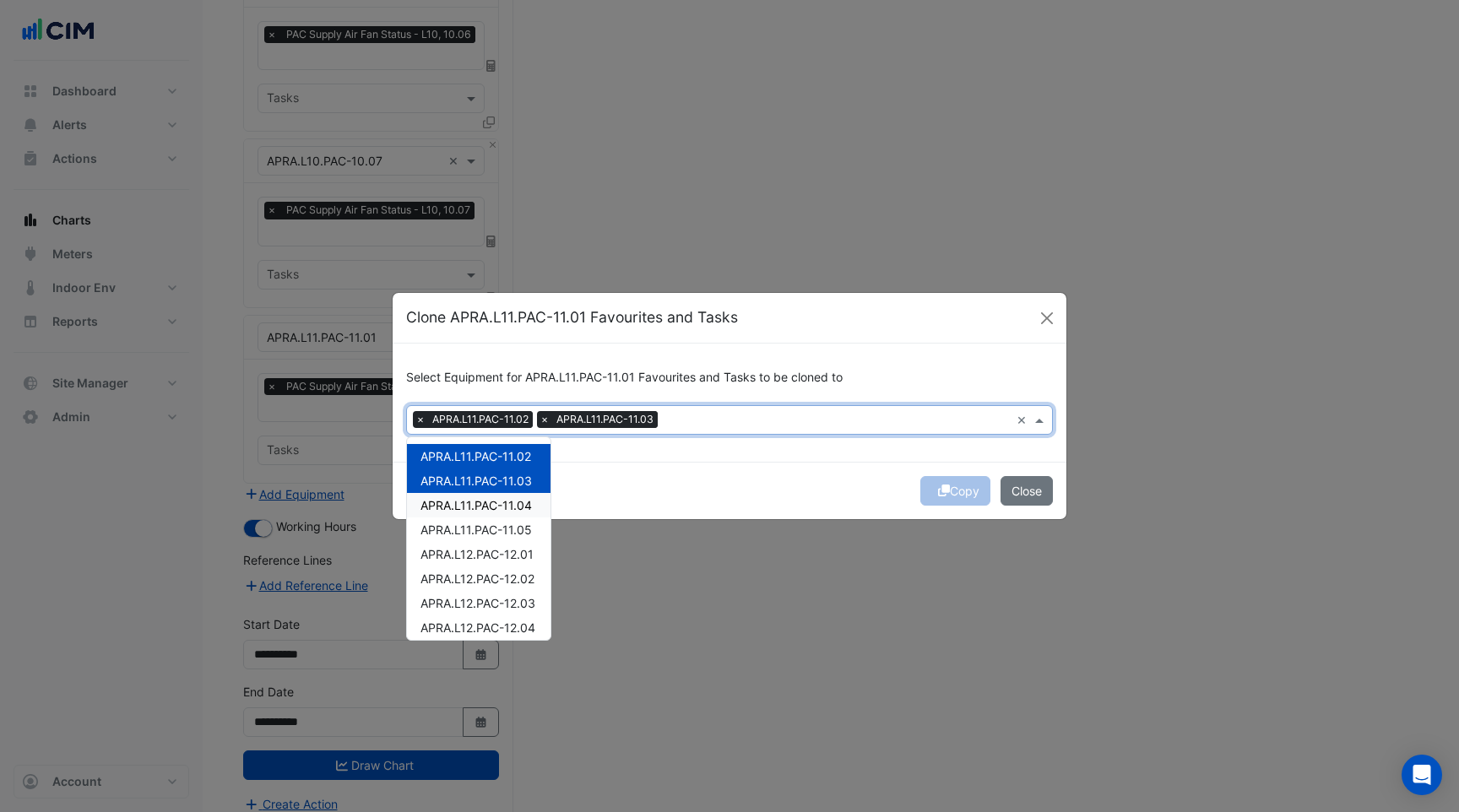
click at [485, 506] on span "APRA.L11.PAC-11.04" at bounding box center [476, 505] width 112 height 15
click at [485, 535] on span "APRA.L11.PAC-11.05" at bounding box center [476, 529] width 112 height 15
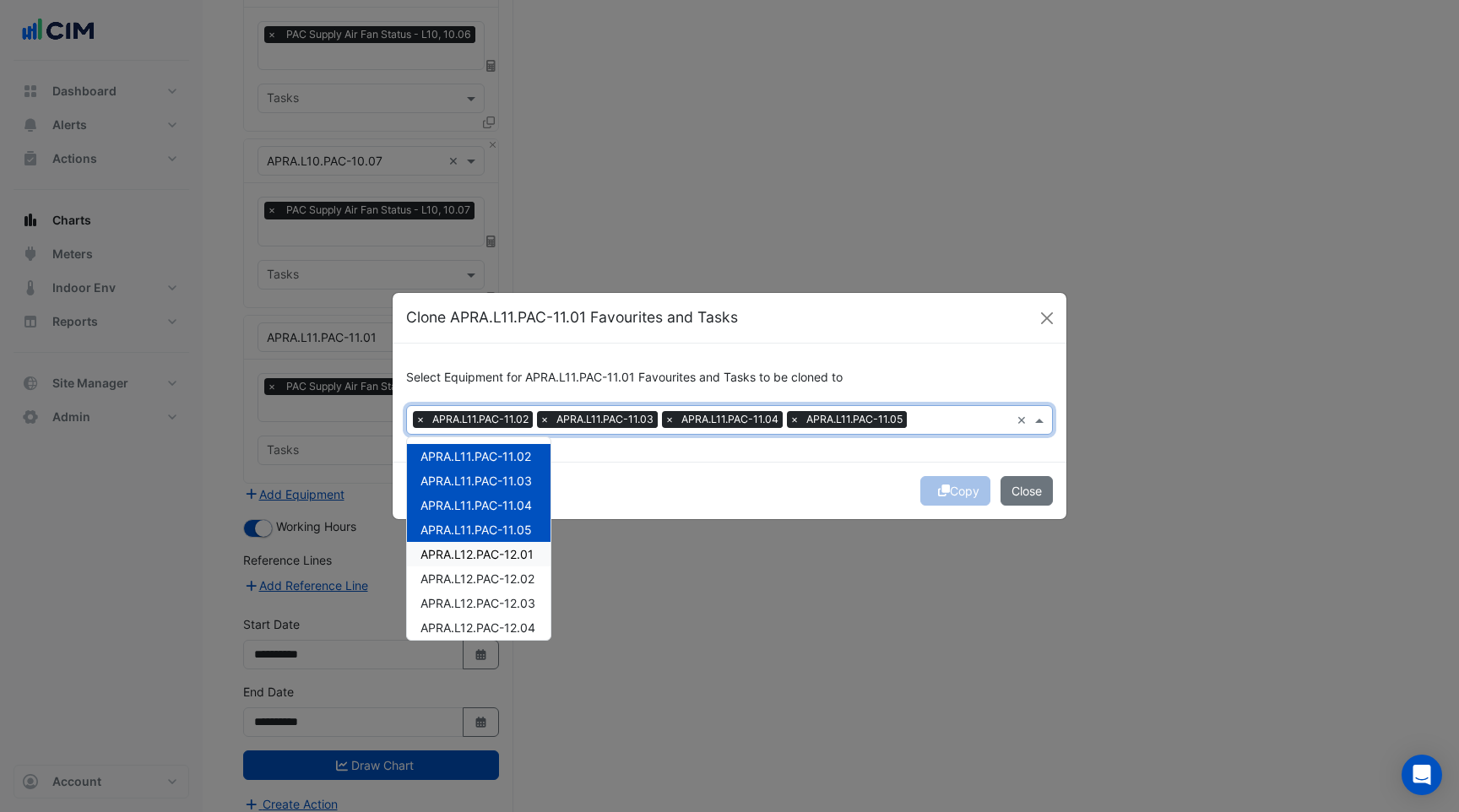
click at [485, 550] on span "APRA.L12.PAC-12.01" at bounding box center [477, 554] width 113 height 15
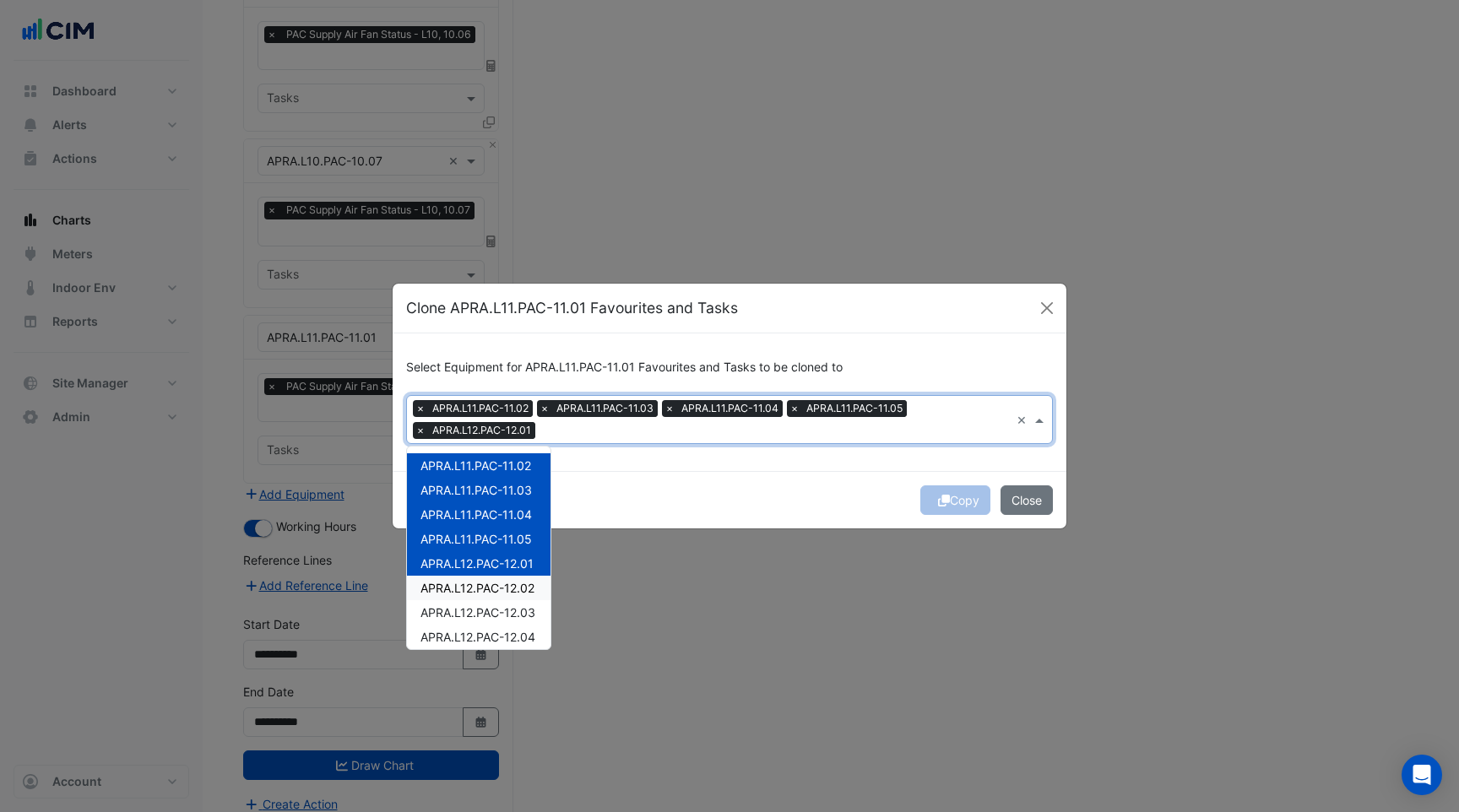
click at [487, 580] on div "APRA.L12.PAC-12.02" at bounding box center [480, 587] width 144 height 24
click at [484, 617] on span "APRA.L12.PAC-12.03" at bounding box center [478, 613] width 115 height 15
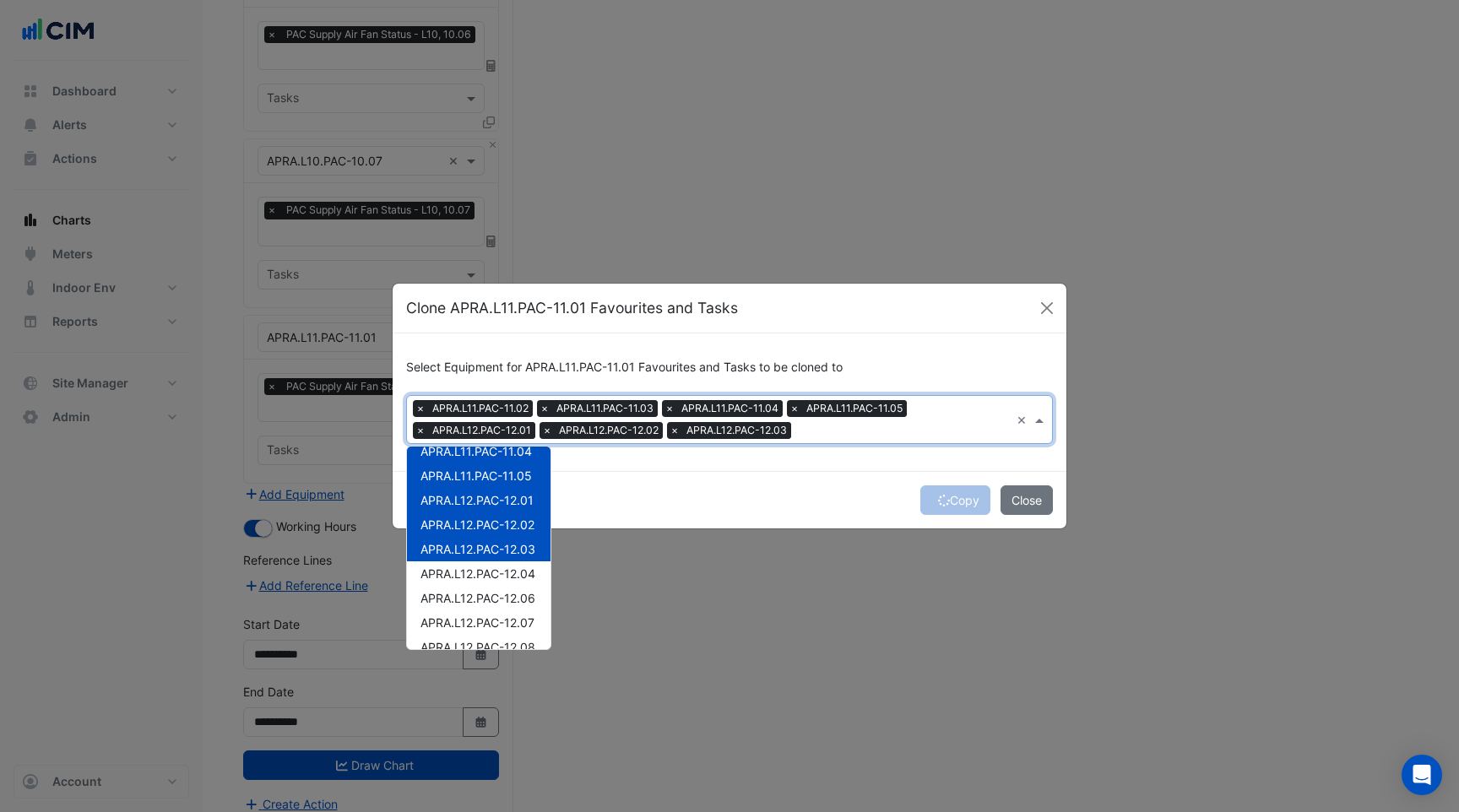
scroll to position [69, 0]
click at [480, 574] on span "APRA.L12.PAC-12.04" at bounding box center [478, 568] width 115 height 15
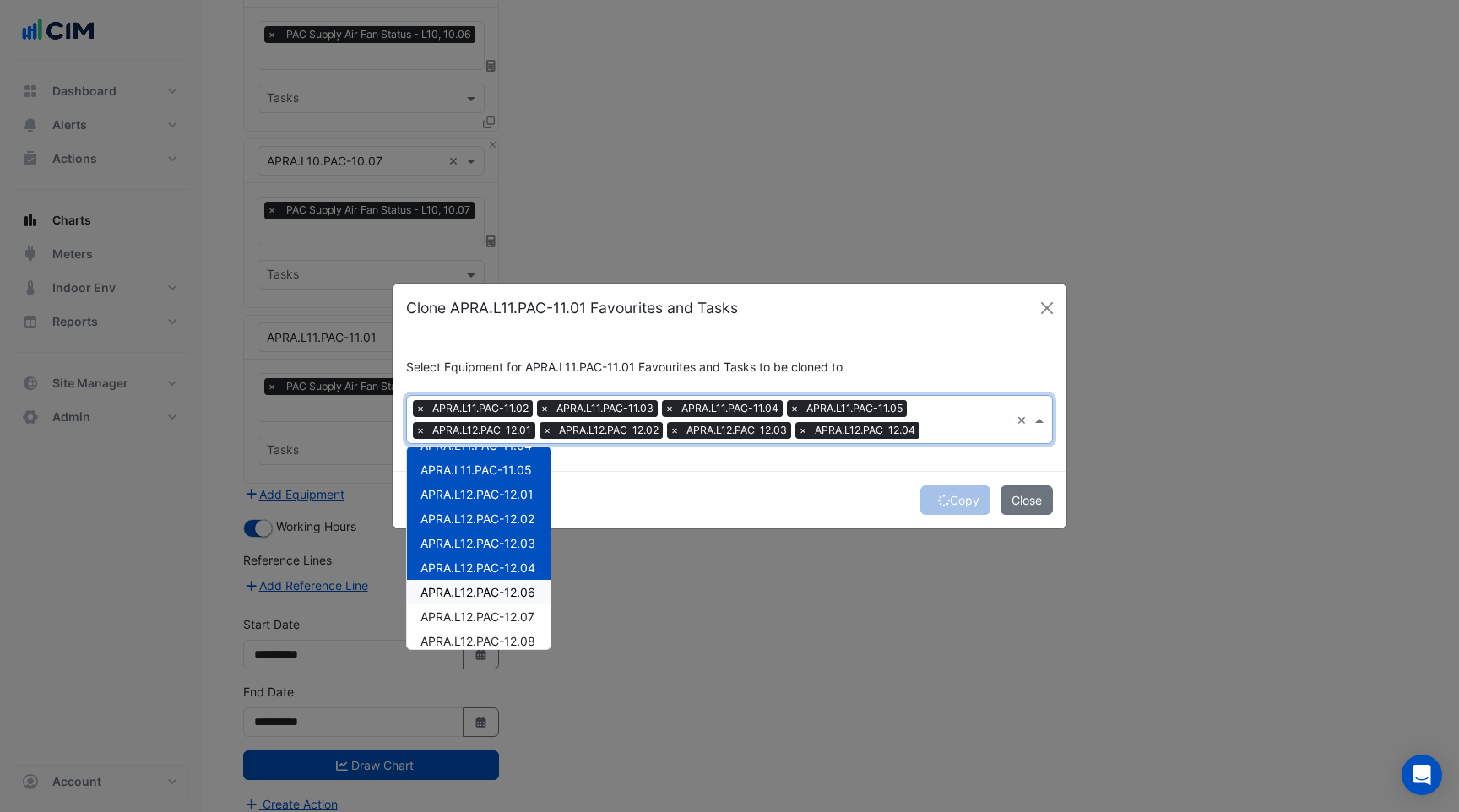
click at [480, 601] on div "APRA.L12.PAC-12.06" at bounding box center [480, 592] width 144 height 24
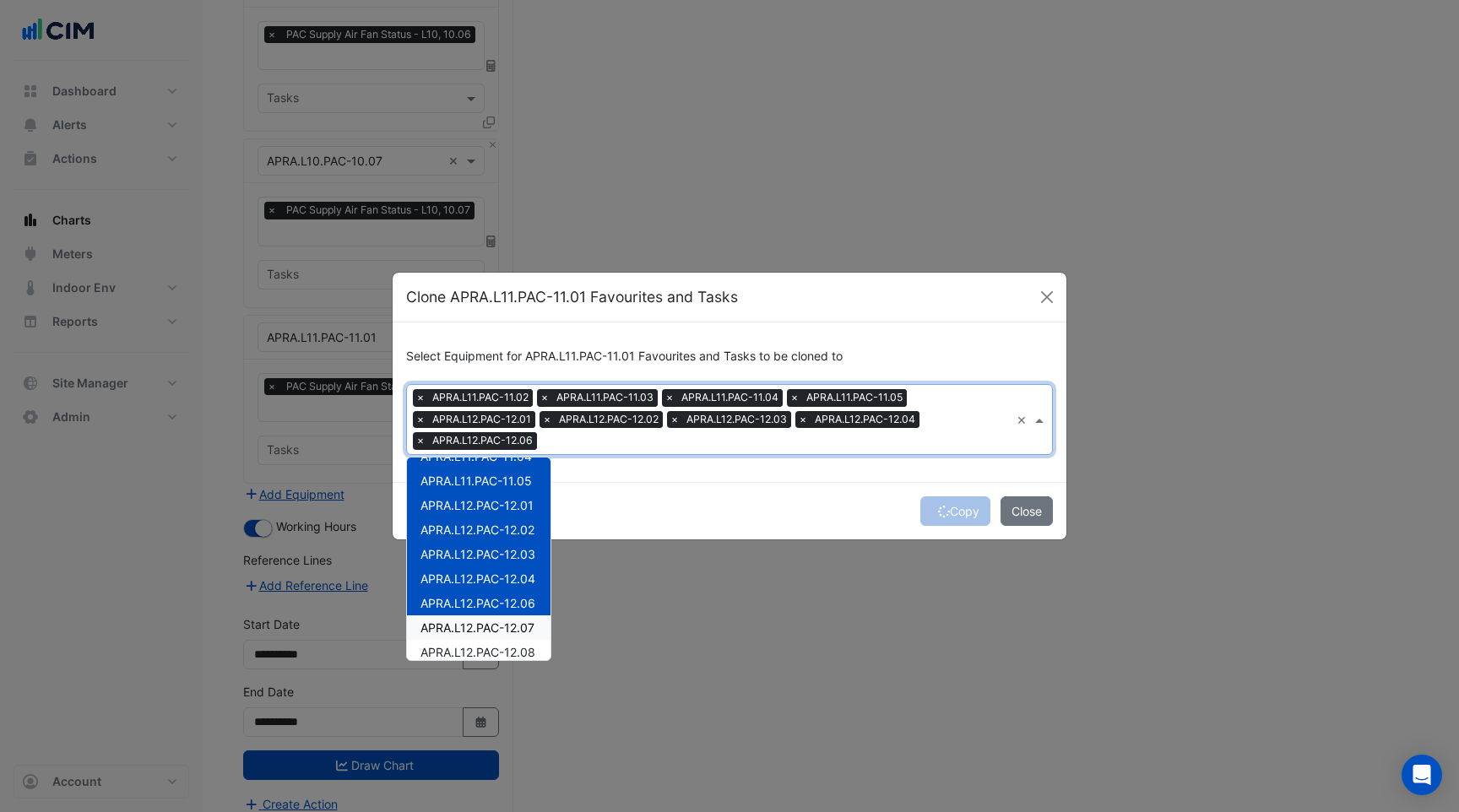
click at [482, 624] on span "APRA.L12.PAC-12.07" at bounding box center [477, 627] width 114 height 15
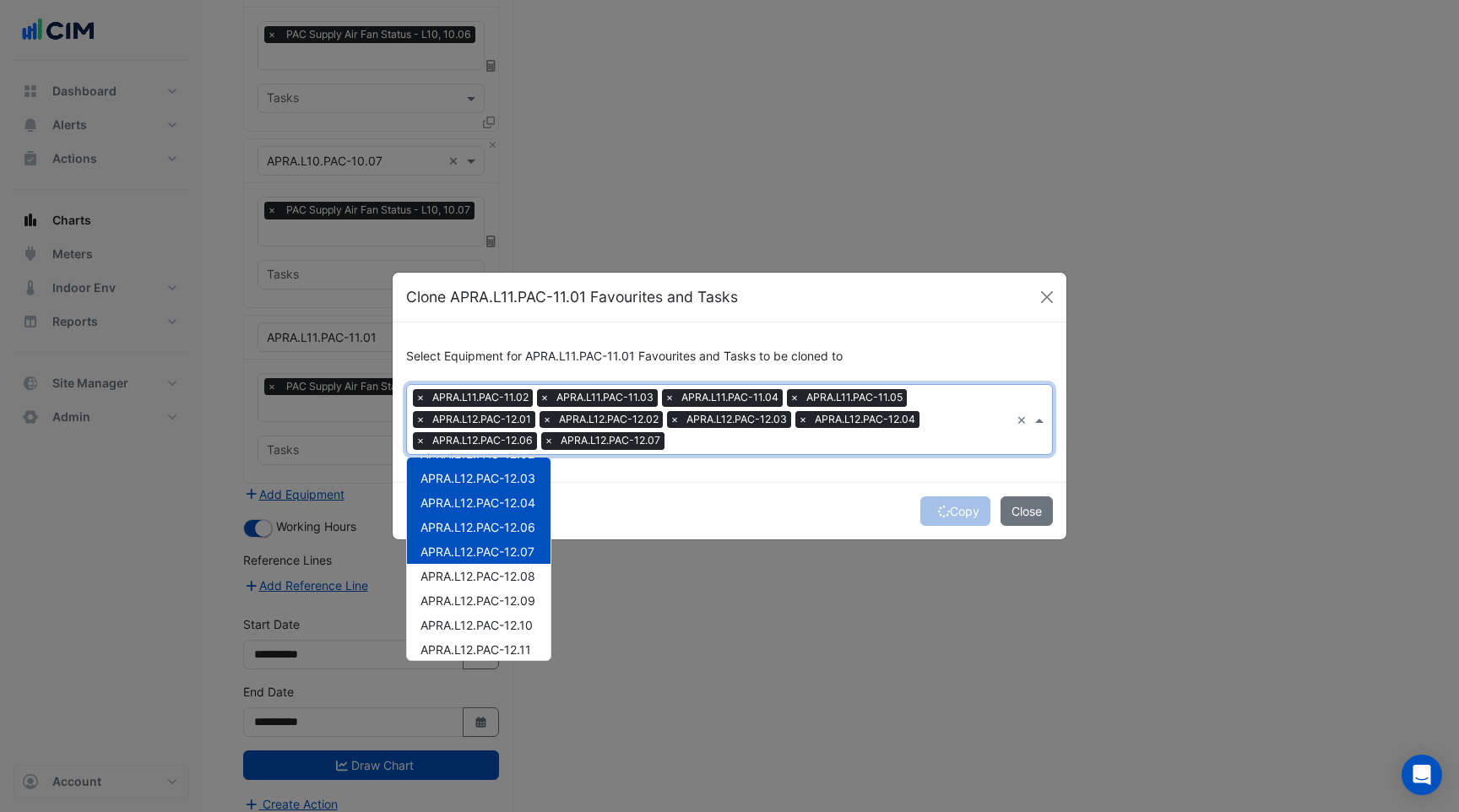
scroll to position [182, 0]
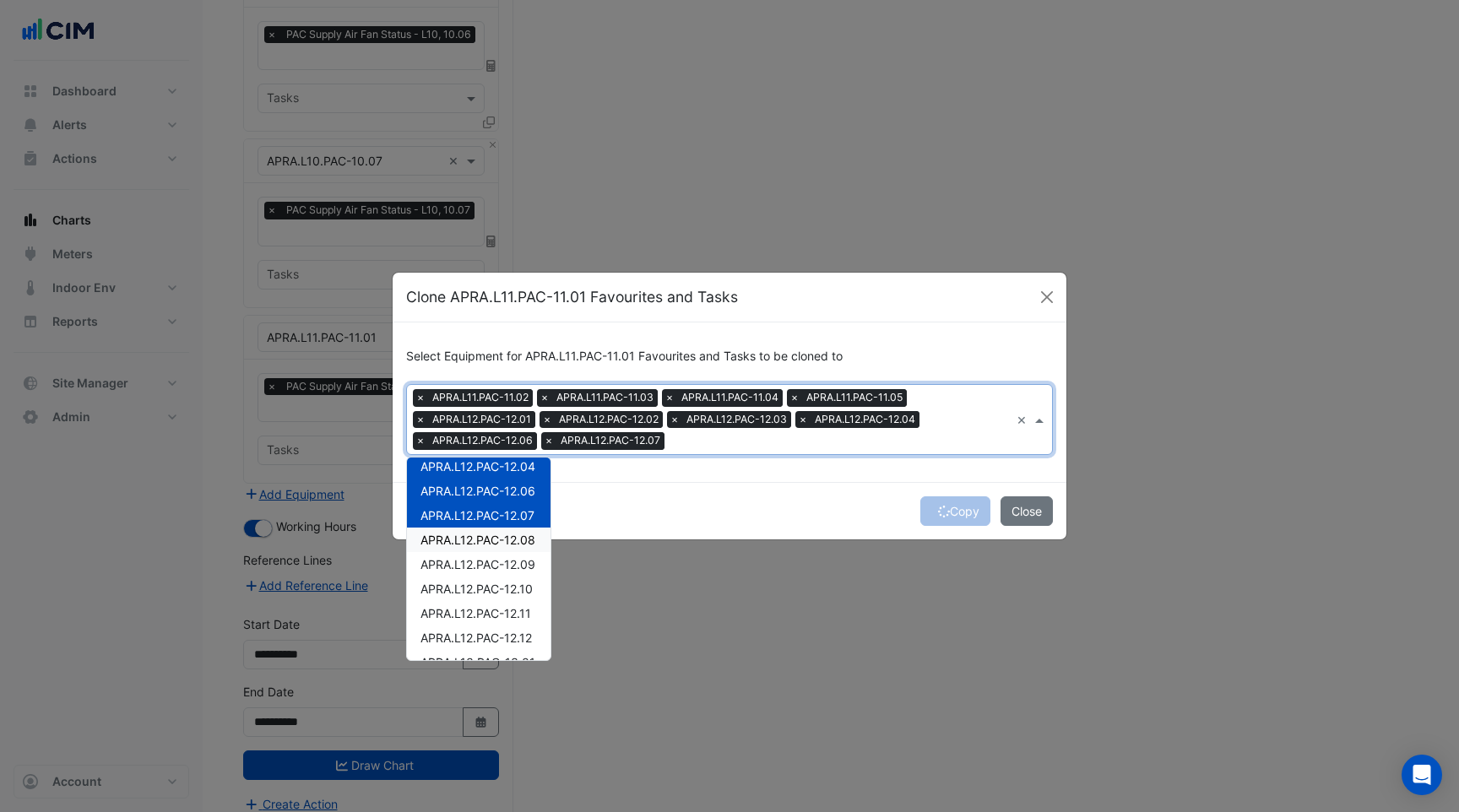
click at [478, 546] on span "APRA.L12.PAC-12.08" at bounding box center [478, 540] width 115 height 15
click at [478, 560] on span "APRA.L12.PAC-12.09" at bounding box center [478, 564] width 115 height 15
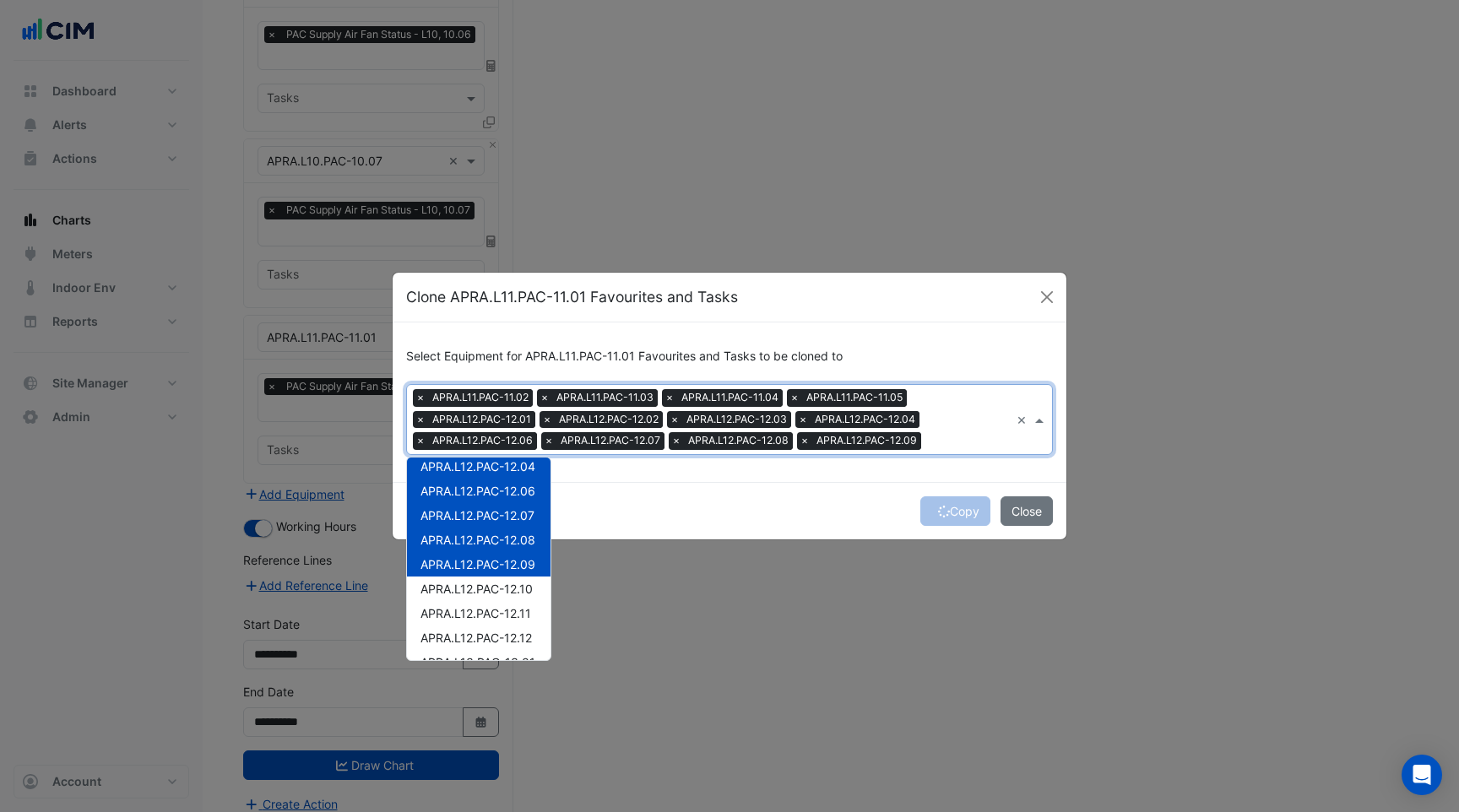
click at [478, 592] on span "APRA.L12.PAC-12.10" at bounding box center [476, 588] width 112 height 15
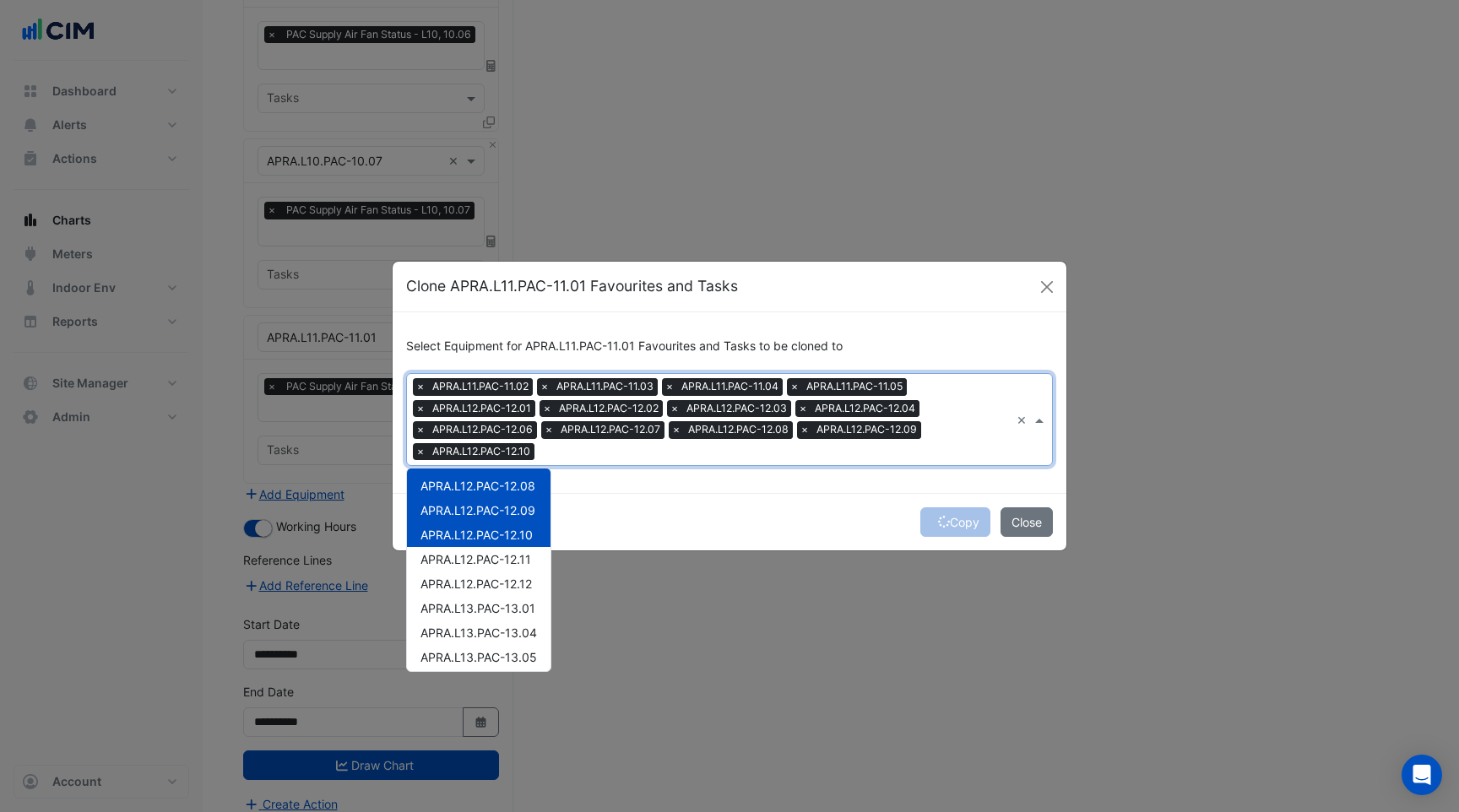
scroll to position [268, 0]
click at [478, 591] on span "APRA.L13.PAC-13.01" at bounding box center [478, 586] width 115 height 15
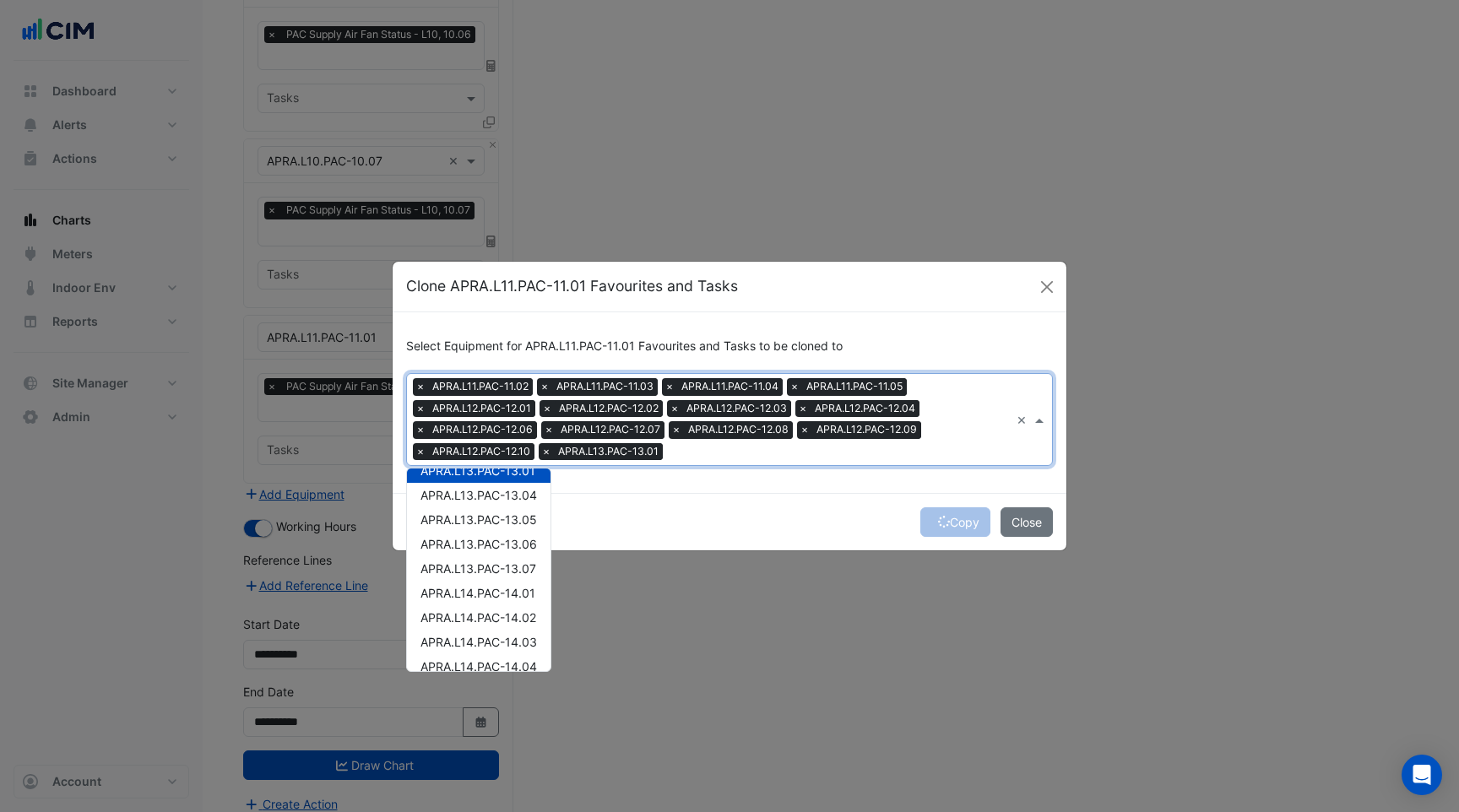
scroll to position [389, 0]
click at [478, 586] on span "APRA.L14.PAC-14.01" at bounding box center [478, 587] width 115 height 15
click at [474, 594] on span "APRA.L14.PAC-14.07" at bounding box center [478, 593] width 116 height 15
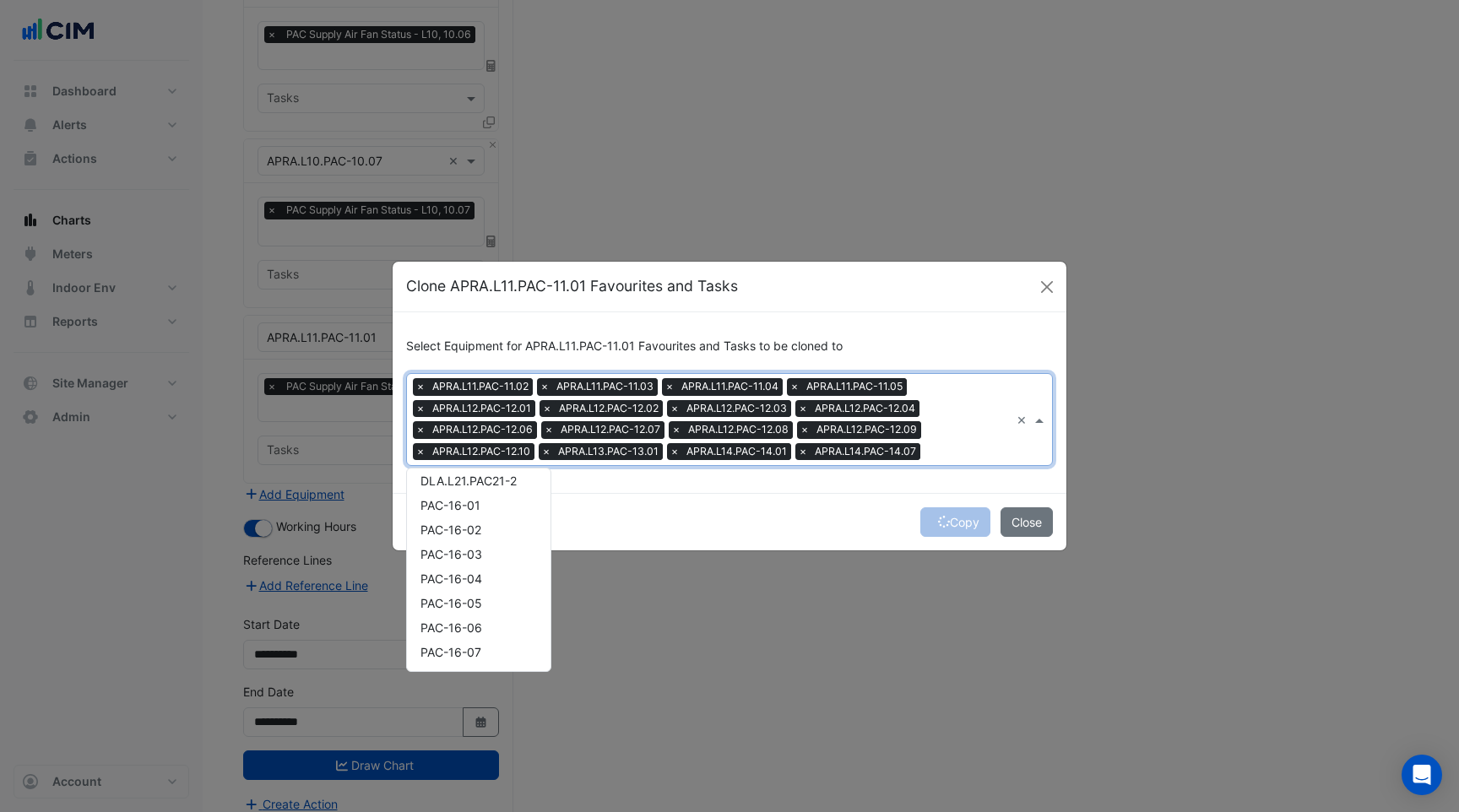
scroll to position [708, 0]
click at [471, 539] on span "PAC-16-03" at bounding box center [450, 539] width 61 height 15
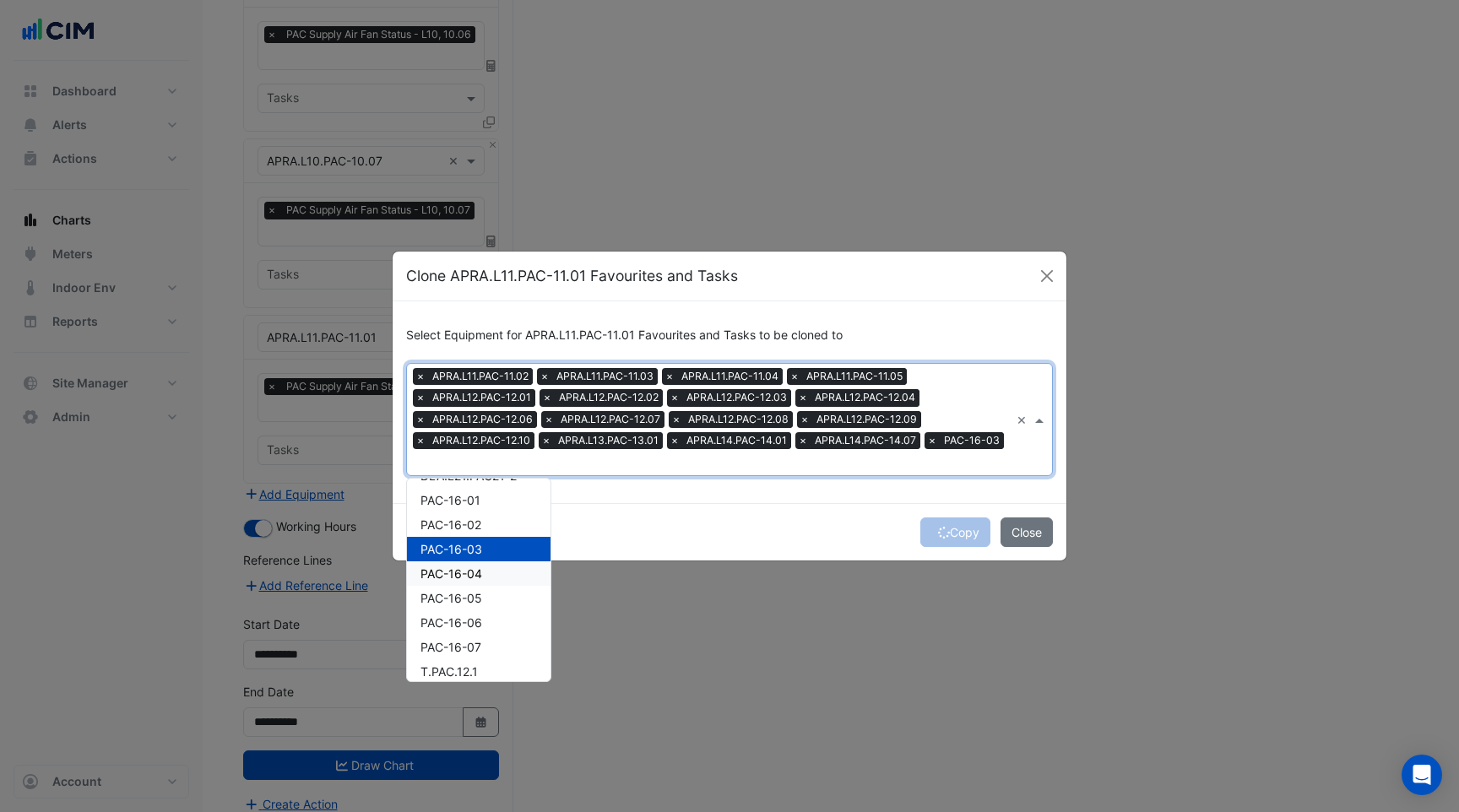
scroll to position [741, 0]
click at [465, 631] on span "T.PAC.12.1" at bounding box center [448, 638] width 57 height 15
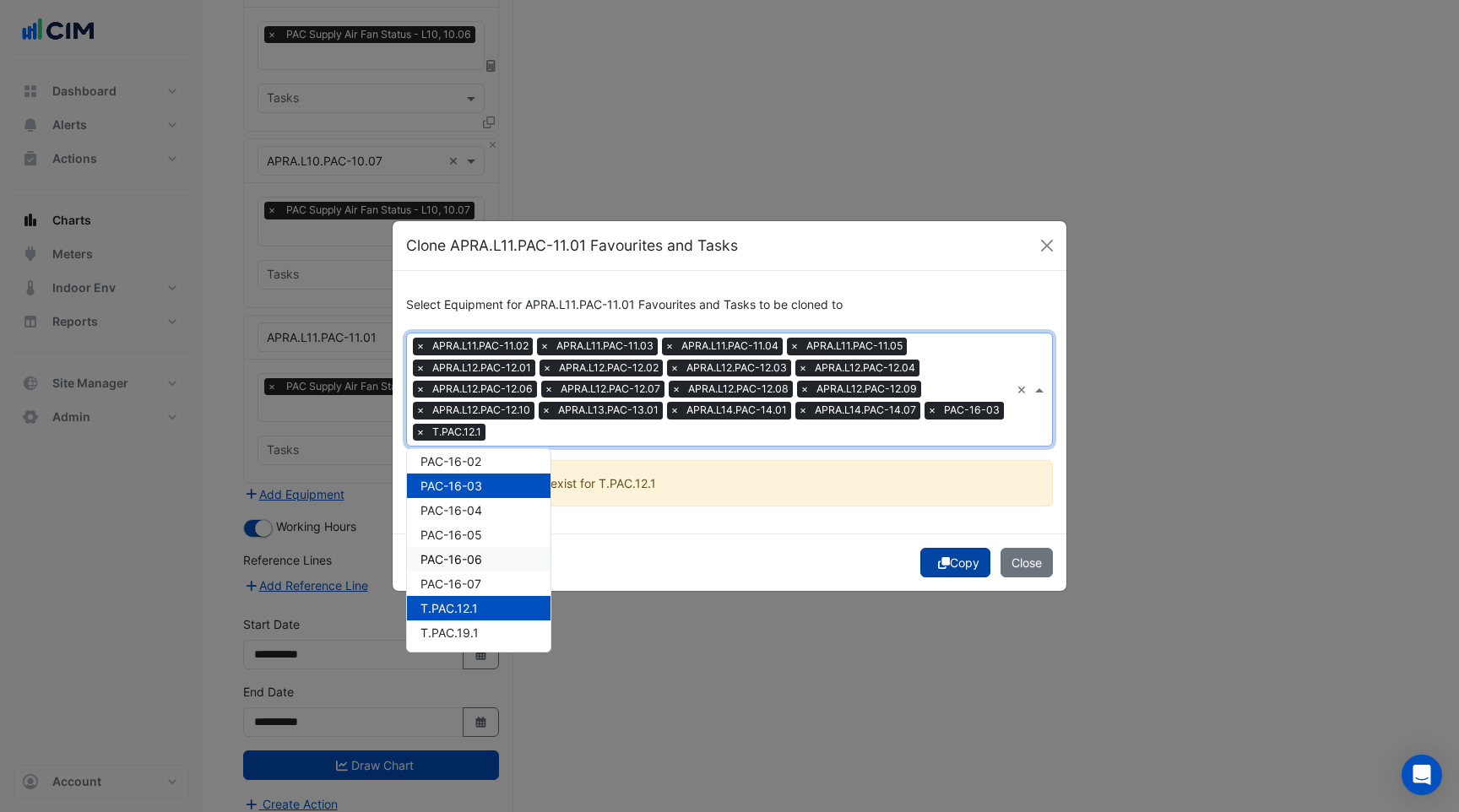
click at [951, 554] on button "Copy" at bounding box center [955, 563] width 70 height 29
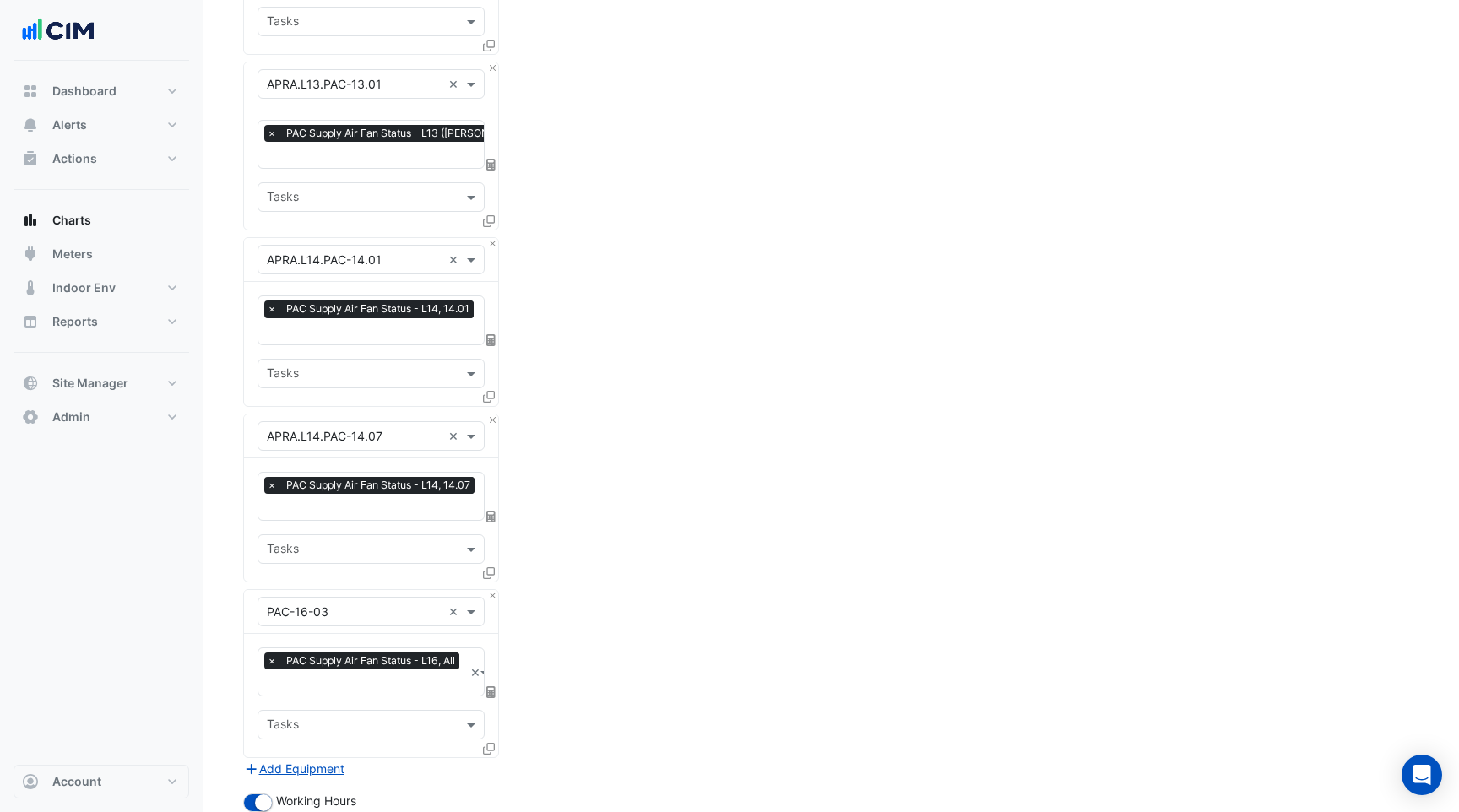
scroll to position [4061, 0]
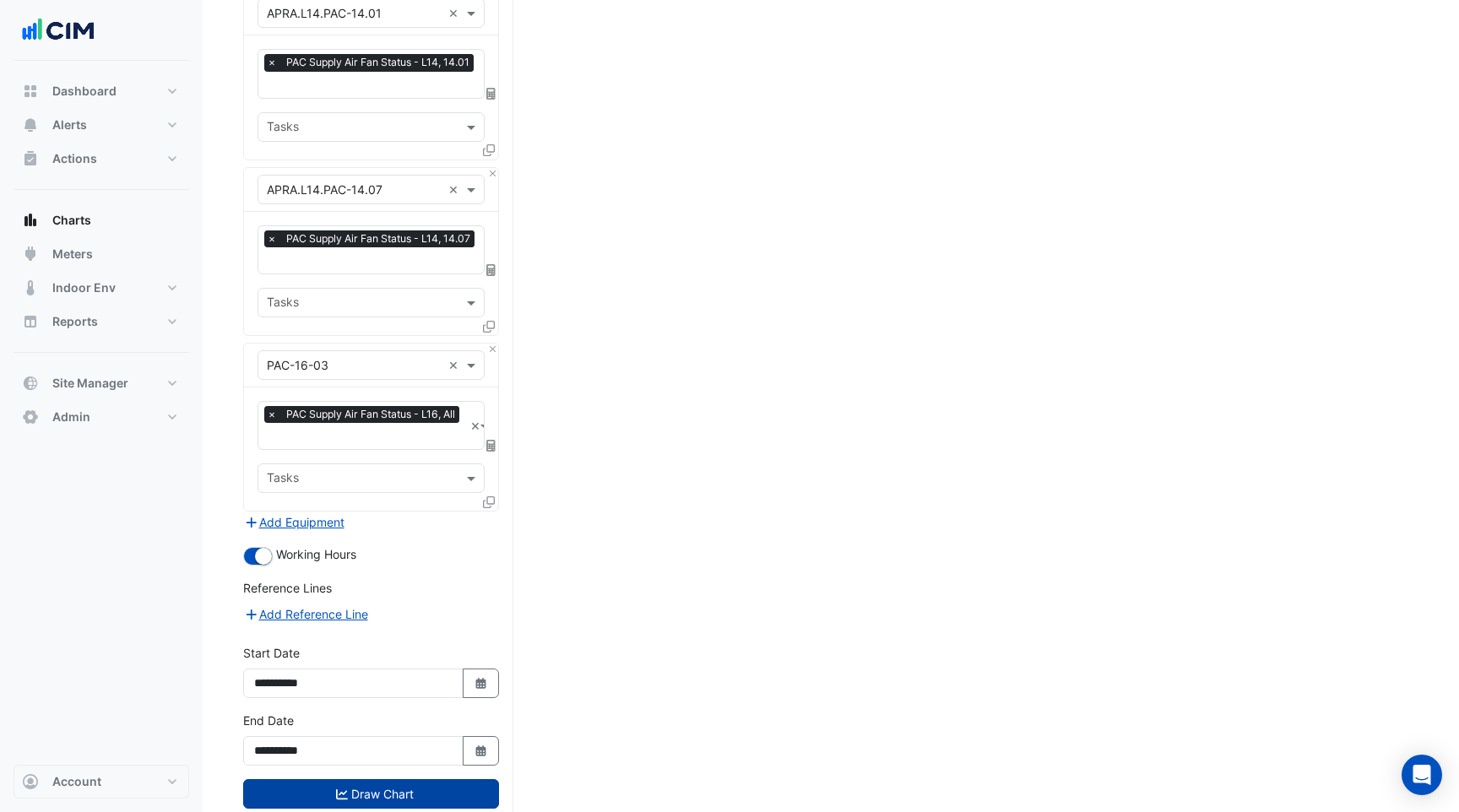
click at [398, 779] on button "Draw Chart" at bounding box center [371, 794] width 256 height 29
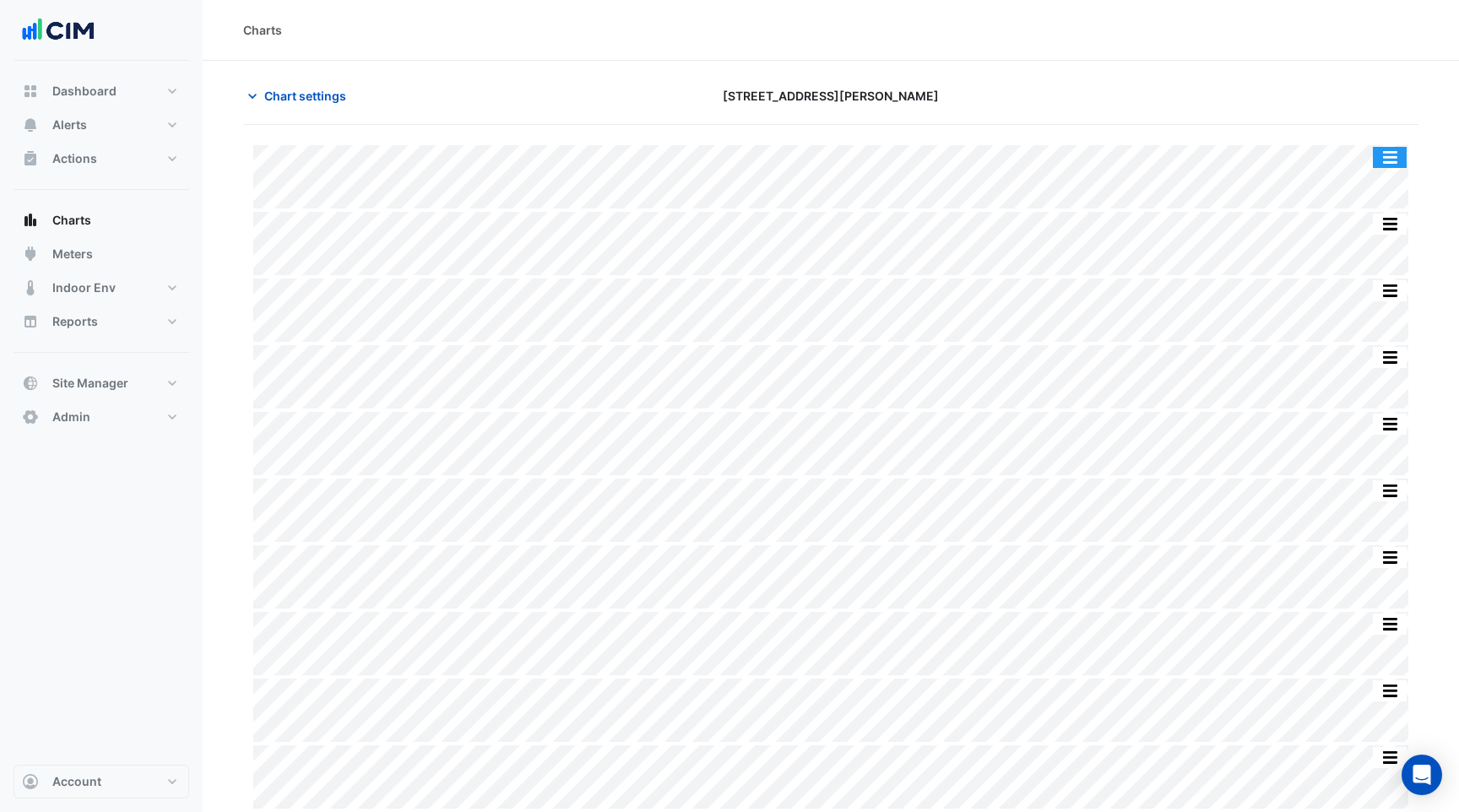
click at [1377, 147] on button "button" at bounding box center [1390, 158] width 34 height 21
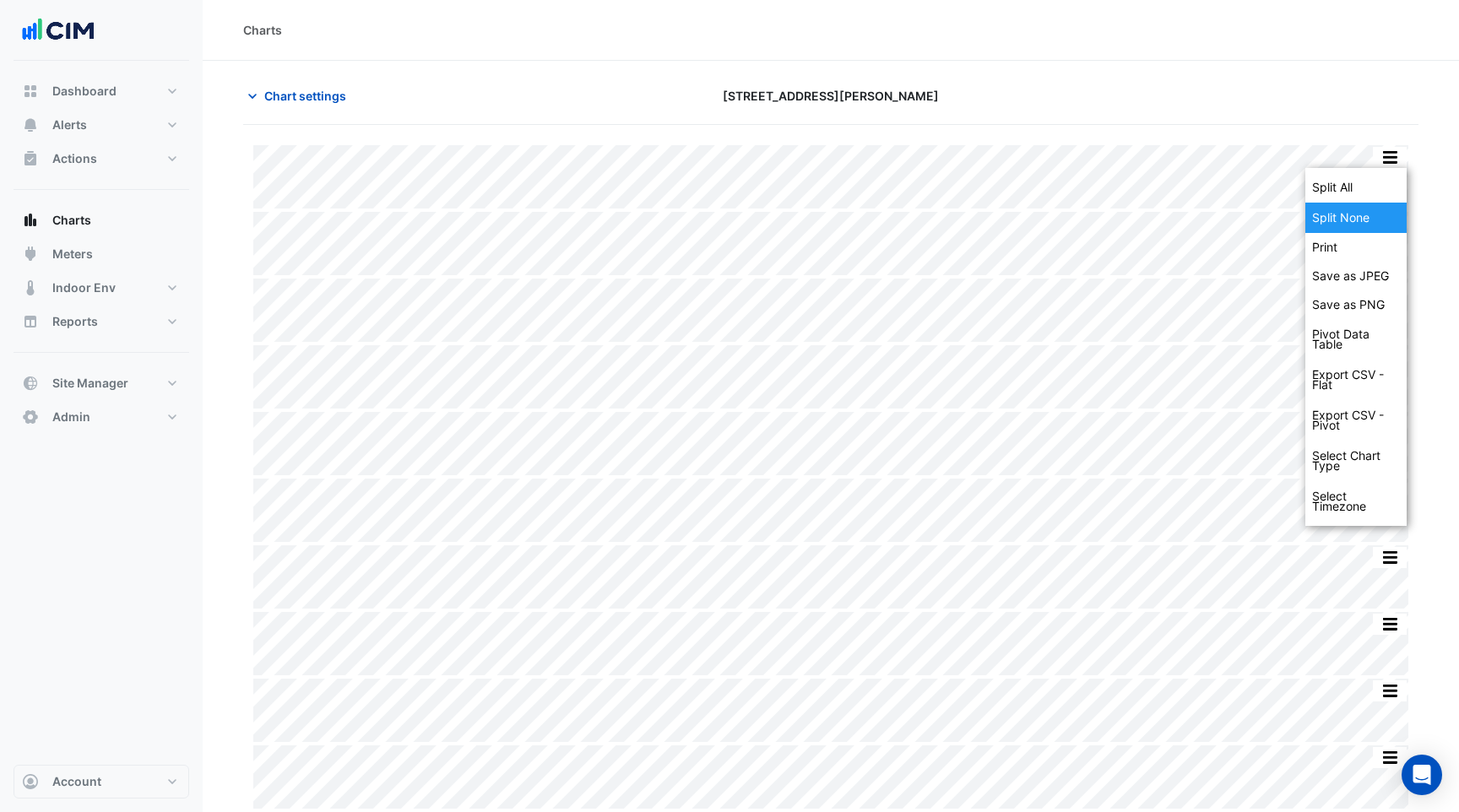
click at [1350, 207] on div "Split None" at bounding box center [1356, 217] width 101 height 30
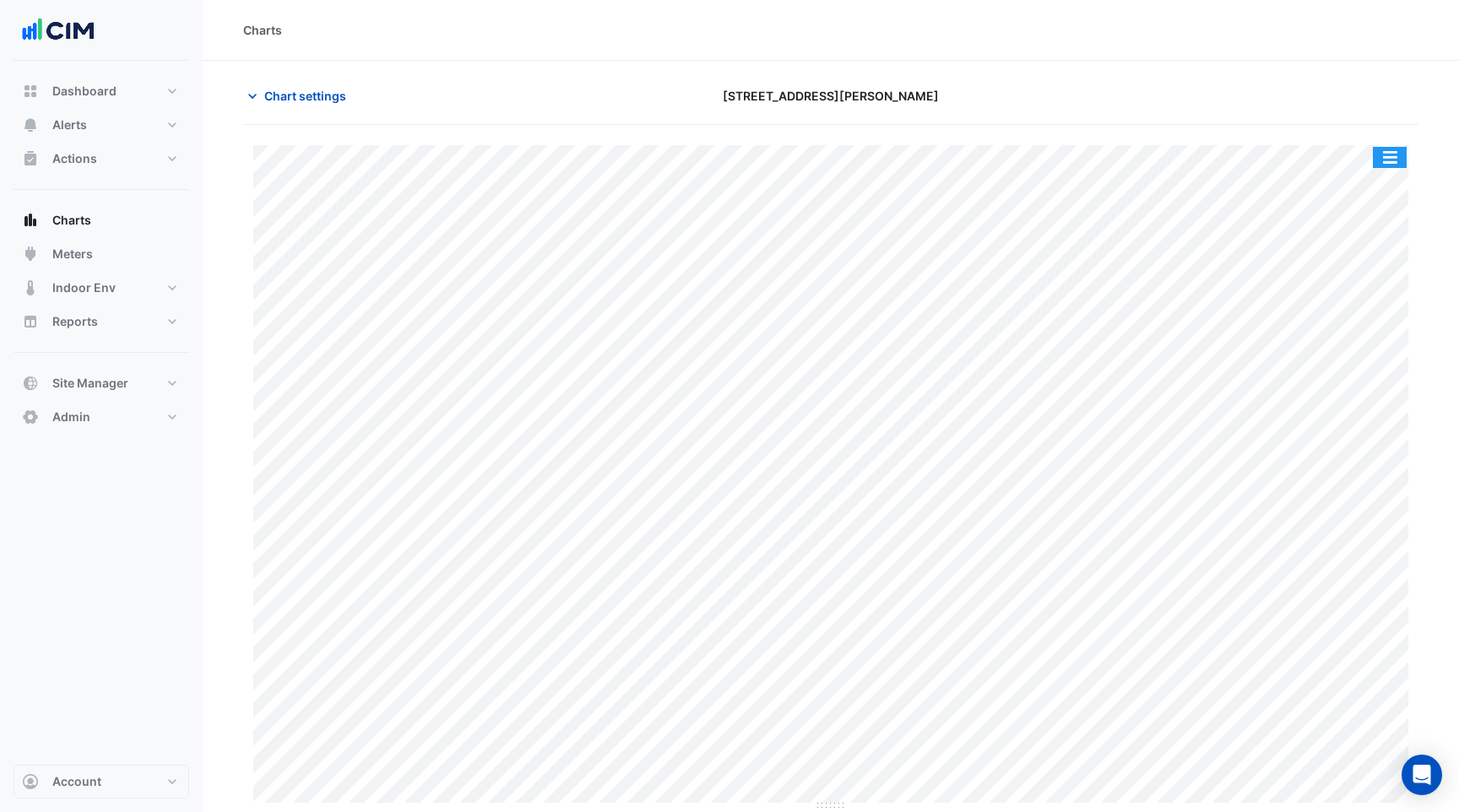
click at [1395, 161] on button "button" at bounding box center [1390, 158] width 34 height 21
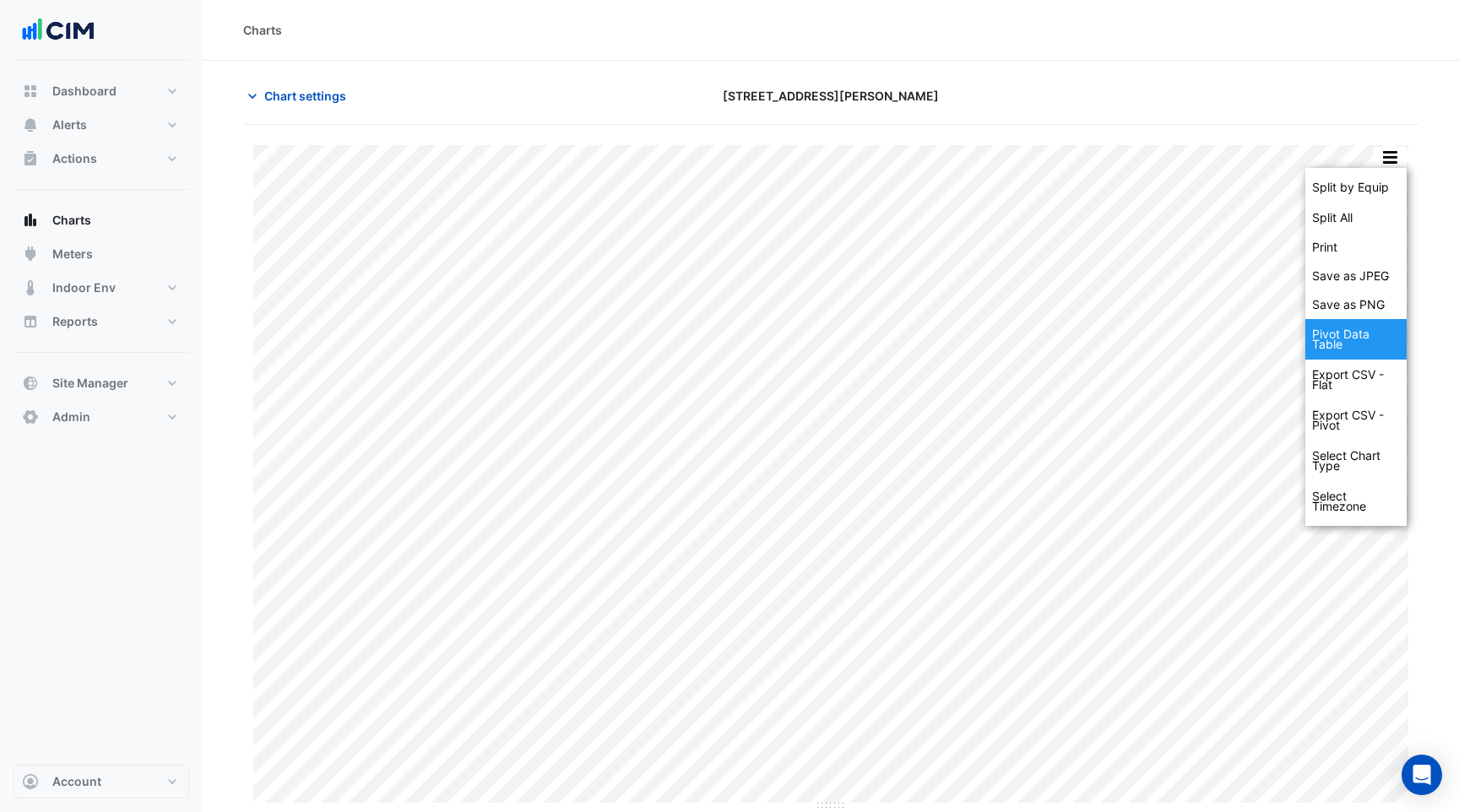
click at [1346, 325] on div "Pivot Data Table" at bounding box center [1356, 339] width 101 height 41
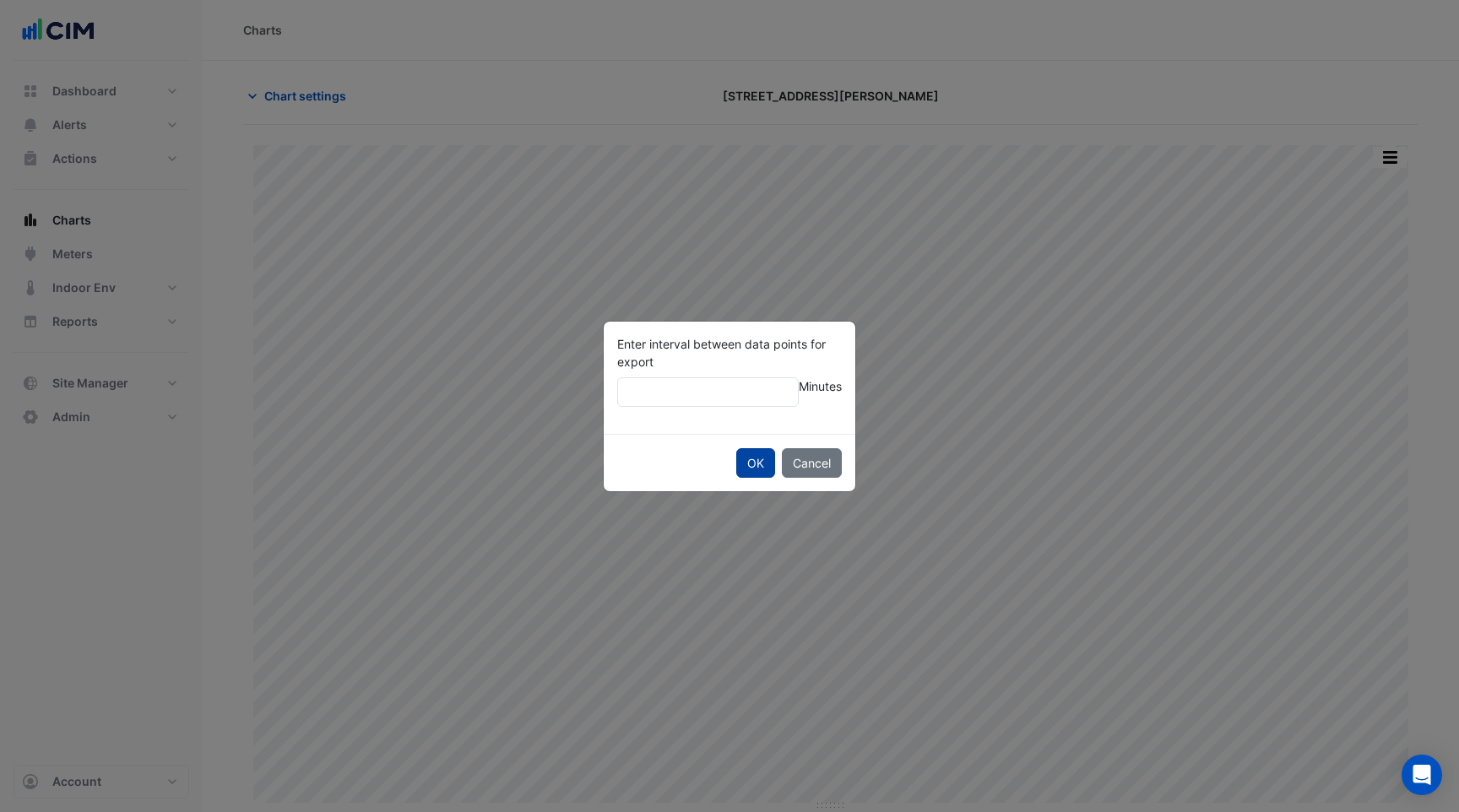
type input "**"
click at [751, 465] on button "OK" at bounding box center [756, 463] width 39 height 29
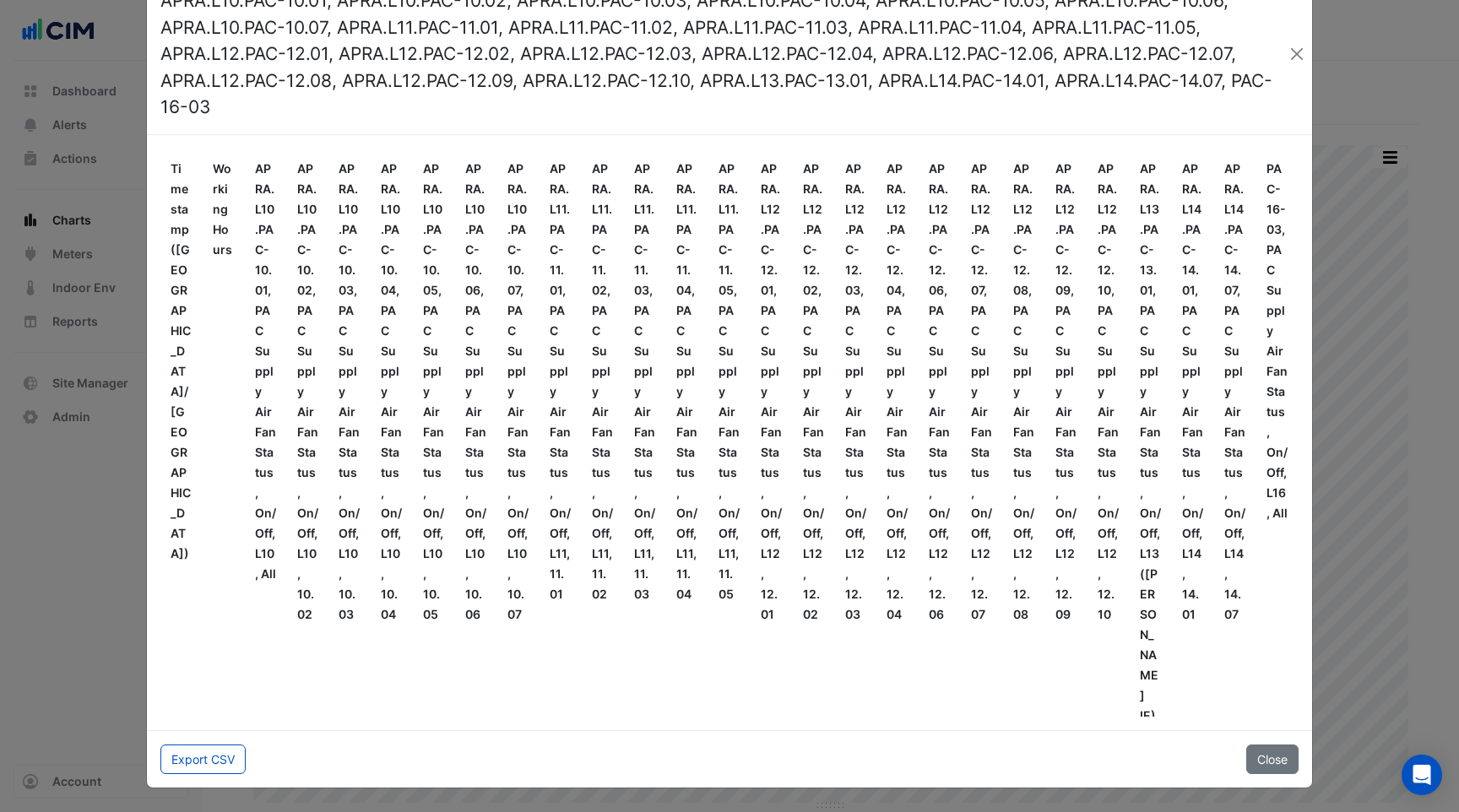
scroll to position [578, 0]
click at [228, 759] on button "Export CSV" at bounding box center [203, 759] width 86 height 29
click at [1295, 49] on button "Close" at bounding box center [1298, 54] width 17 height 25
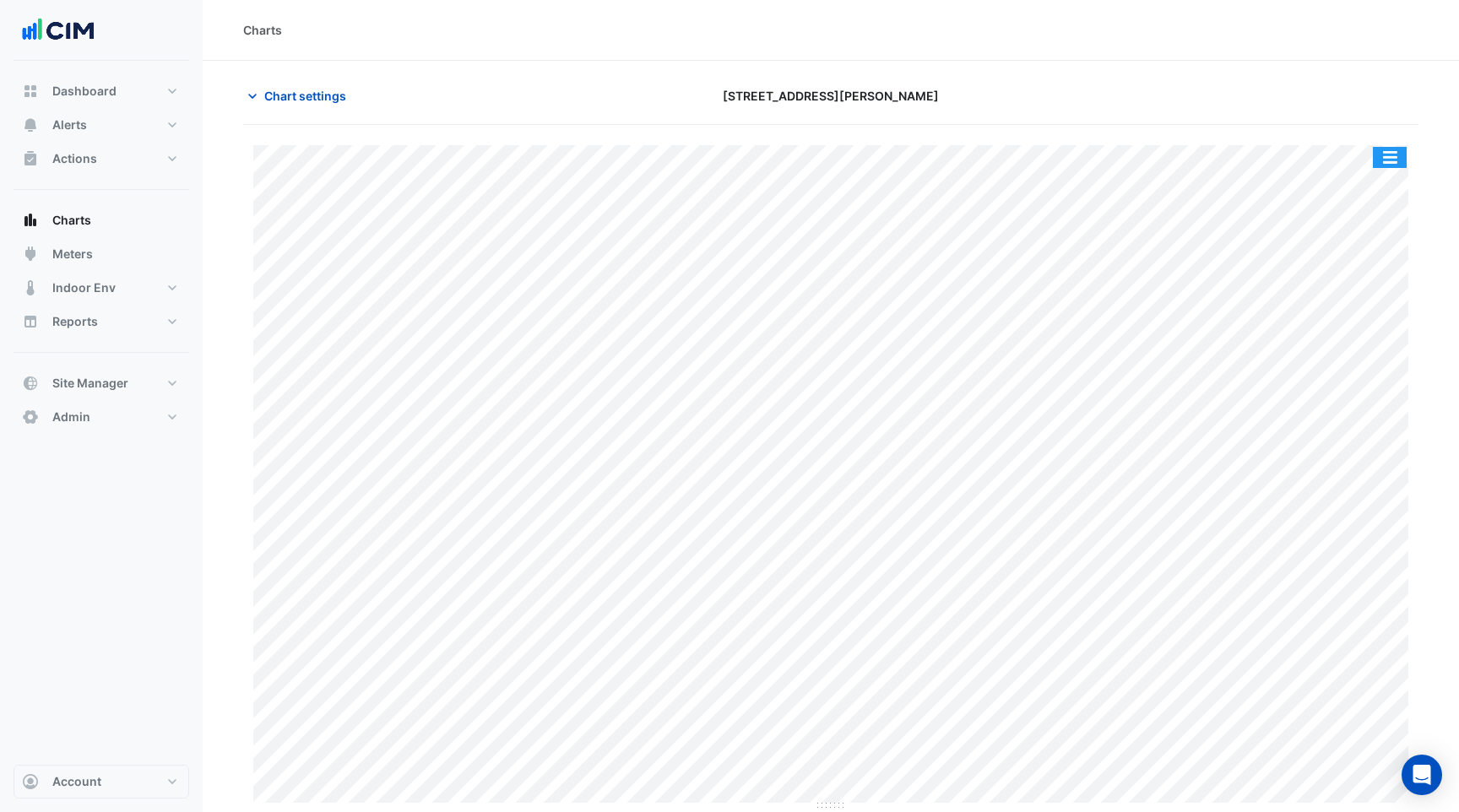
click at [1381, 151] on button "button" at bounding box center [1390, 158] width 34 height 21
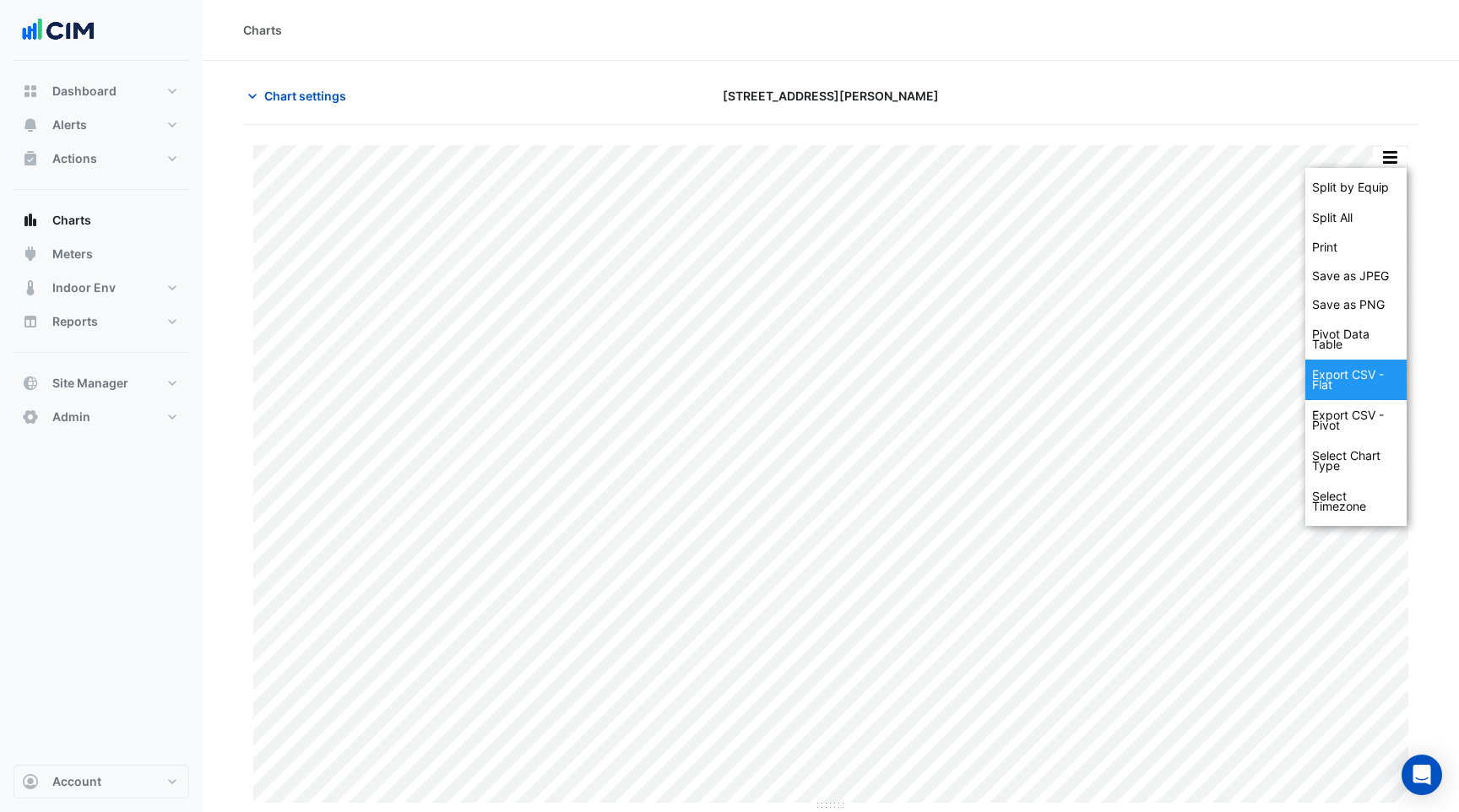
click at [1357, 378] on div "Export CSV - Flat" at bounding box center [1356, 380] width 101 height 41
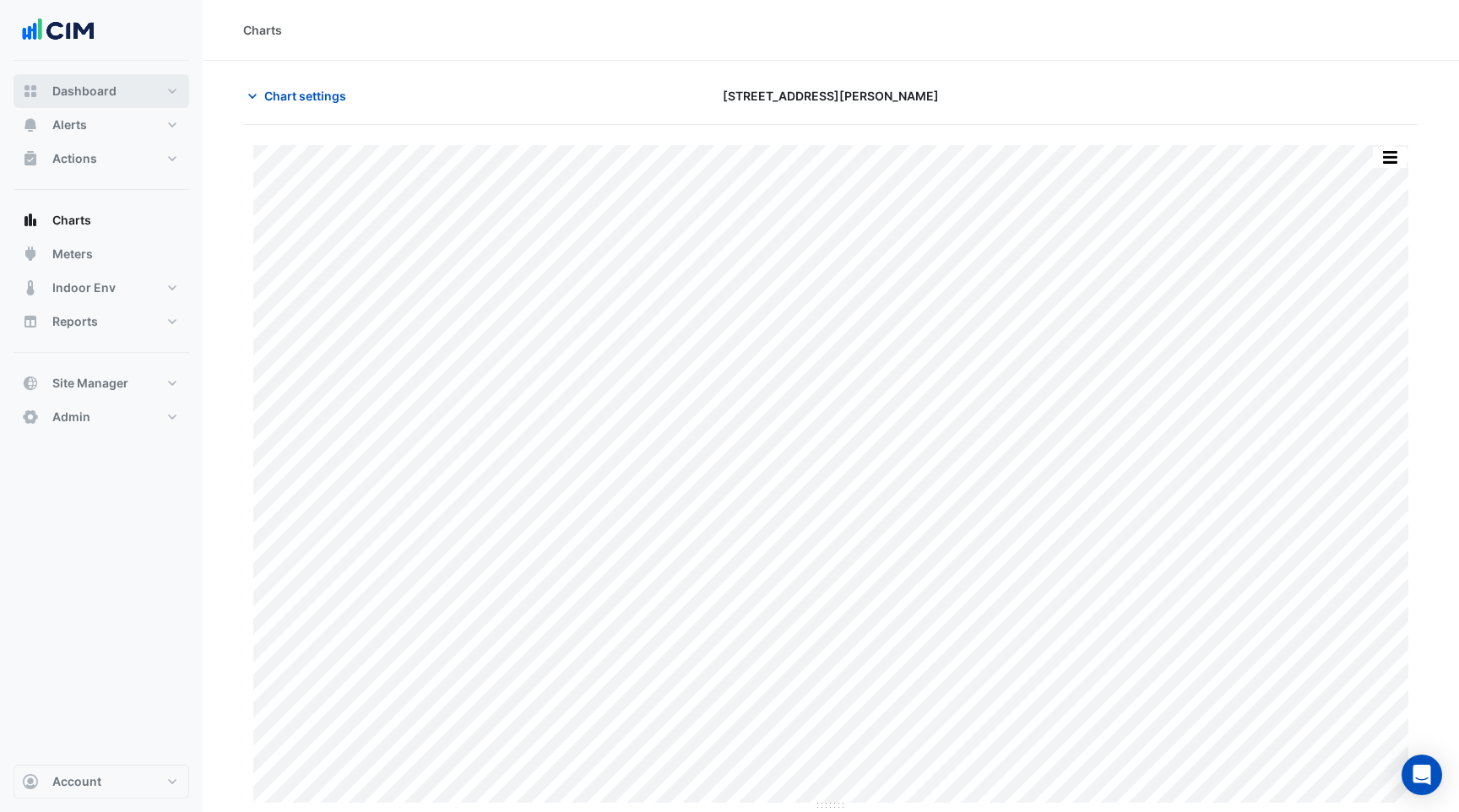
click at [103, 94] on span "Dashboard" at bounding box center [85, 90] width 64 height 17
select select "***"
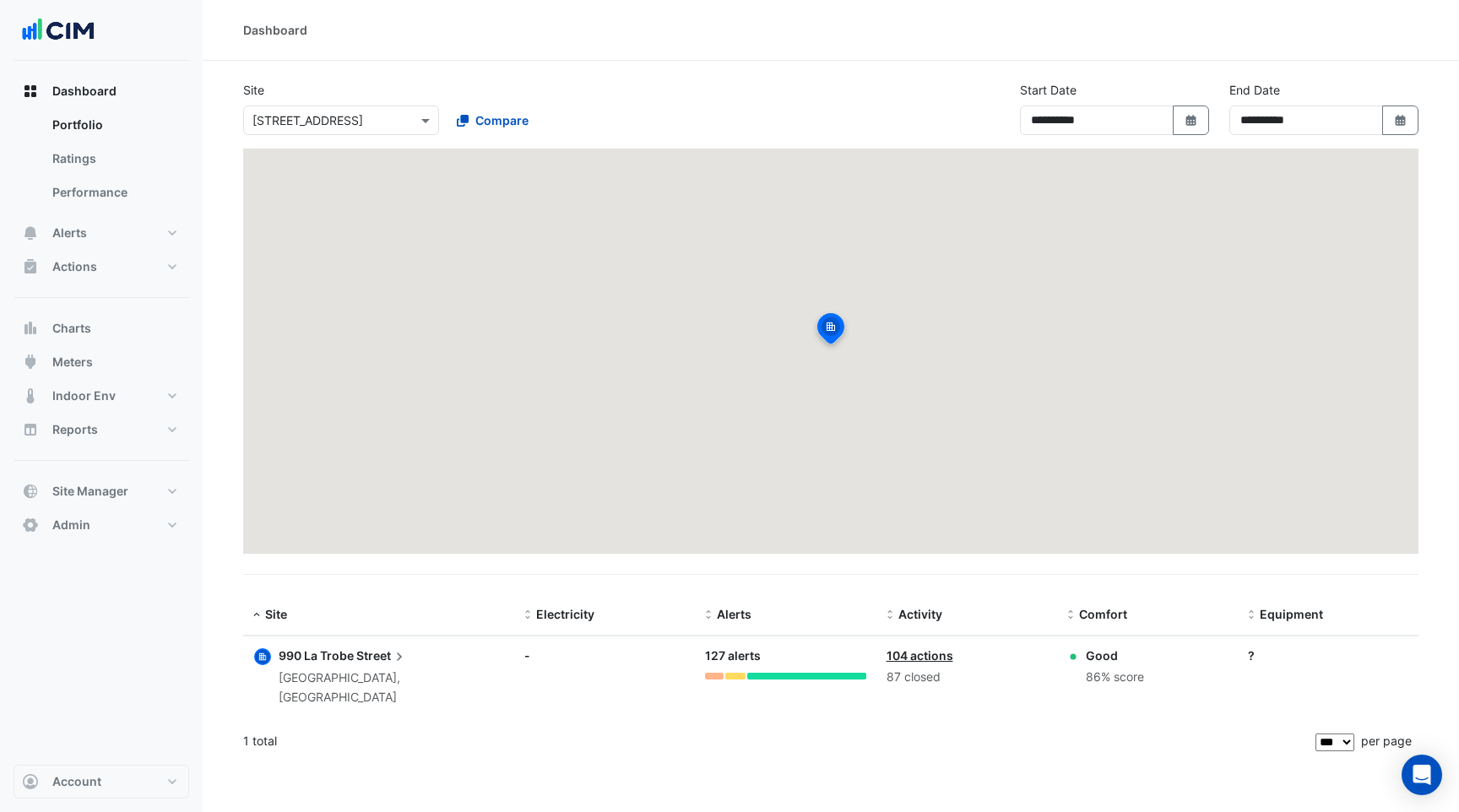
click at [380, 124] on input "text" at bounding box center [325, 121] width 144 height 18
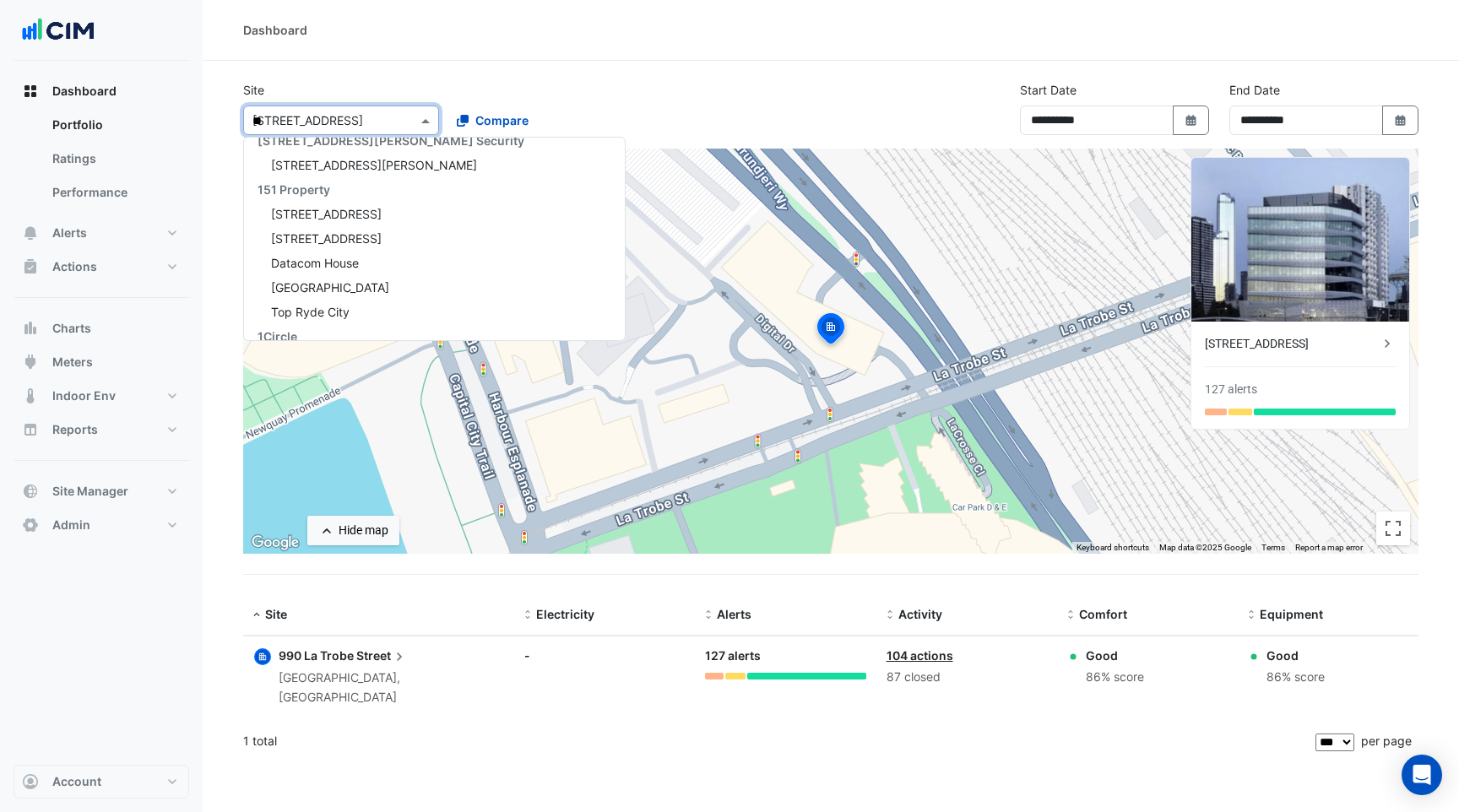
type input "***"
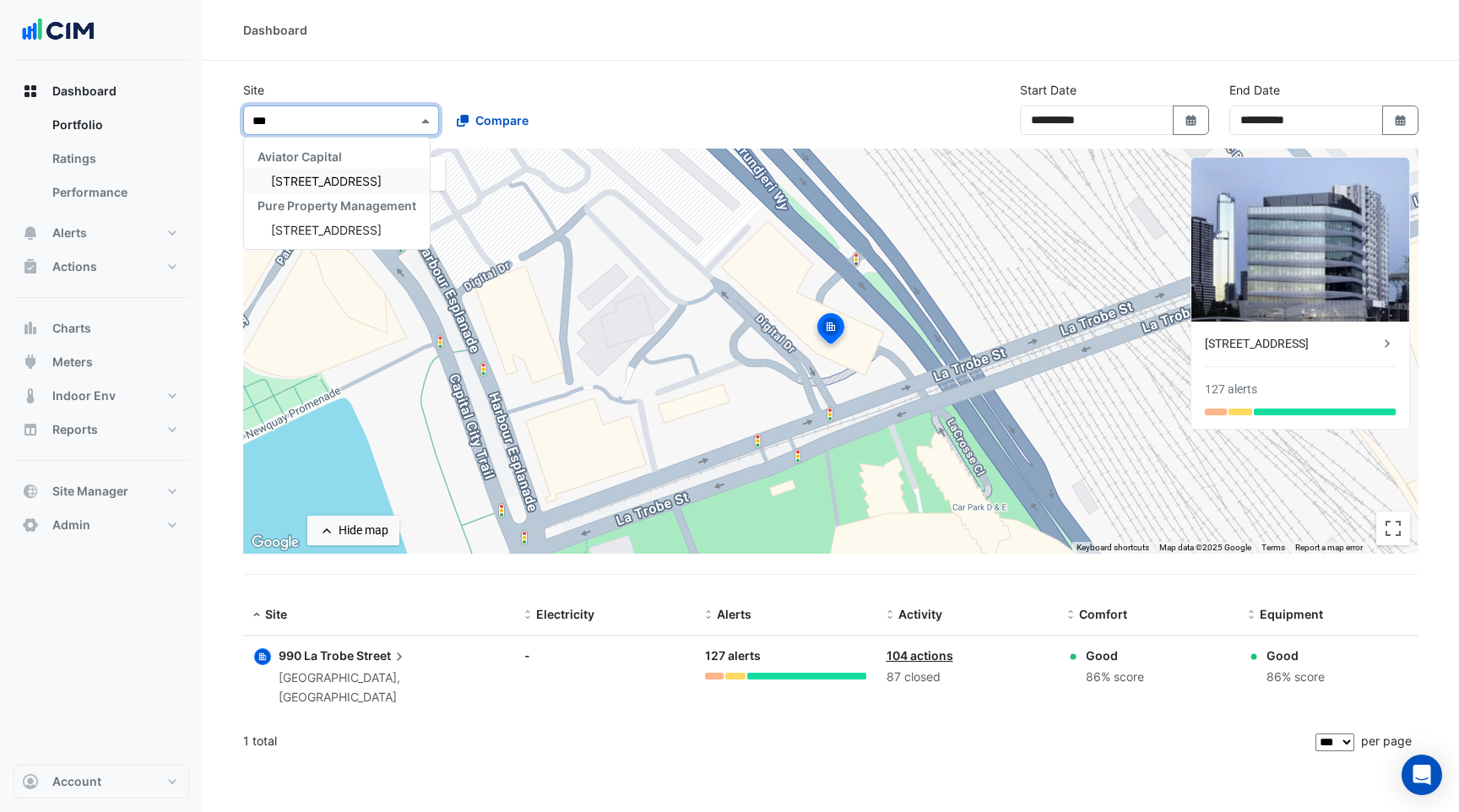
click at [324, 186] on span "[STREET_ADDRESS]" at bounding box center [327, 181] width 111 height 15
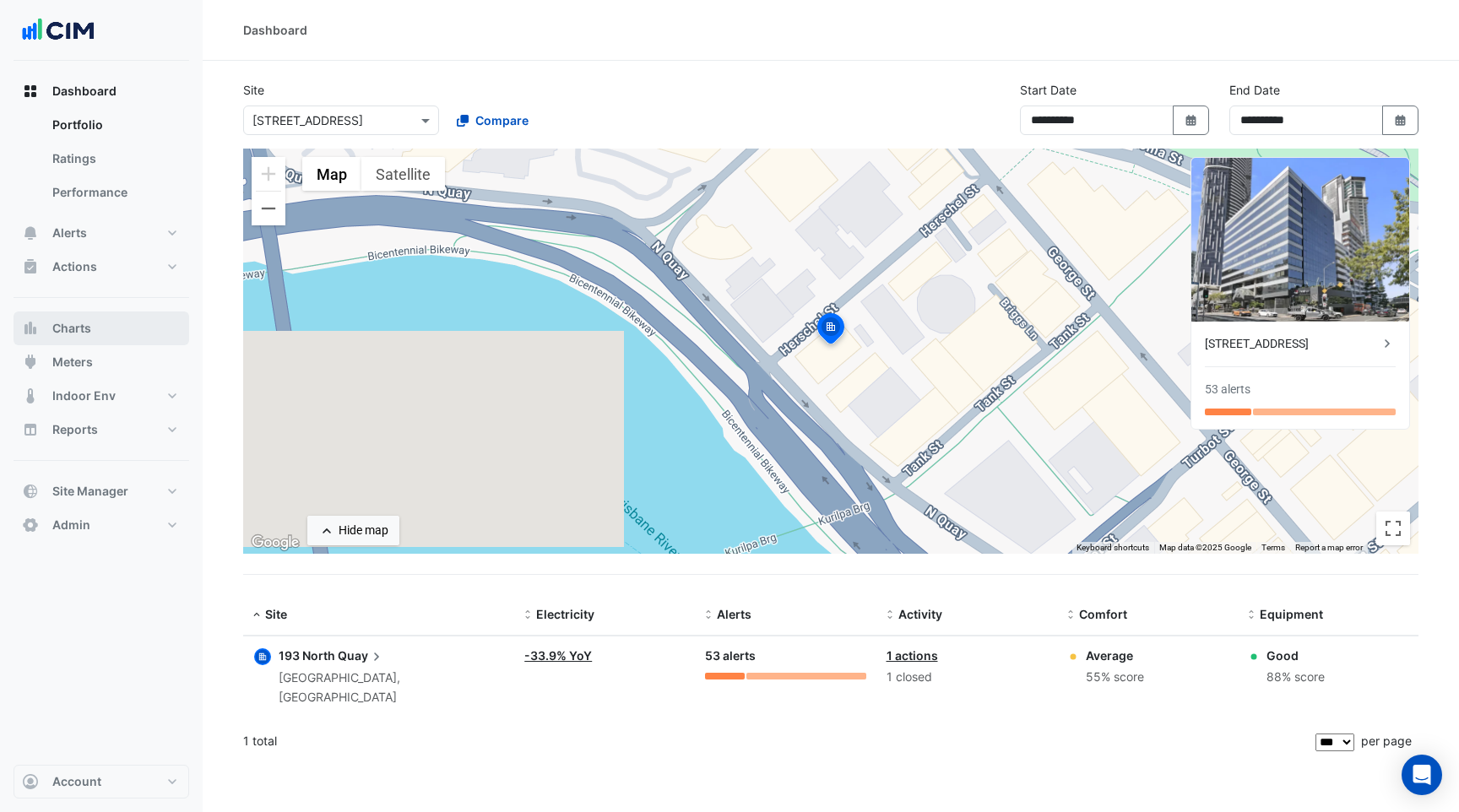
click at [98, 332] on button "Charts" at bounding box center [101, 328] width 176 height 34
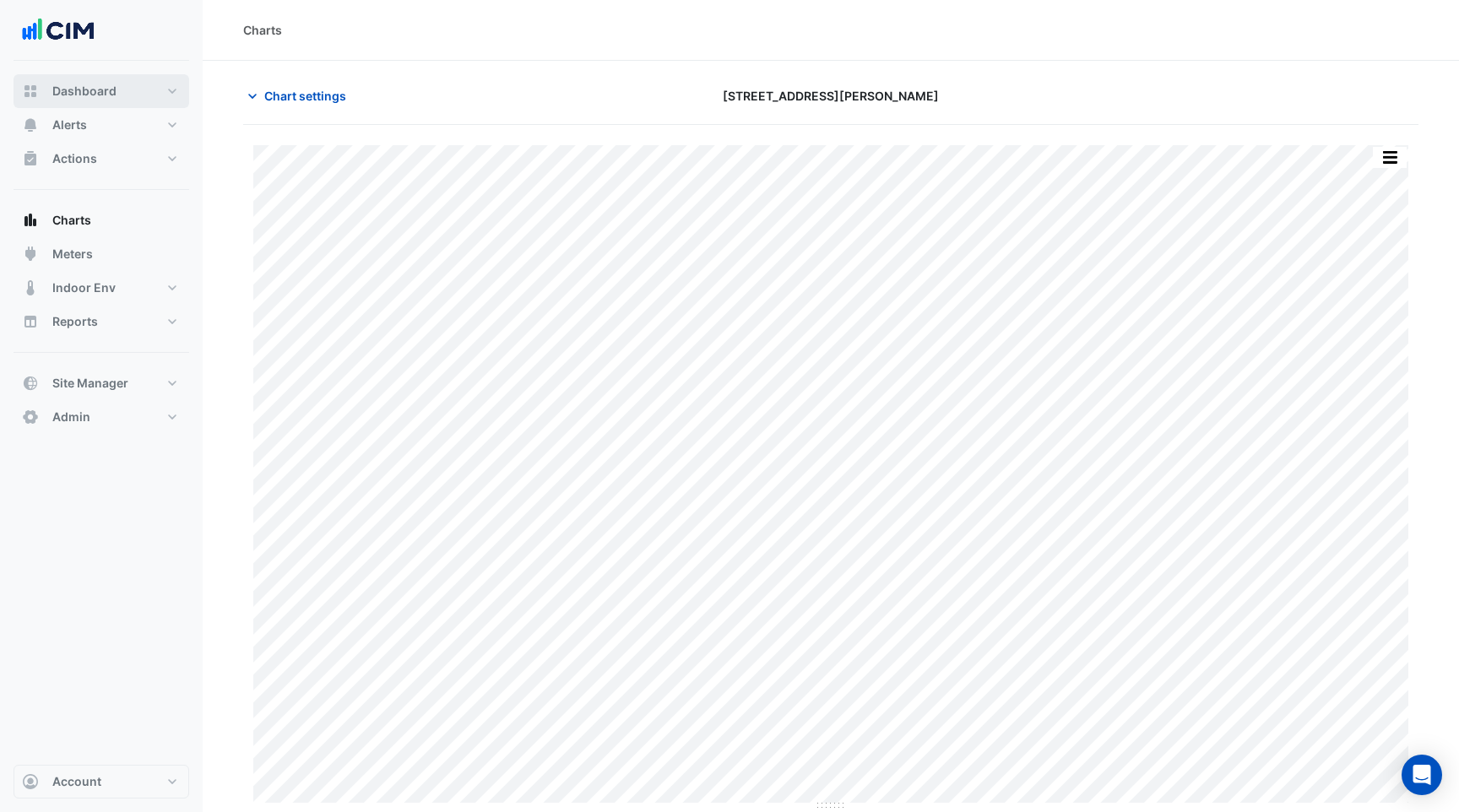
click at [127, 93] on button "Dashboard" at bounding box center [101, 90] width 176 height 34
select select "***"
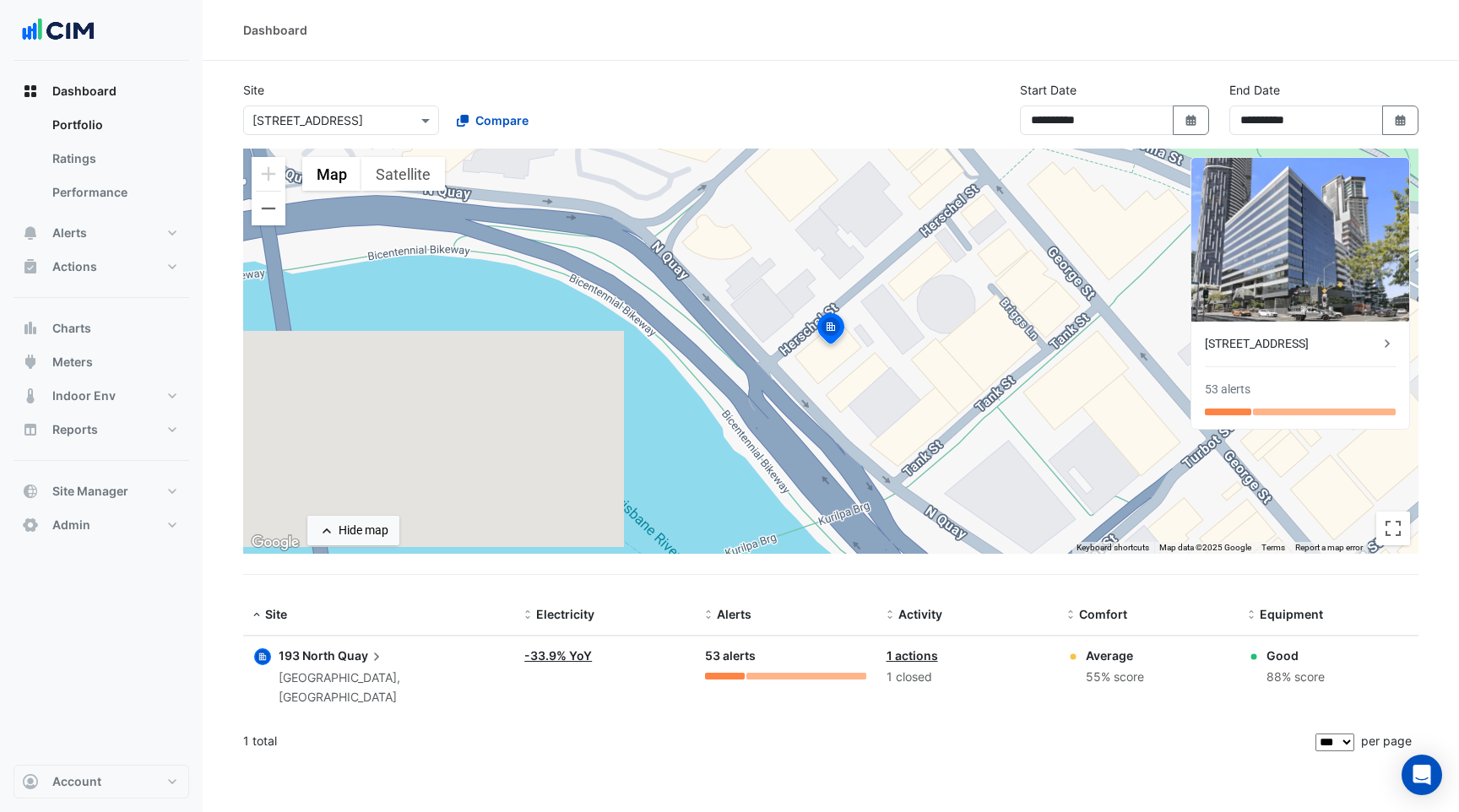
click at [1241, 343] on div "[STREET_ADDRESS]" at bounding box center [1292, 344] width 174 height 18
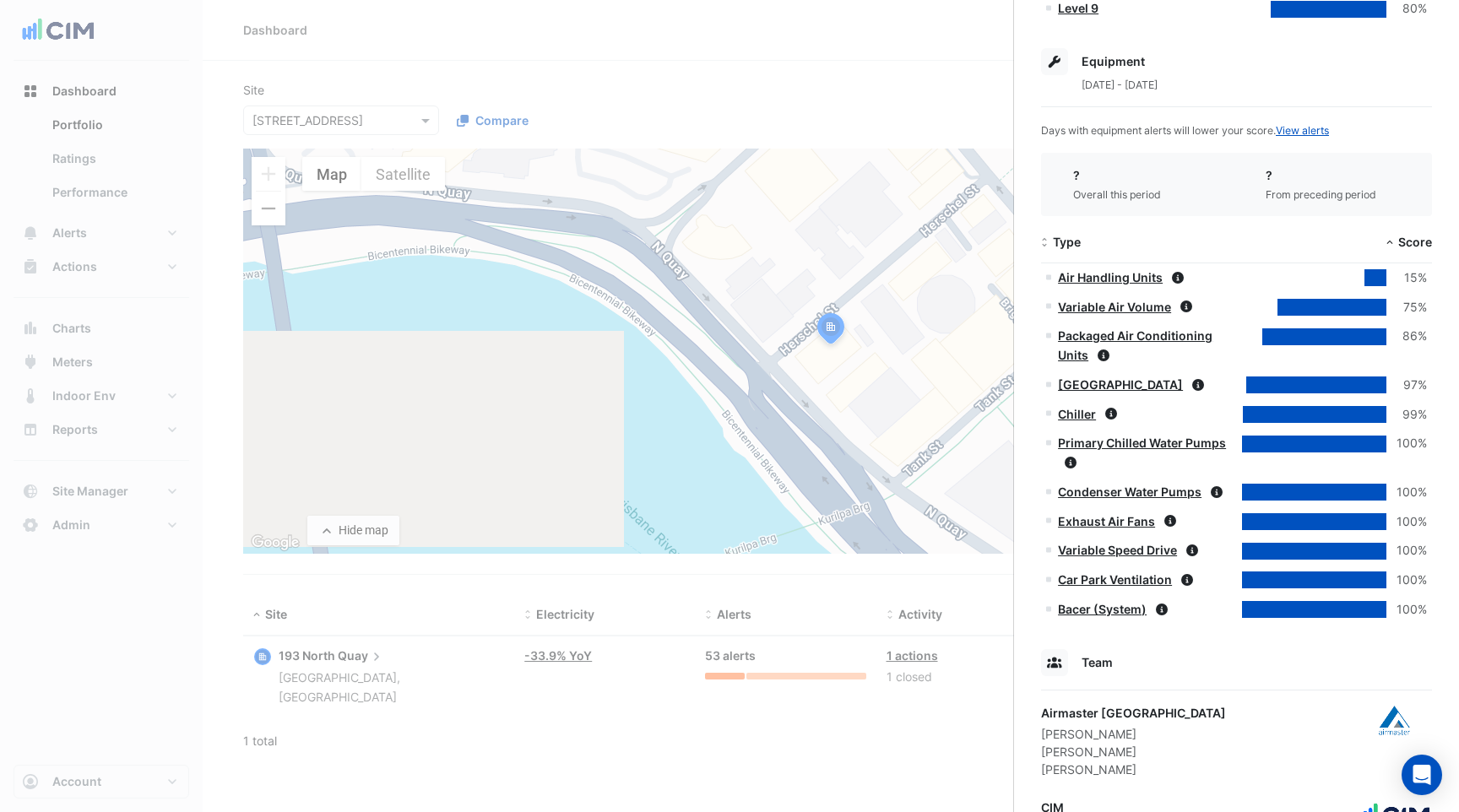
scroll to position [840, 0]
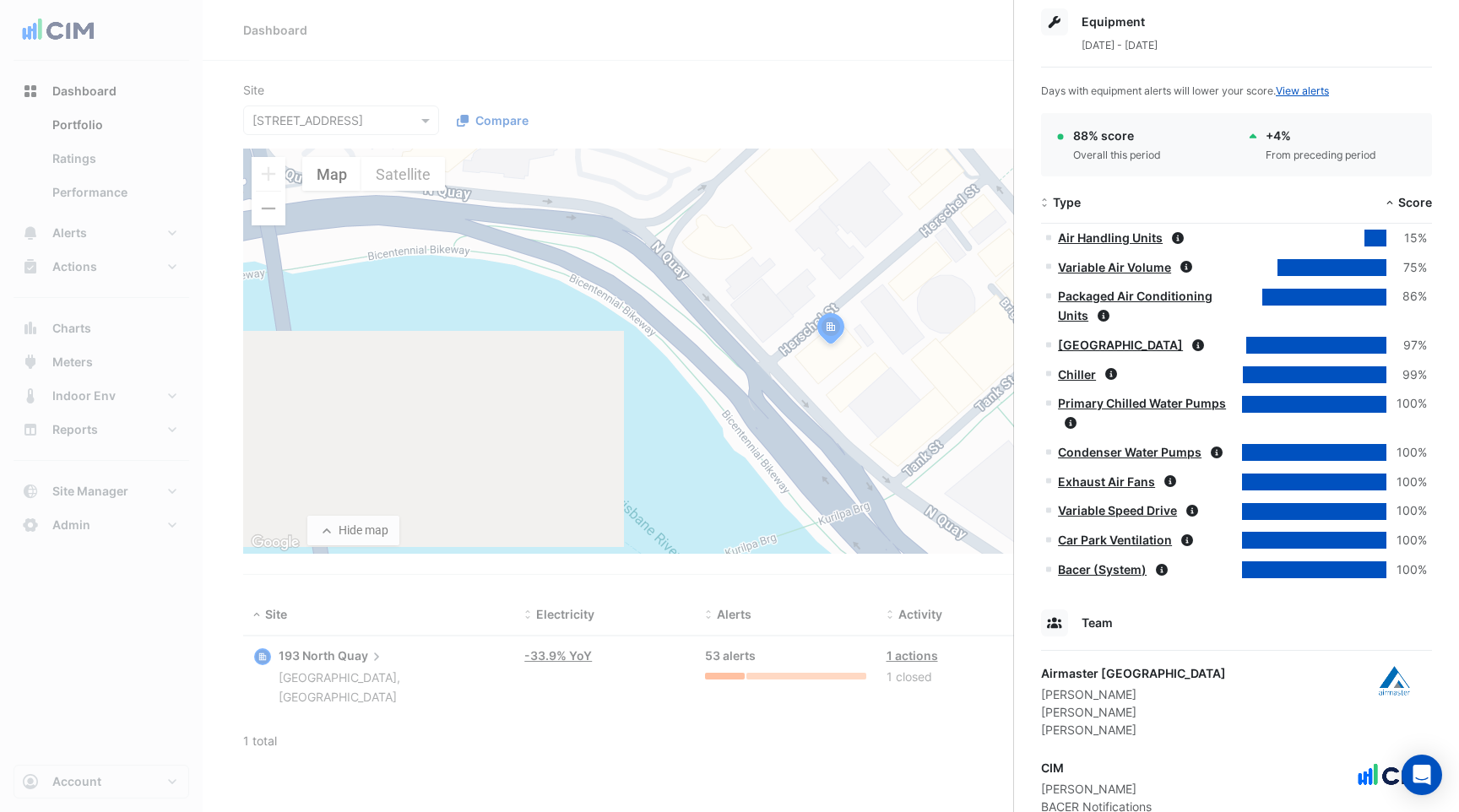
click at [103, 295] on ngb-offcanvas-backdrop at bounding box center [730, 406] width 1459 height 812
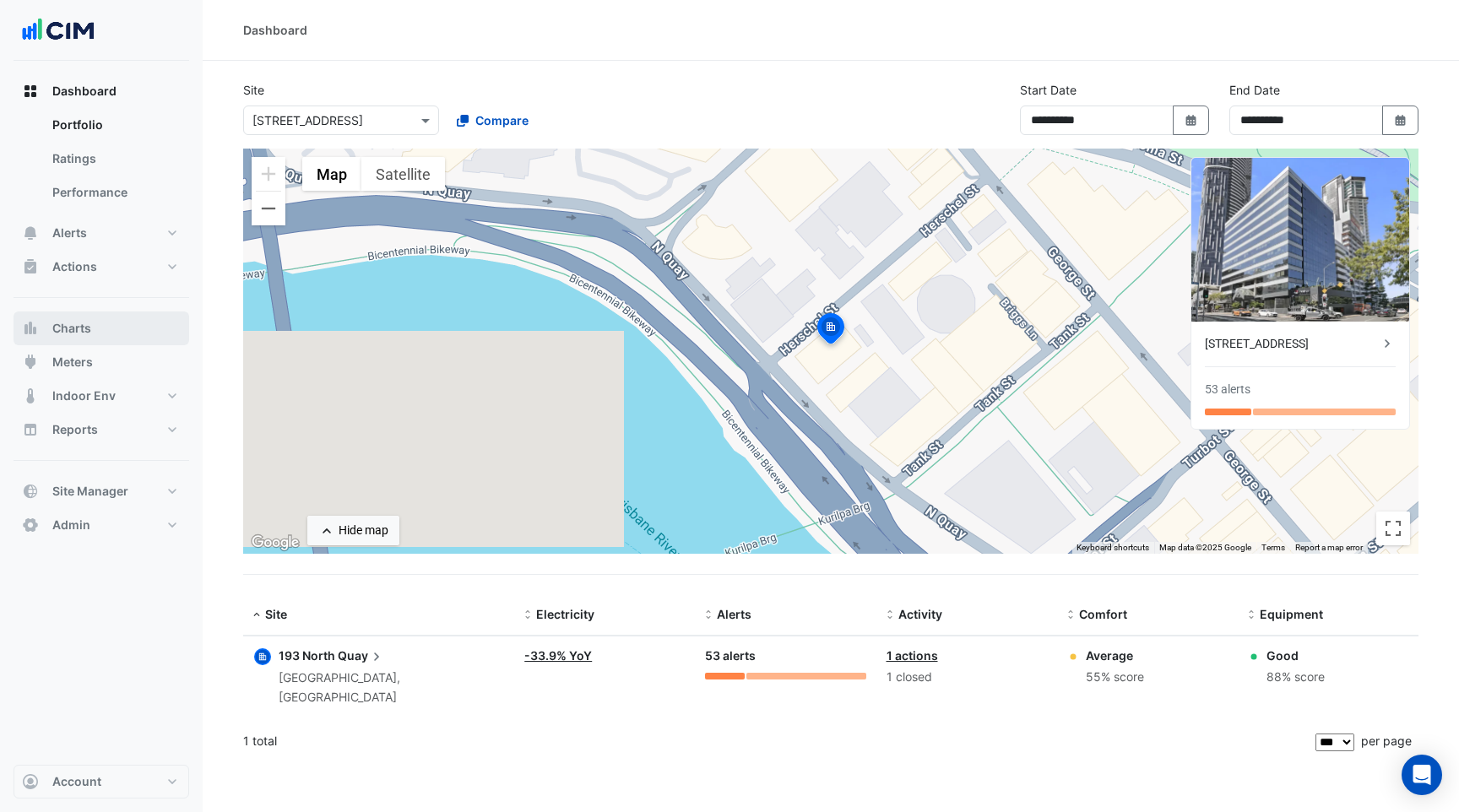
click at [92, 336] on button "Charts" at bounding box center [101, 328] width 176 height 34
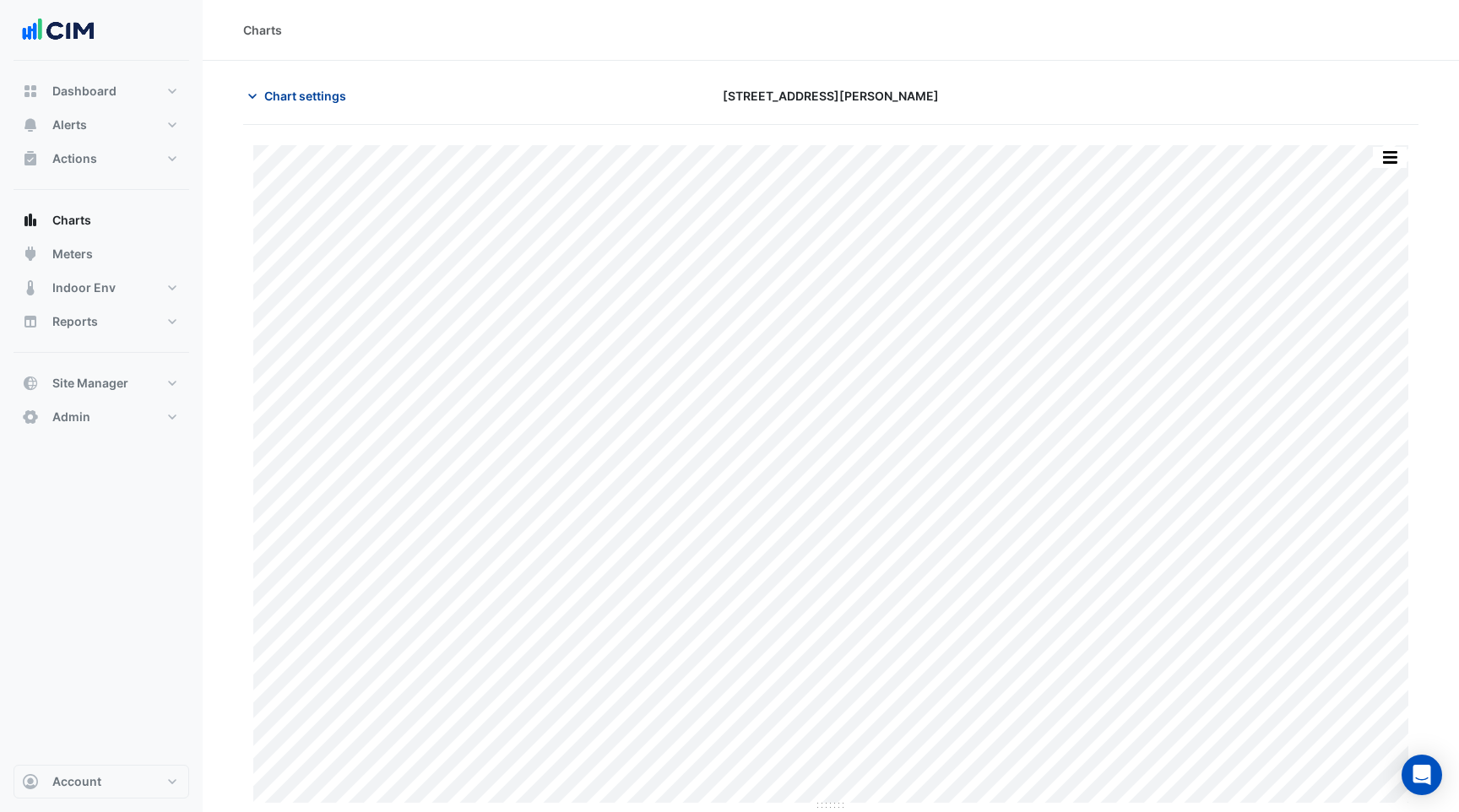
click at [322, 93] on span "Chart settings" at bounding box center [305, 95] width 82 height 18
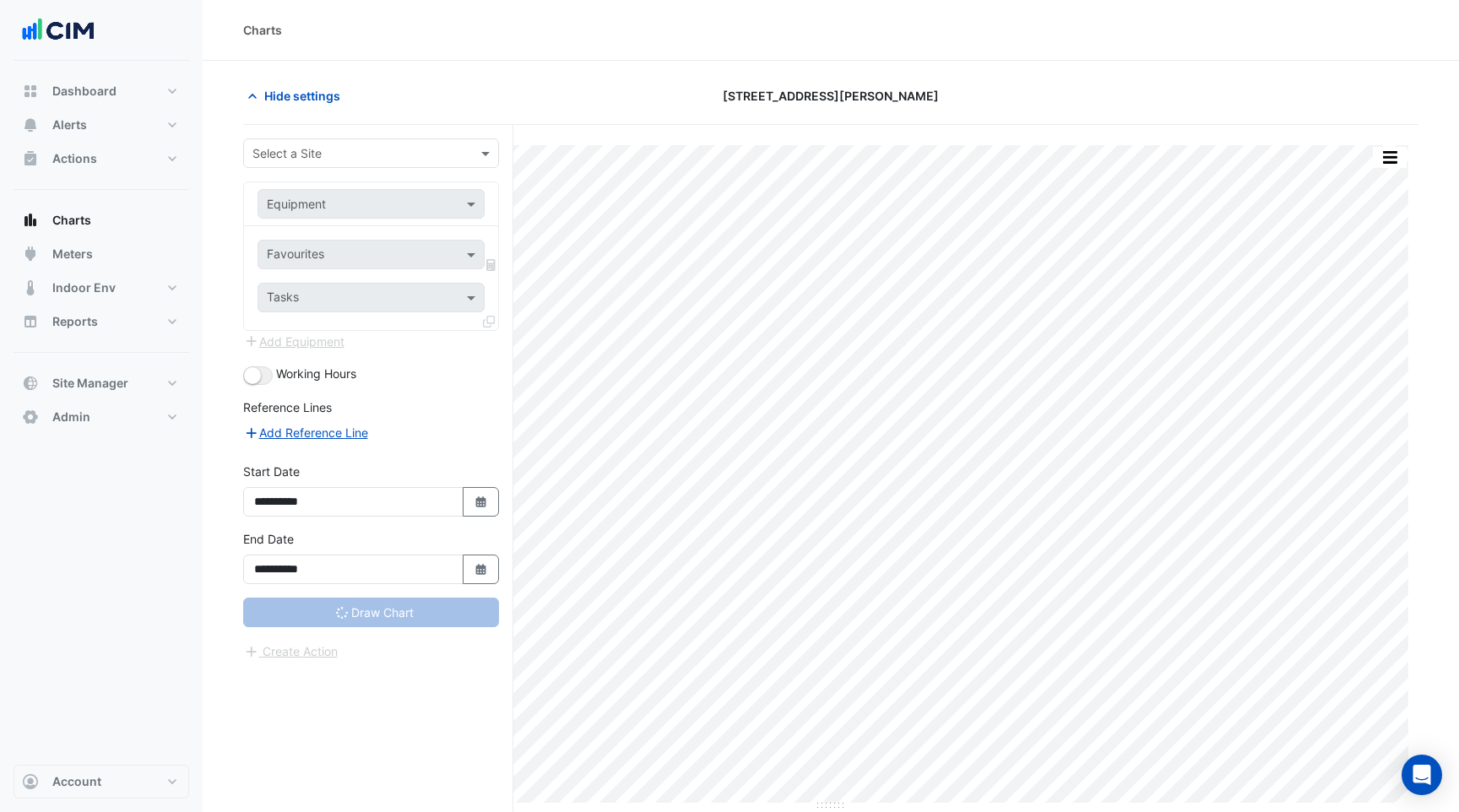
click at [355, 143] on div "Select a Site" at bounding box center [371, 153] width 256 height 29
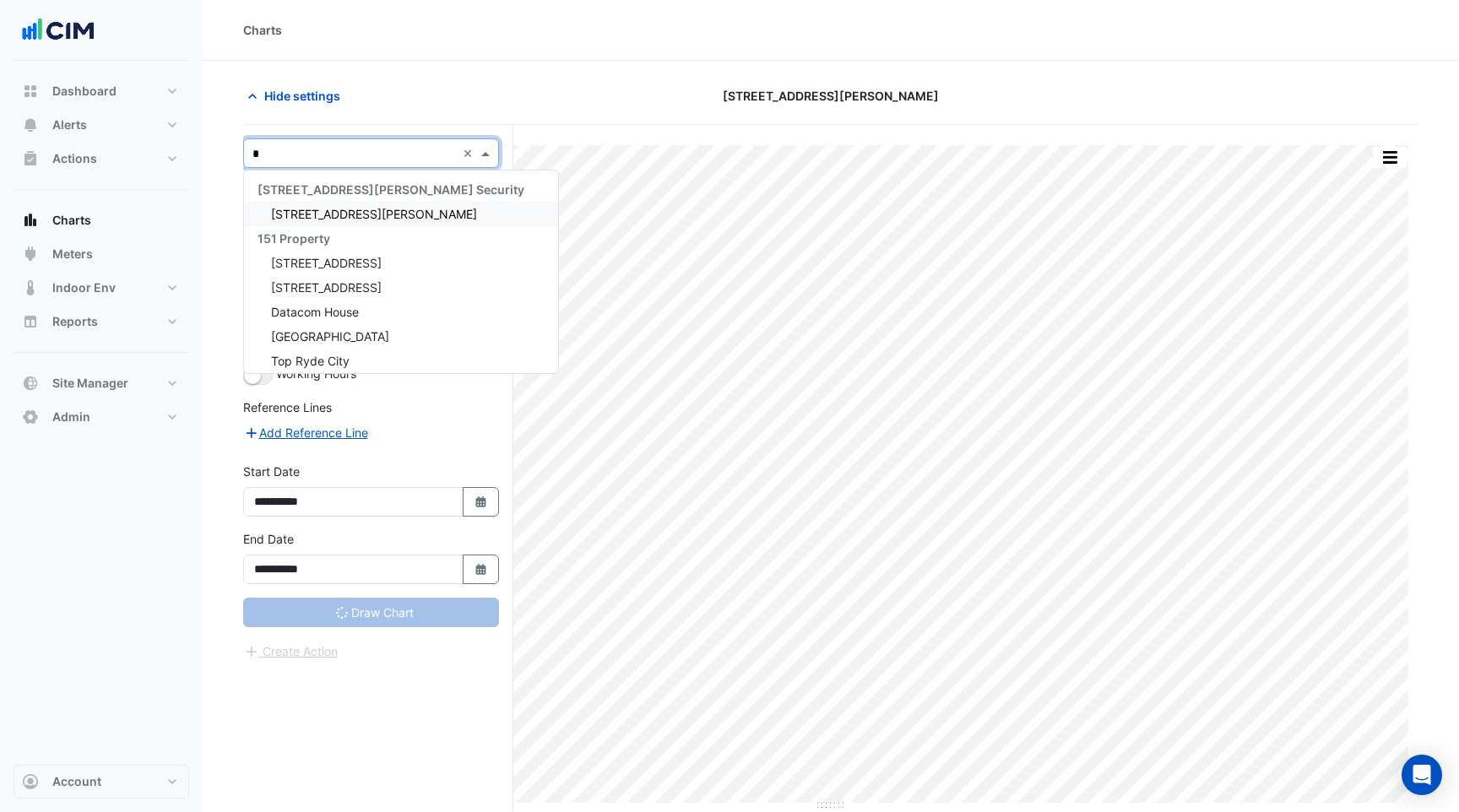
type input "**"
type input "**********"
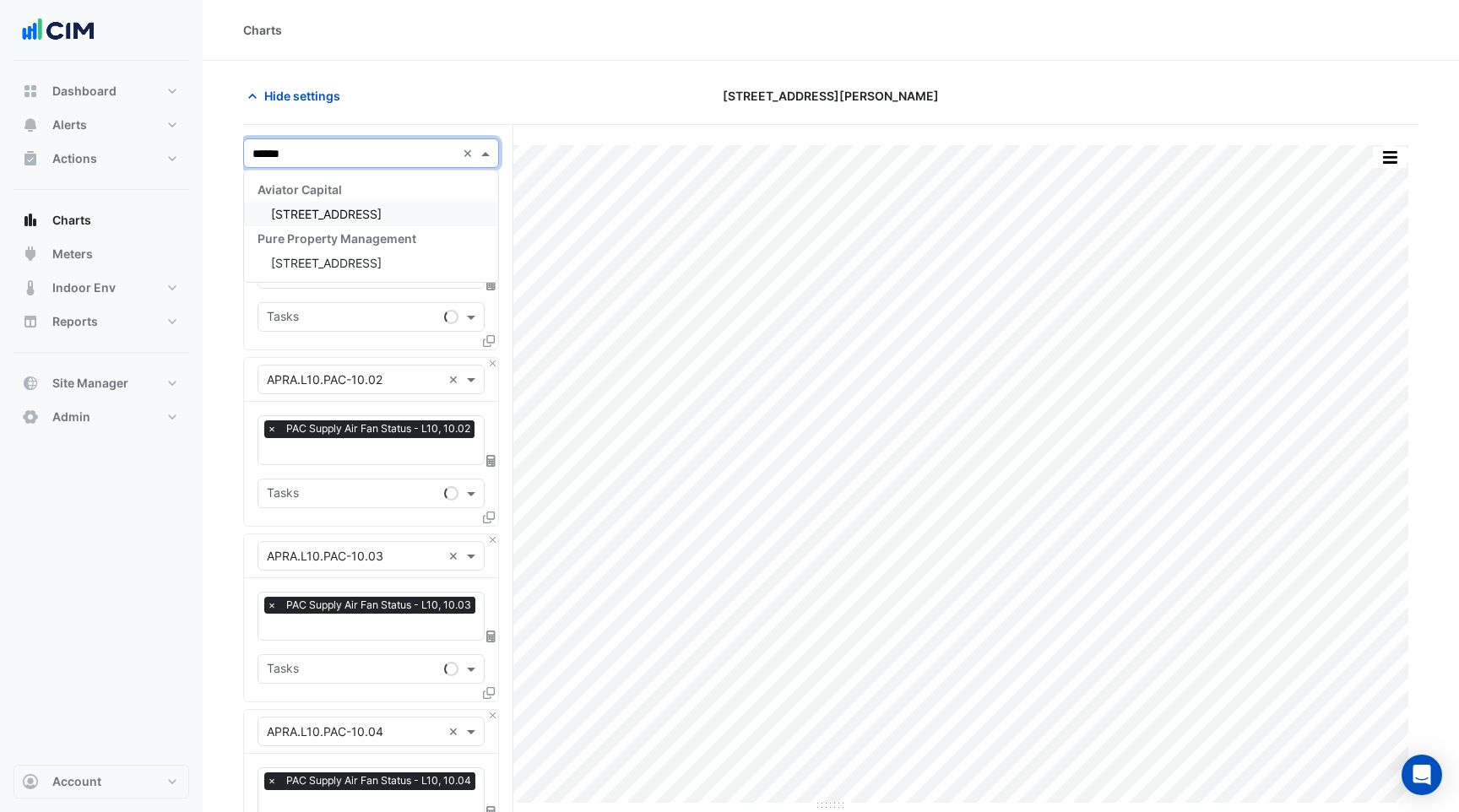
type input "*******"
click at [304, 207] on span "[STREET_ADDRESS]" at bounding box center [327, 214] width 111 height 15
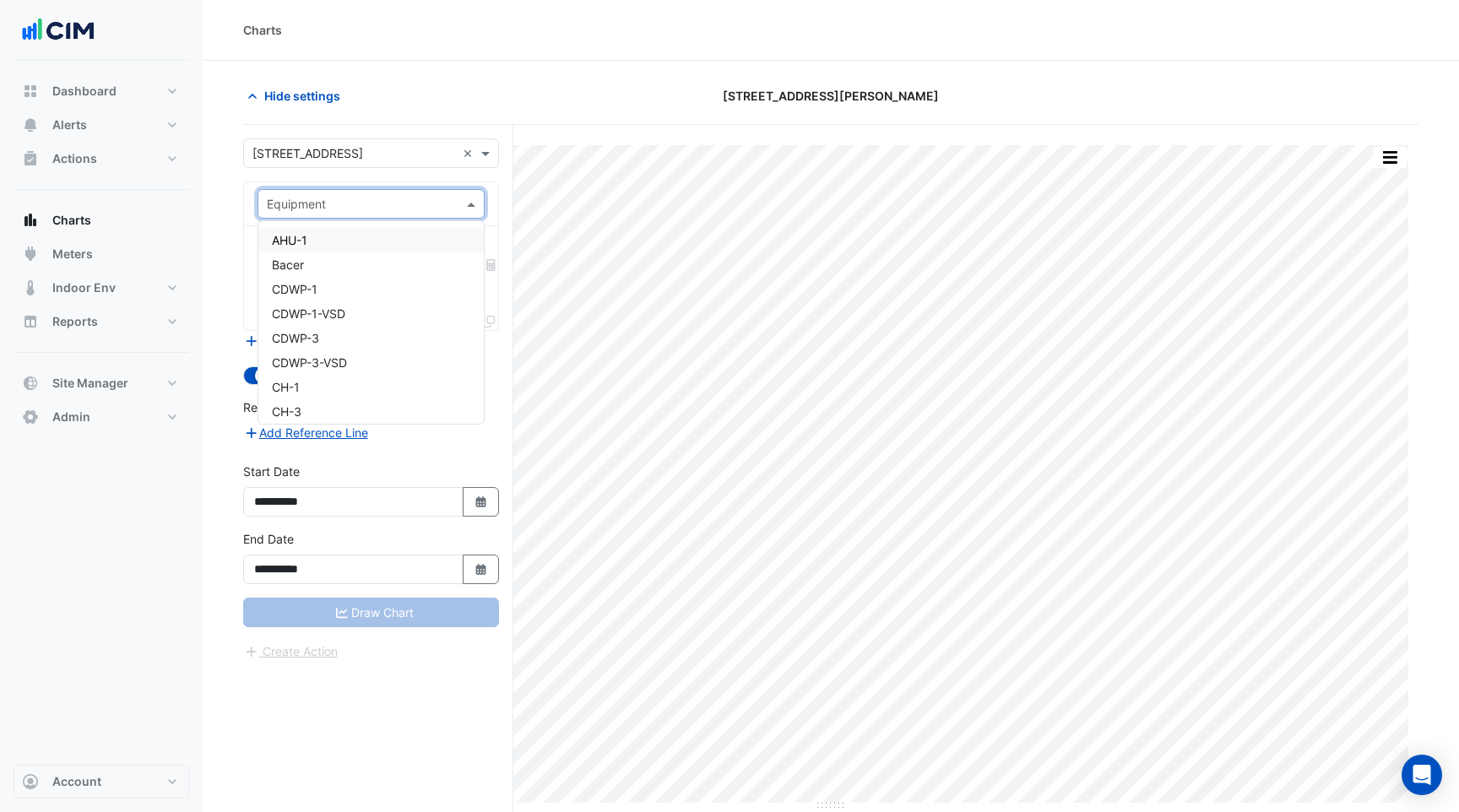
click at [356, 210] on input "text" at bounding box center [354, 204] width 175 height 18
click at [336, 247] on div "AHU-1" at bounding box center [372, 239] width 226 height 24
click at [368, 259] on input "text" at bounding box center [351, 256] width 170 height 18
